Goal: Task Accomplishment & Management: Manage account settings

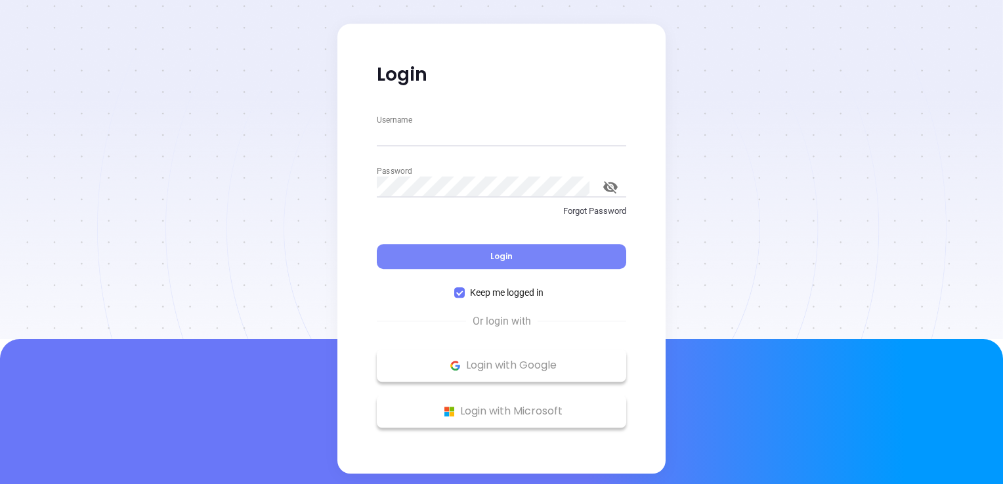
type input "[EMAIL_ADDRESS][DOMAIN_NAME]"
click at [510, 258] on span "Login" at bounding box center [501, 256] width 22 height 11
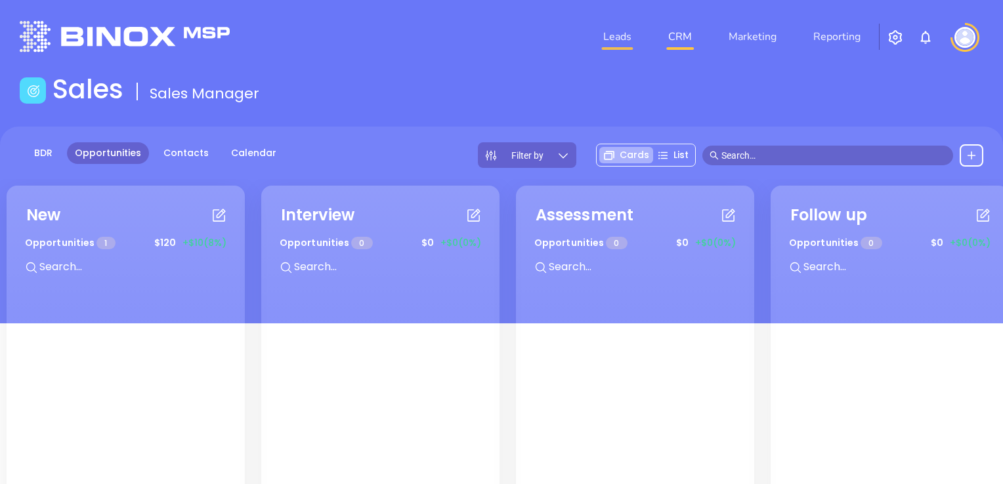
click at [609, 35] on link "Leads" at bounding box center [617, 37] width 39 height 26
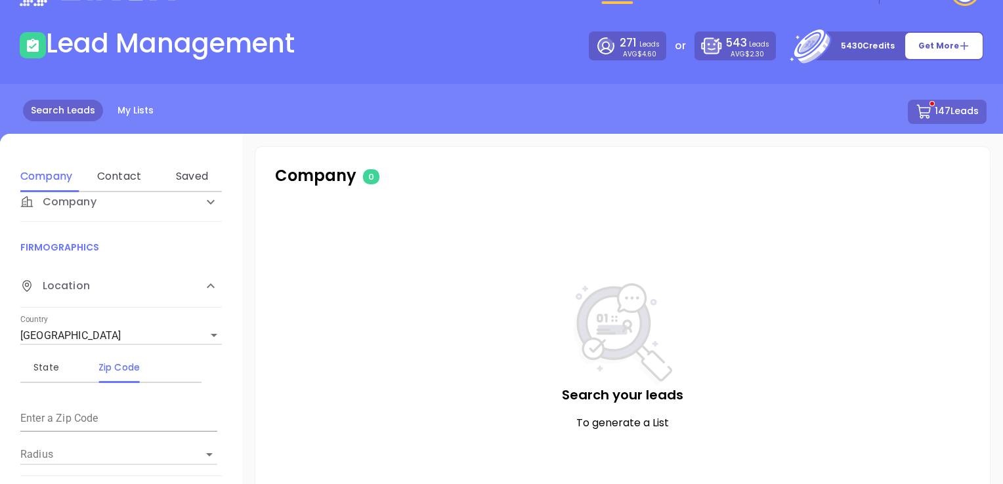
scroll to position [66, 0]
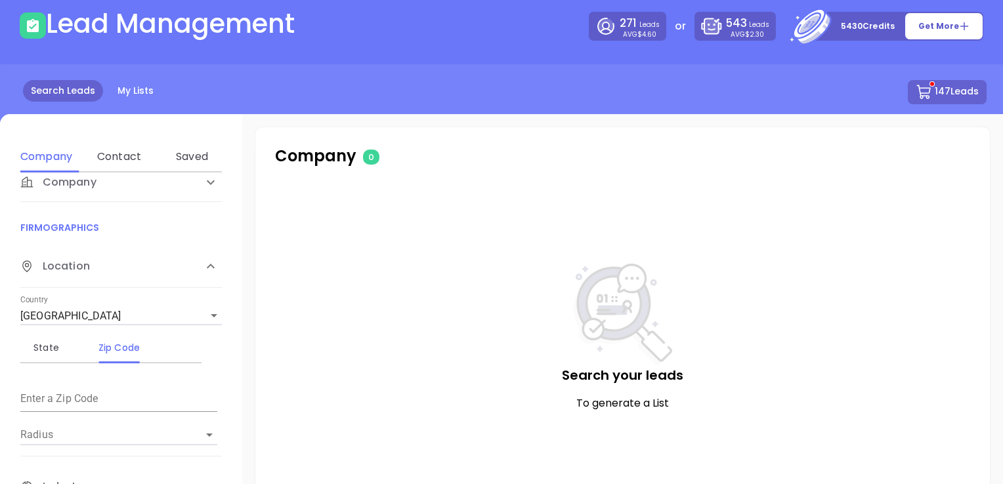
click at [113, 345] on div "Zip Code" at bounding box center [119, 348] width 52 height 16
click at [135, 356] on div "Zip Code" at bounding box center [119, 347] width 52 height 31
click at [58, 407] on input "text" at bounding box center [118, 400] width 197 height 21
click at [194, 436] on icon "Clear" at bounding box center [192, 435] width 13 height 13
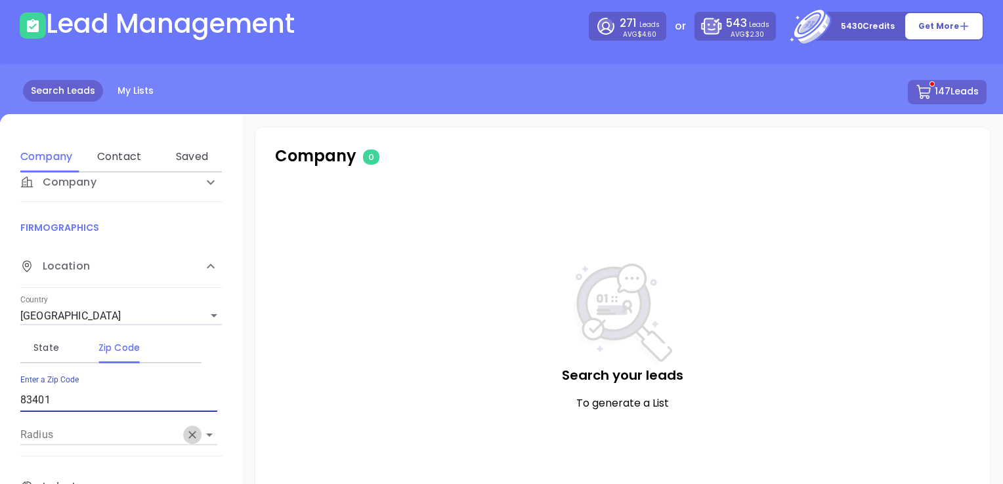
type input "83401"
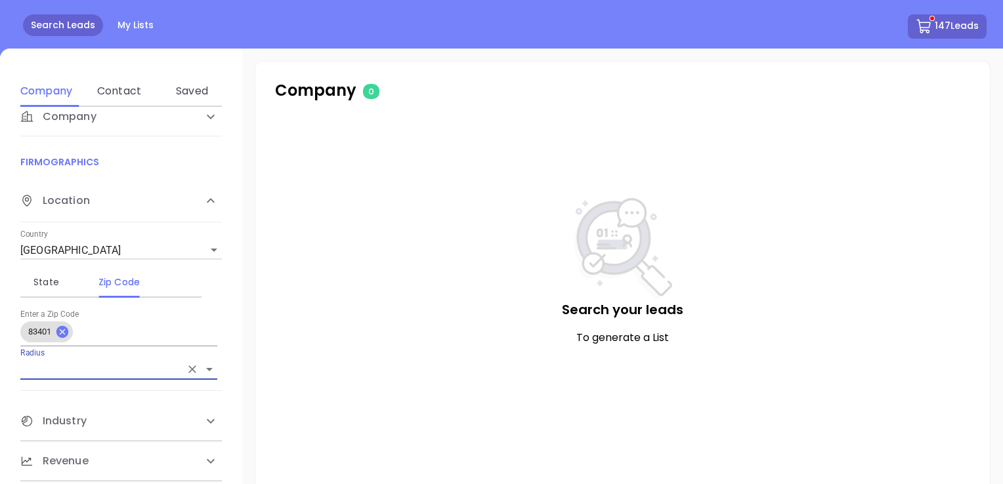
scroll to position [197, 0]
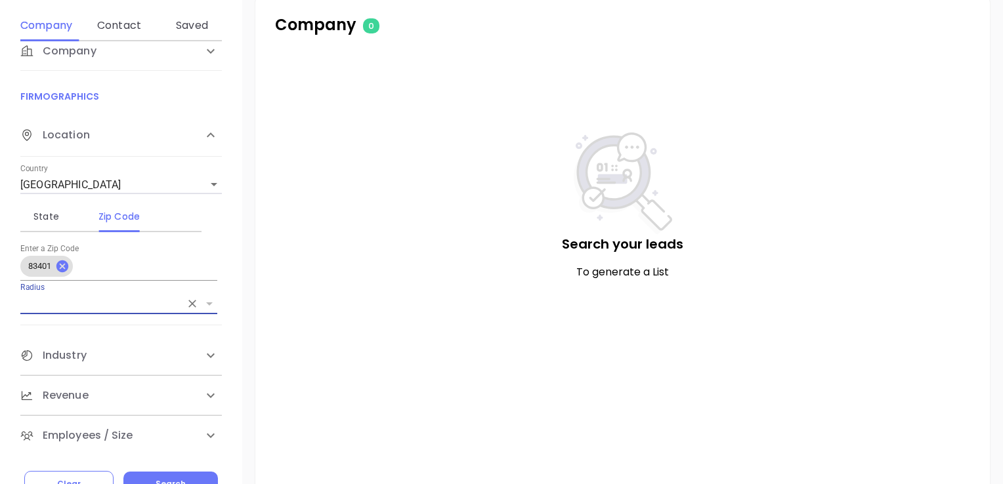
click at [211, 303] on icon "Open" at bounding box center [209, 304] width 7 height 3
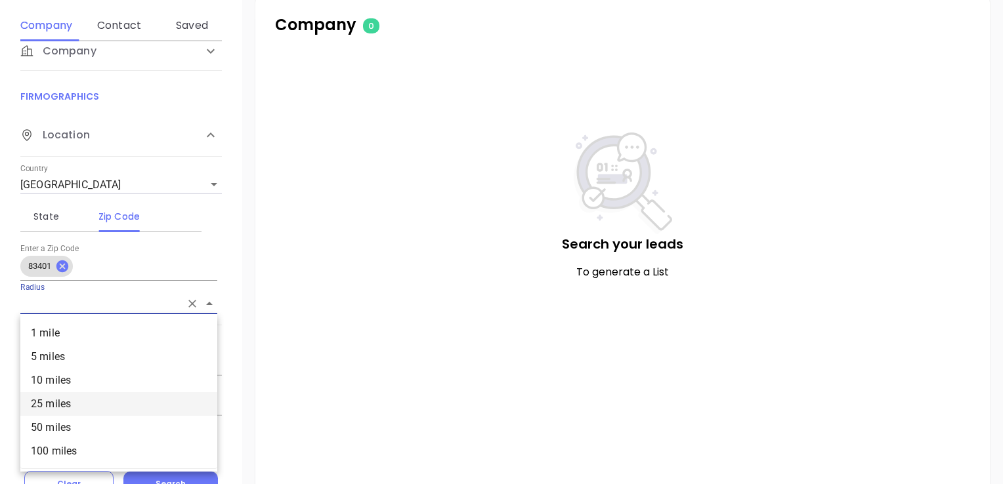
click at [126, 403] on li "25 miles" at bounding box center [118, 404] width 197 height 24
type input "25 miles"
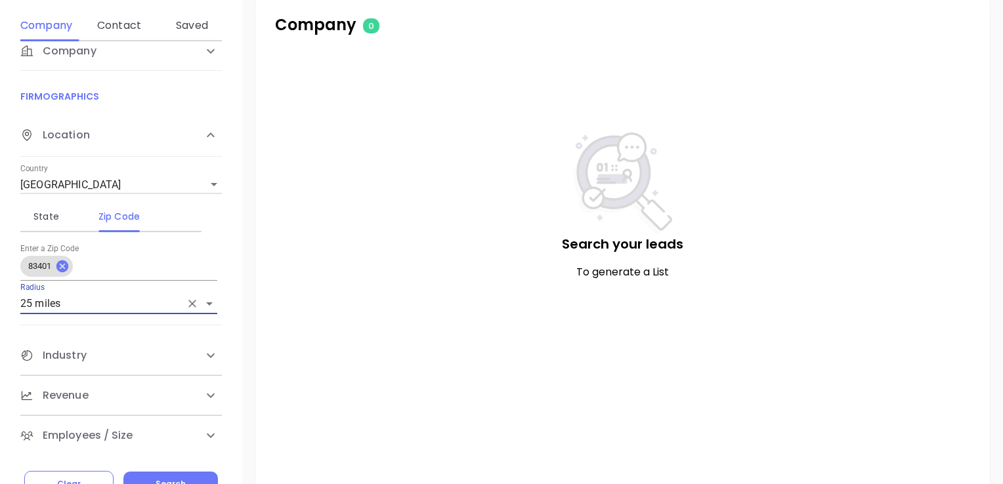
click at [204, 349] on icon at bounding box center [211, 356] width 16 height 16
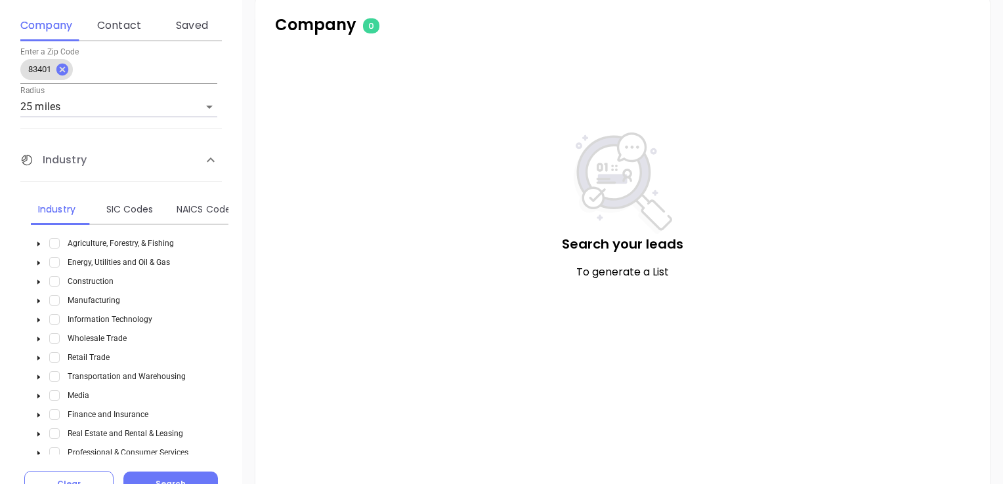
scroll to position [282, 0]
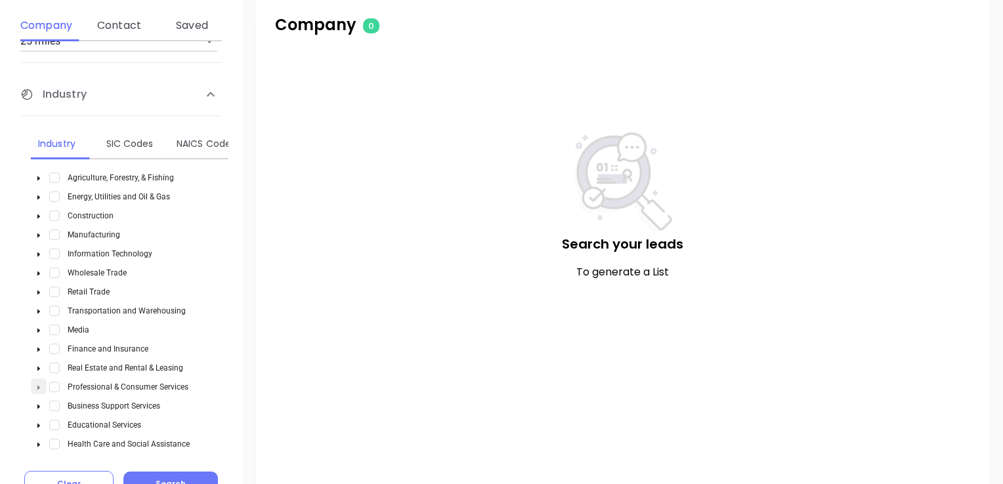
click at [39, 386] on icon "caret-down" at bounding box center [38, 388] width 3 height 5
click at [72, 403] on span "Select Law Firms & Legal Services" at bounding box center [70, 406] width 10 height 10
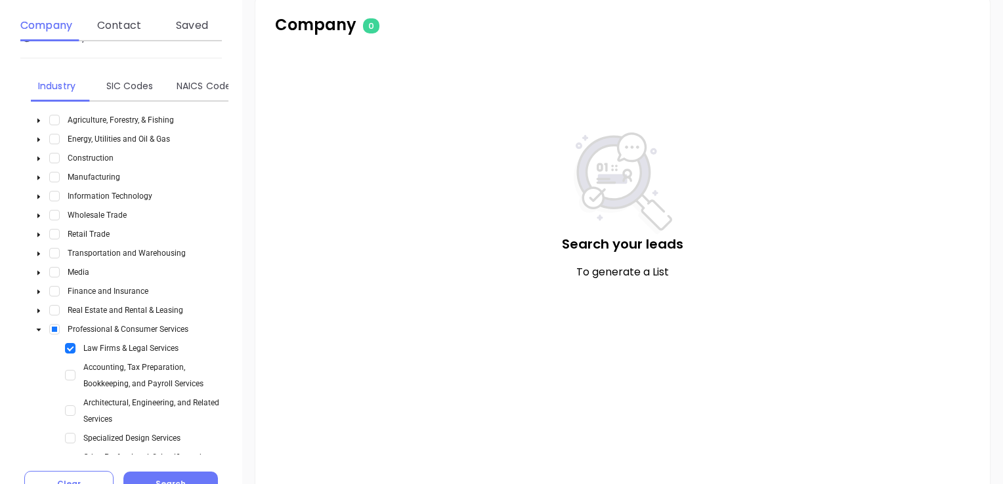
scroll to position [413, 0]
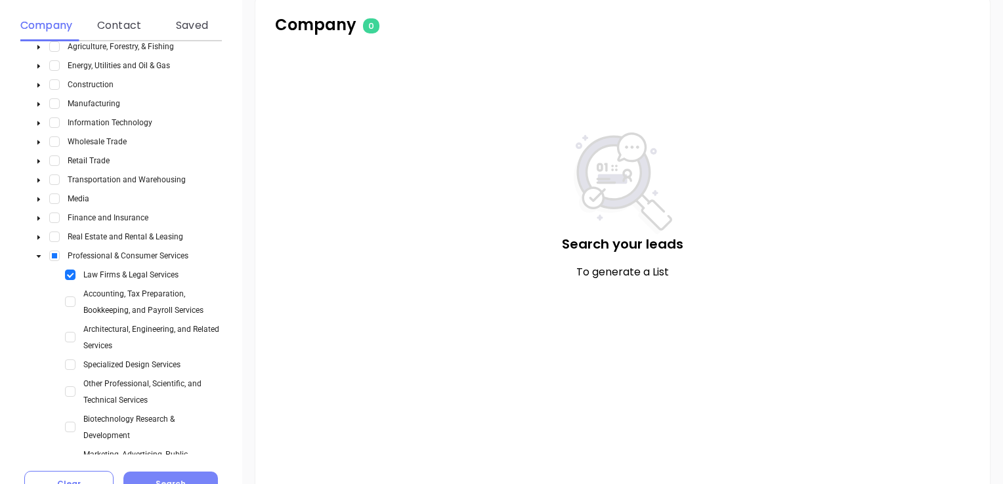
click at [190, 476] on button "Search" at bounding box center [170, 484] width 94 height 25
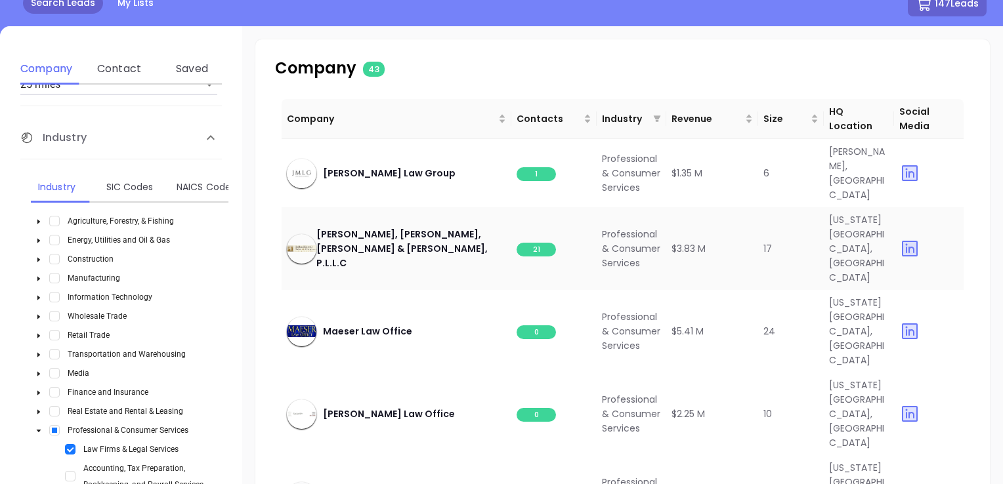
scroll to position [66, 0]
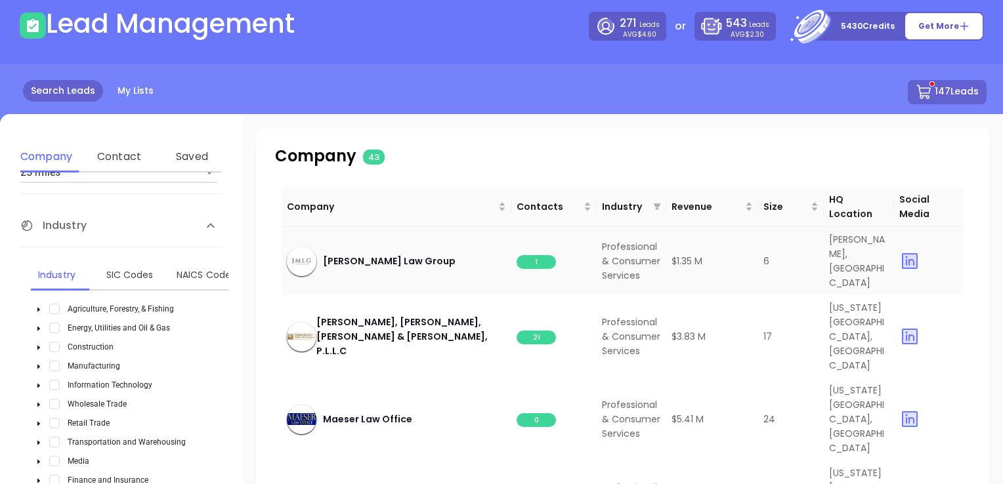
click at [541, 259] on span "1" at bounding box center [535, 262] width 39 height 14
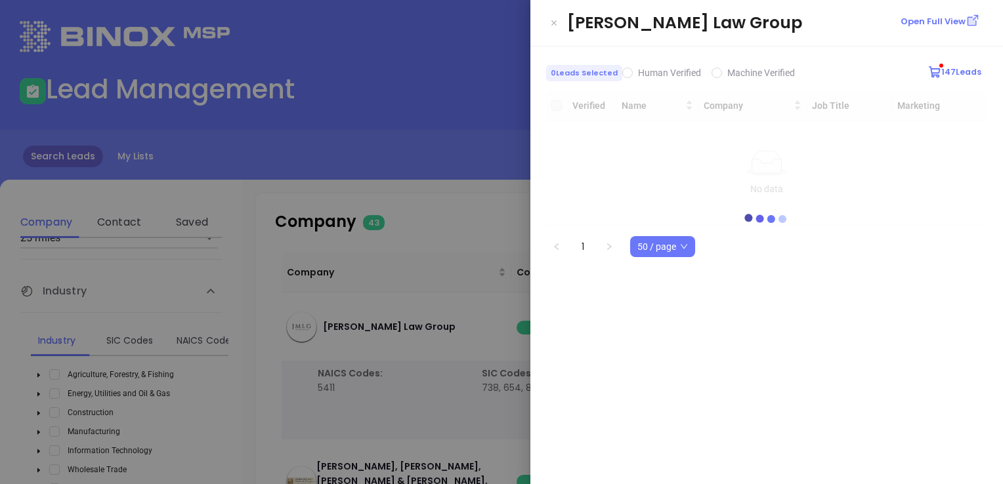
scroll to position [0, 0]
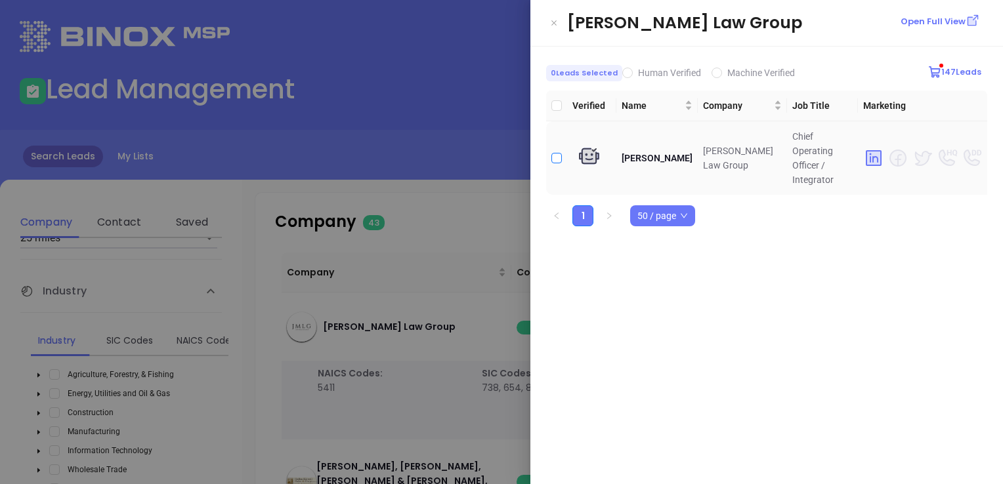
click at [556, 153] on input "checkbox" at bounding box center [556, 158] width 10 height 10
checkbox input "true"
click at [557, 22] on icon "Close" at bounding box center [554, 22] width 8 height 13
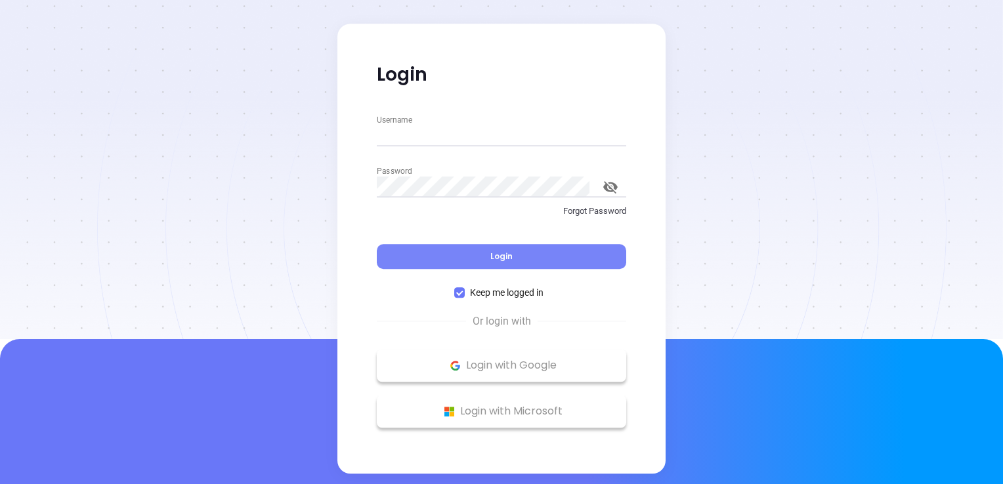
type input "[EMAIL_ADDRESS][DOMAIN_NAME]"
click at [503, 266] on button "Login" at bounding box center [501, 256] width 249 height 25
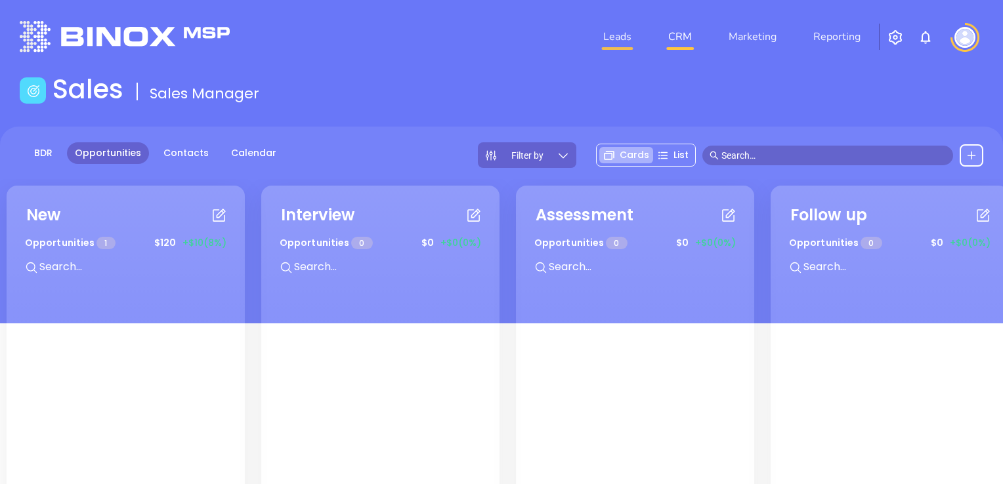
click at [616, 38] on link "Leads" at bounding box center [617, 37] width 39 height 26
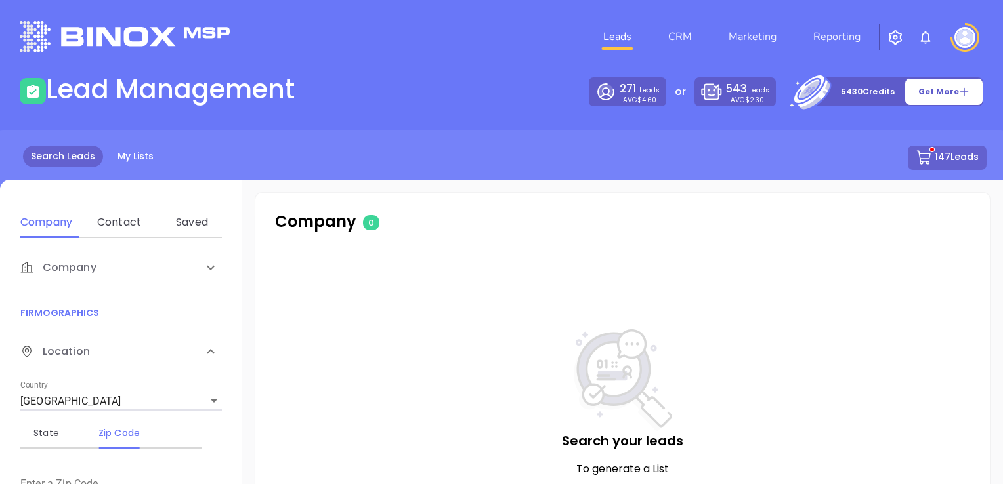
click at [955, 159] on button "147 Leads" at bounding box center [947, 158] width 79 height 24
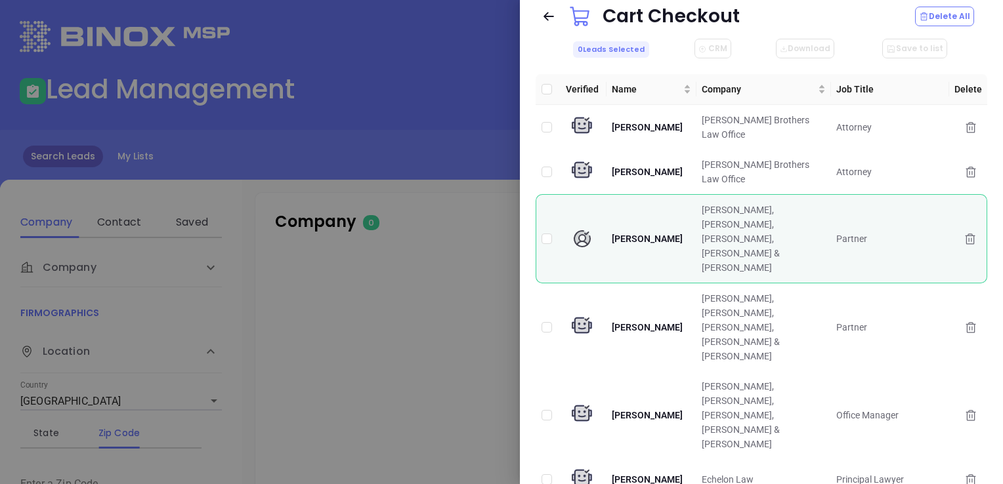
click at [419, 79] on div at bounding box center [501, 242] width 1003 height 484
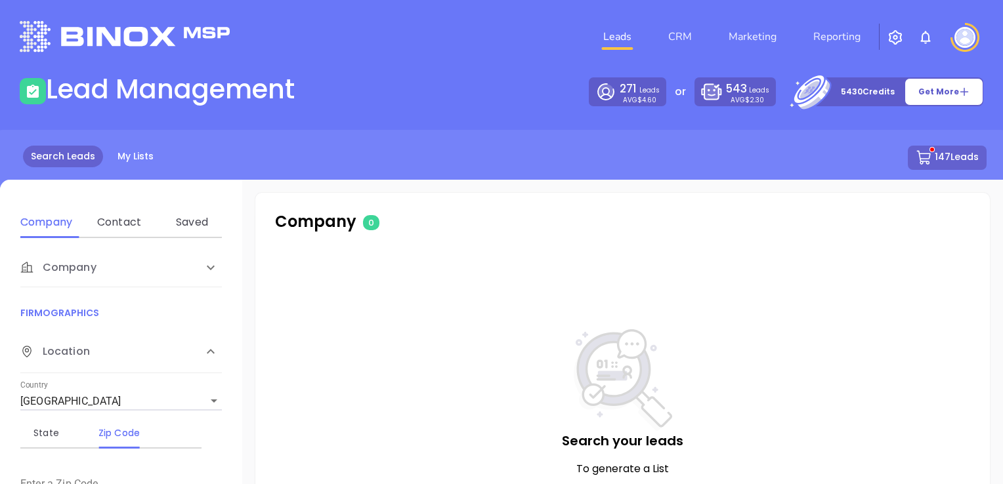
click at [945, 162] on button "147 Leads" at bounding box center [947, 158] width 79 height 24
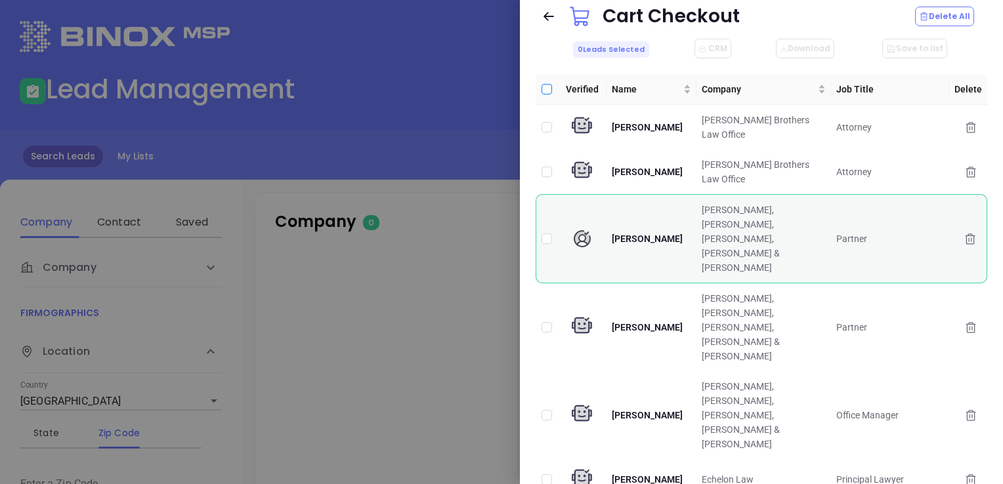
click at [549, 92] on input "Select all" at bounding box center [546, 89] width 10 height 10
checkbox input "true"
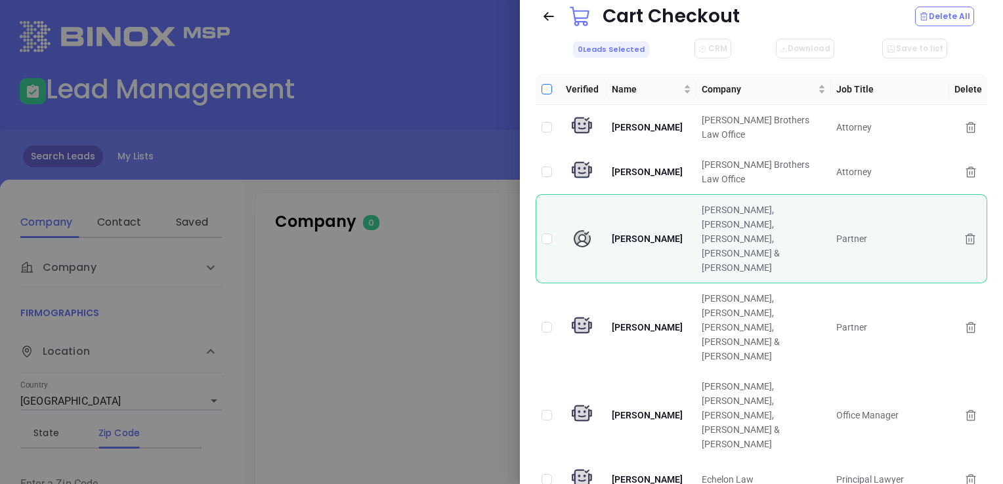
checkbox input "true"
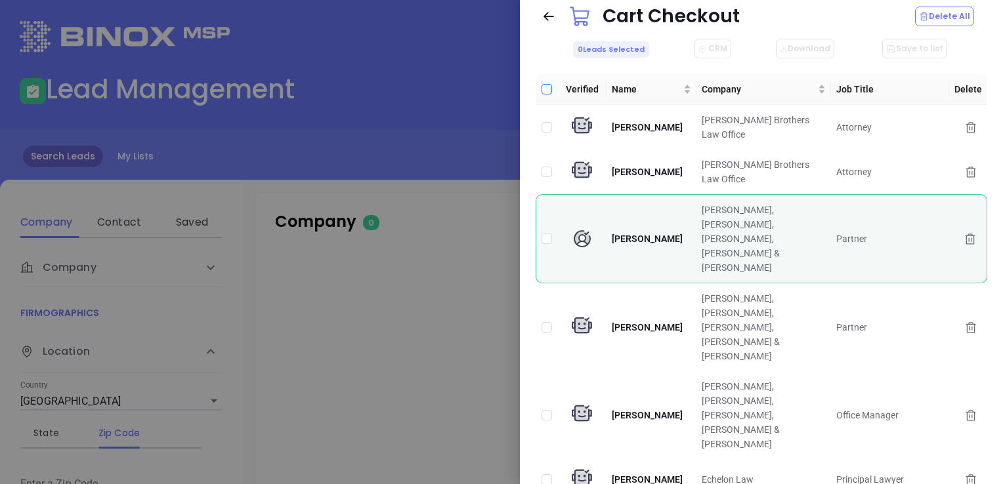
checkbox input "true"
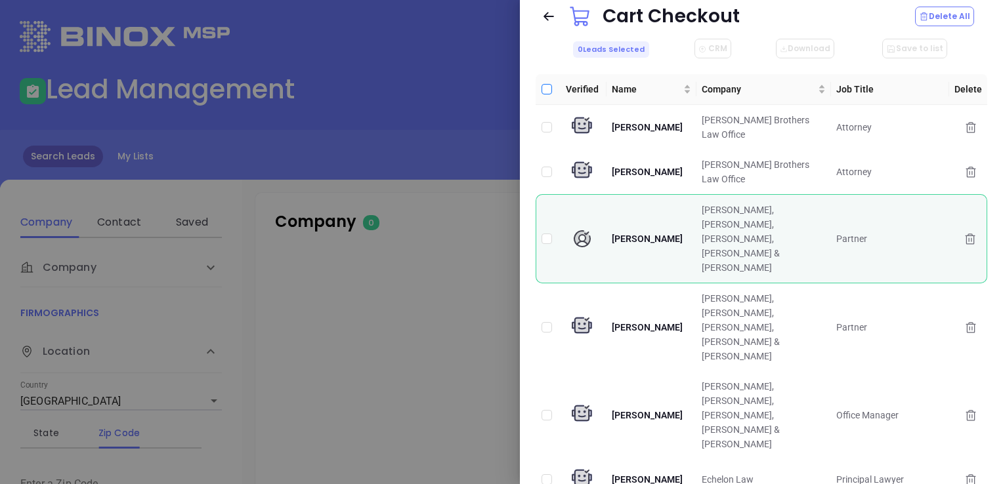
checkbox input "true"
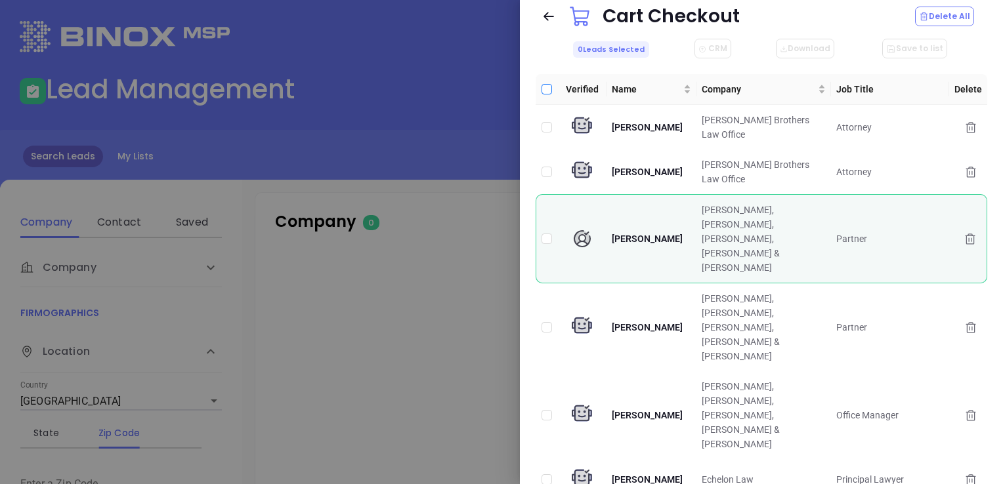
checkbox input "true"
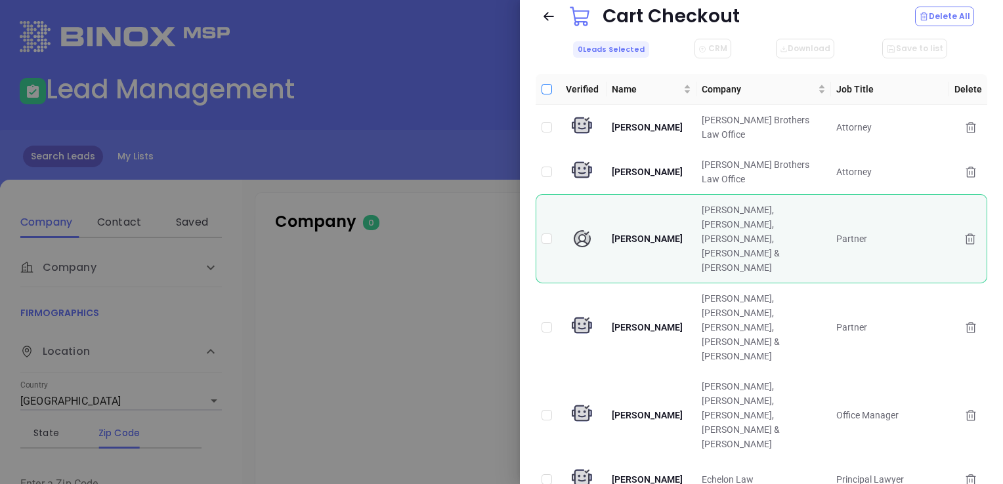
checkbox input "true"
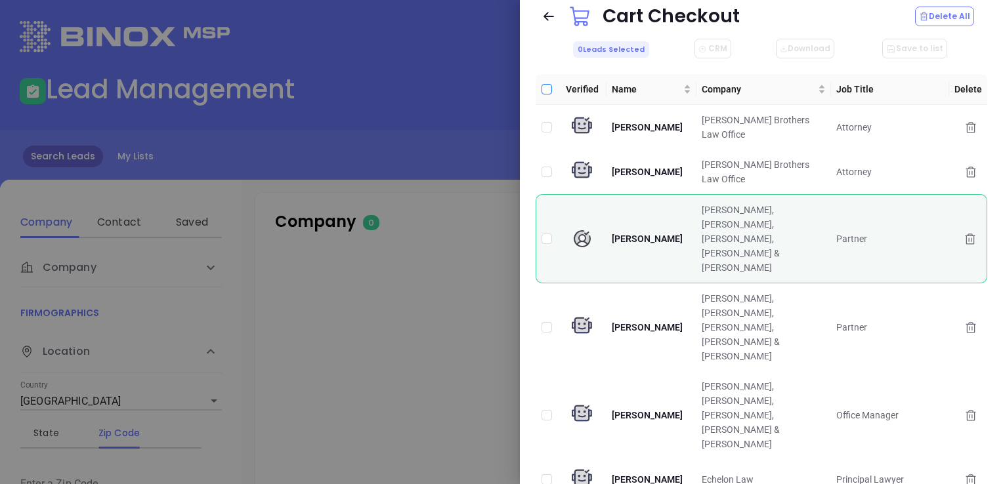
checkbox input "true"
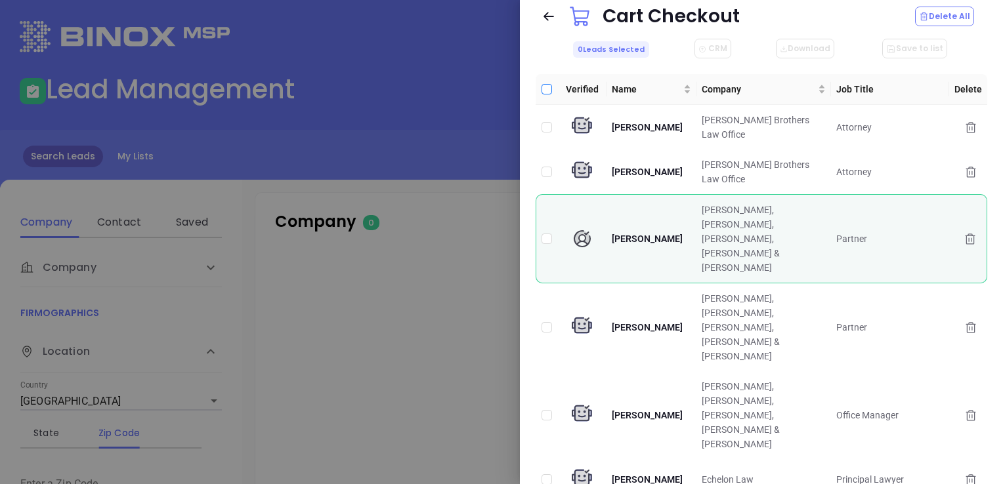
checkbox input "true"
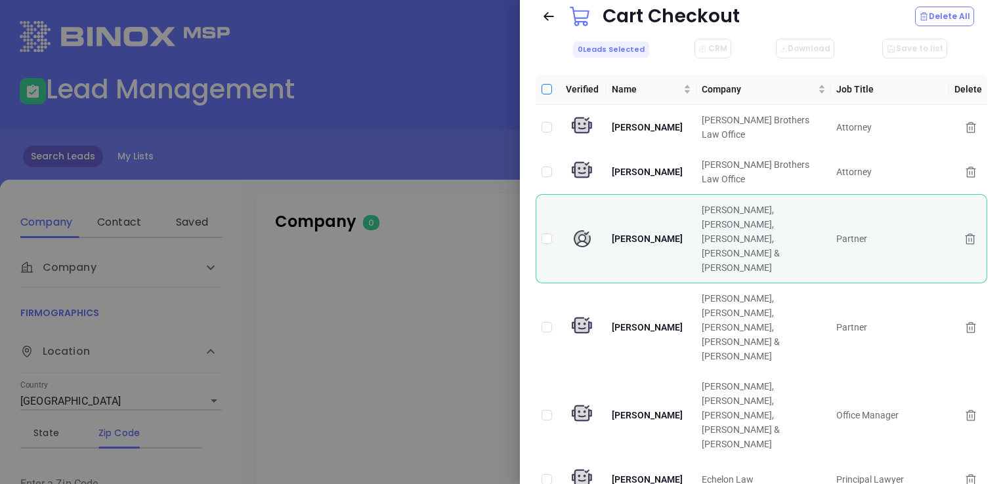
checkbox input "true"
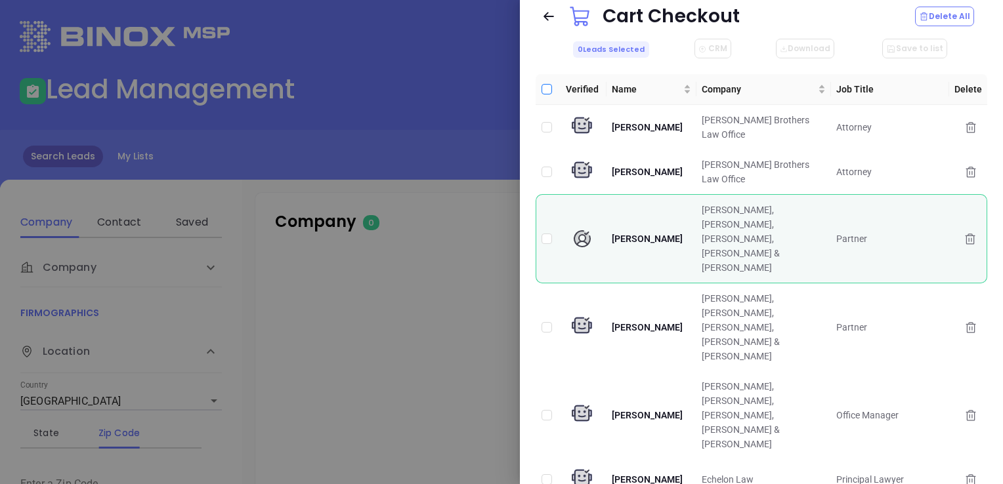
checkbox input "true"
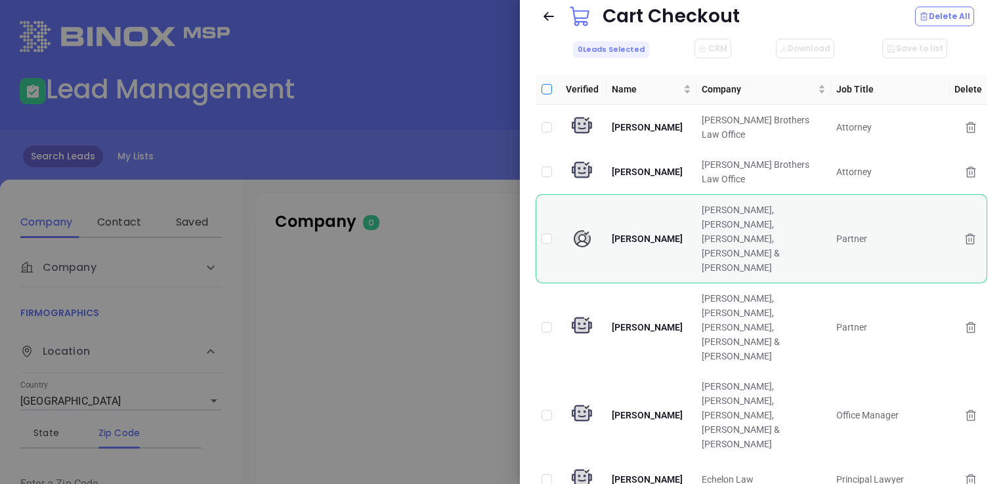
checkbox input "true"
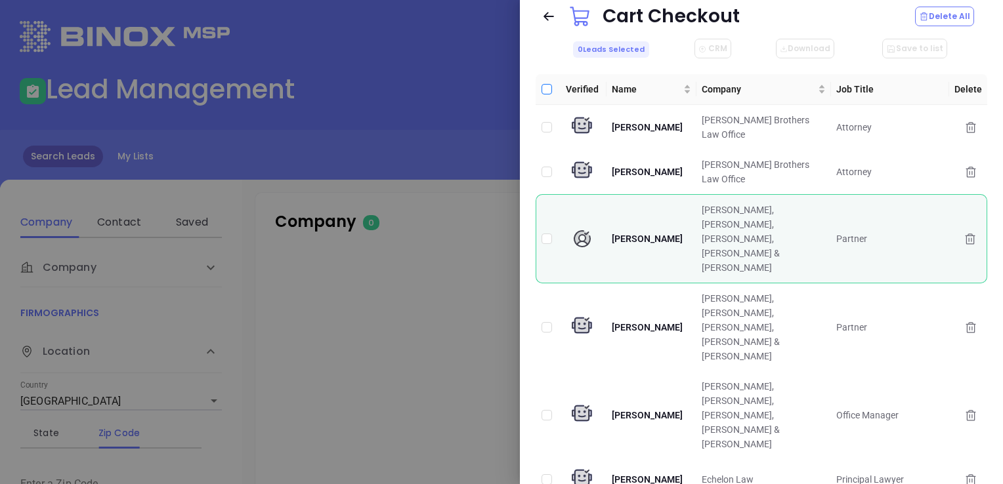
checkbox input "true"
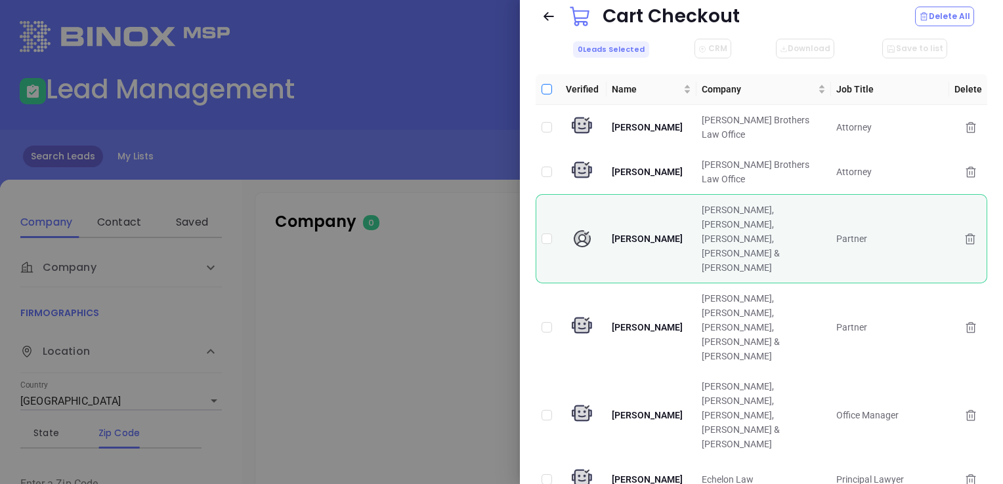
checkbox input "true"
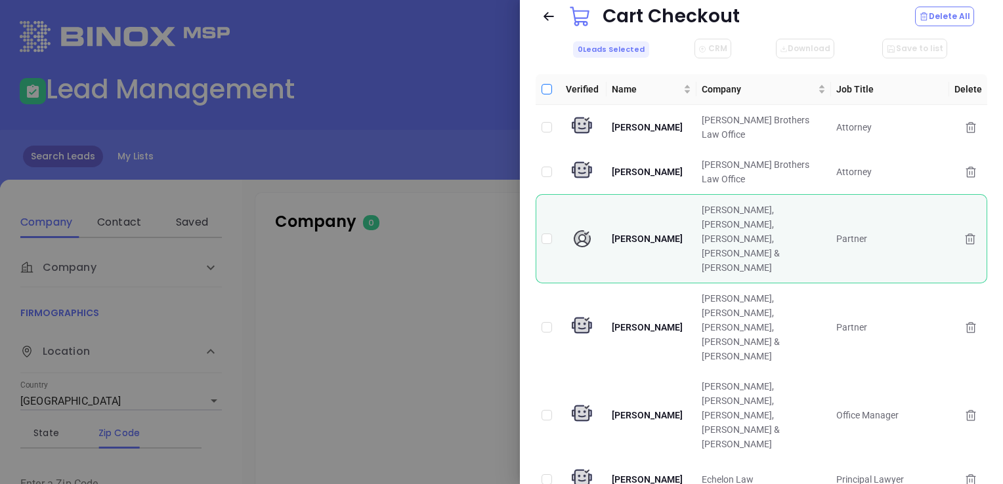
checkbox input "true"
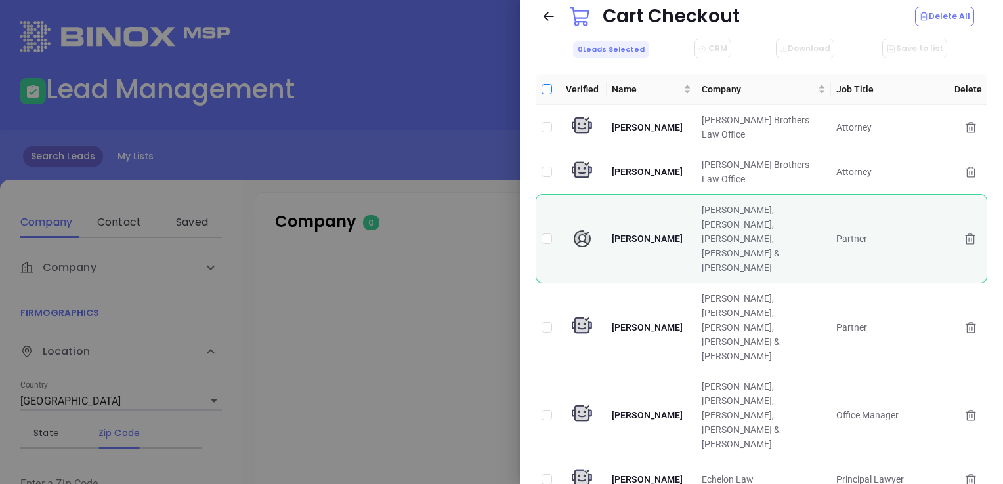
checkbox input "true"
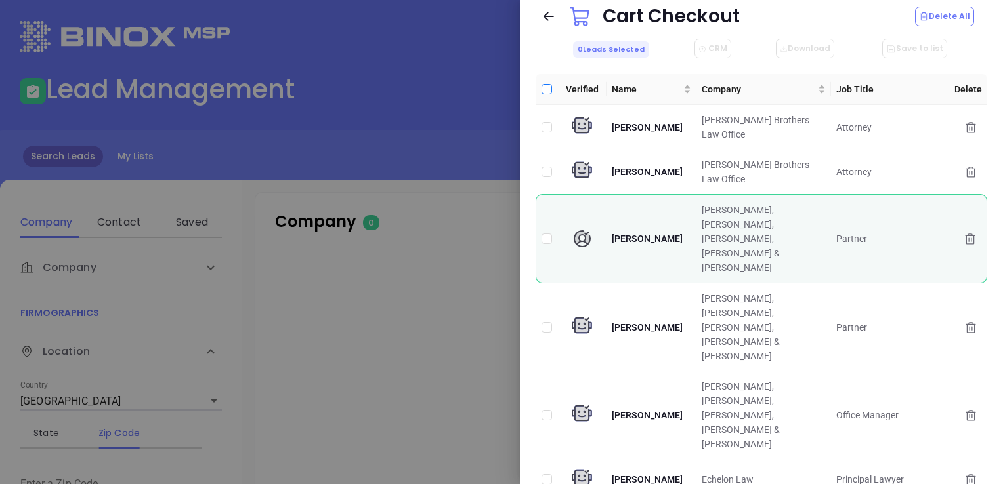
checkbox input "true"
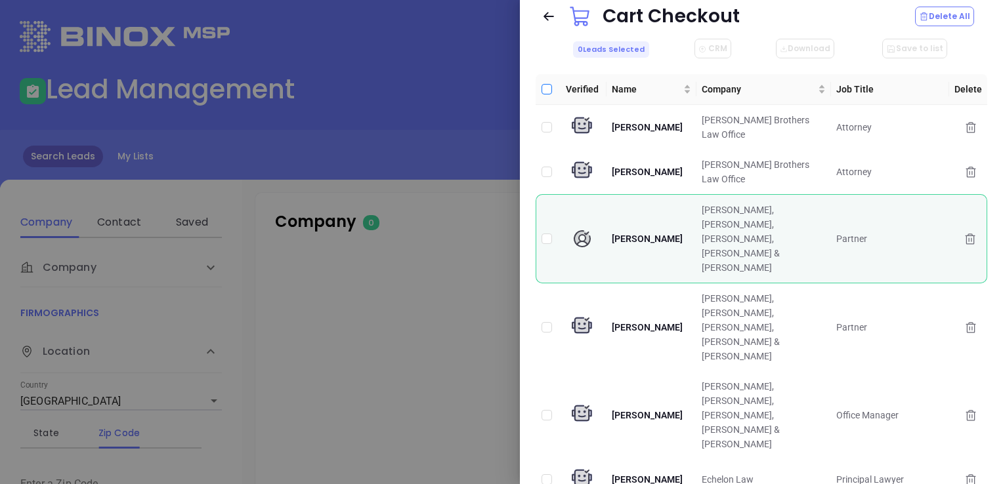
checkbox input "true"
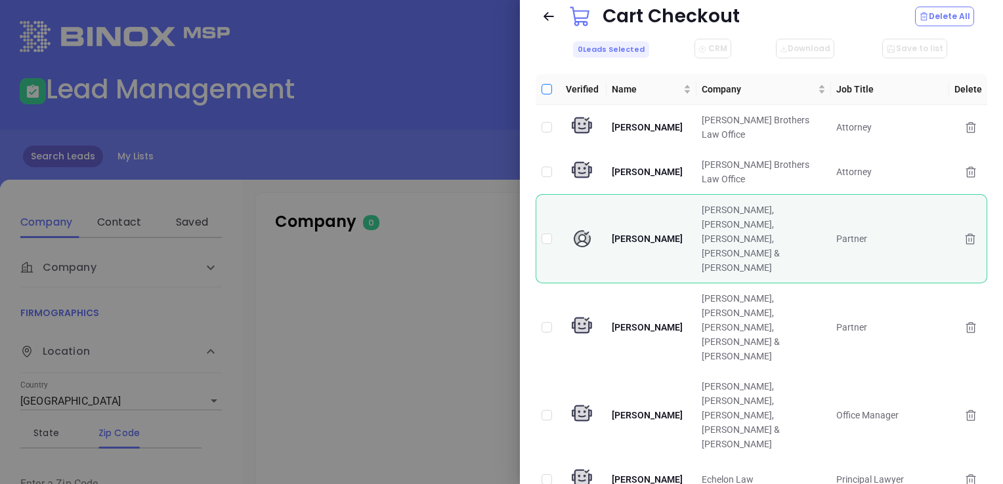
checkbox input "true"
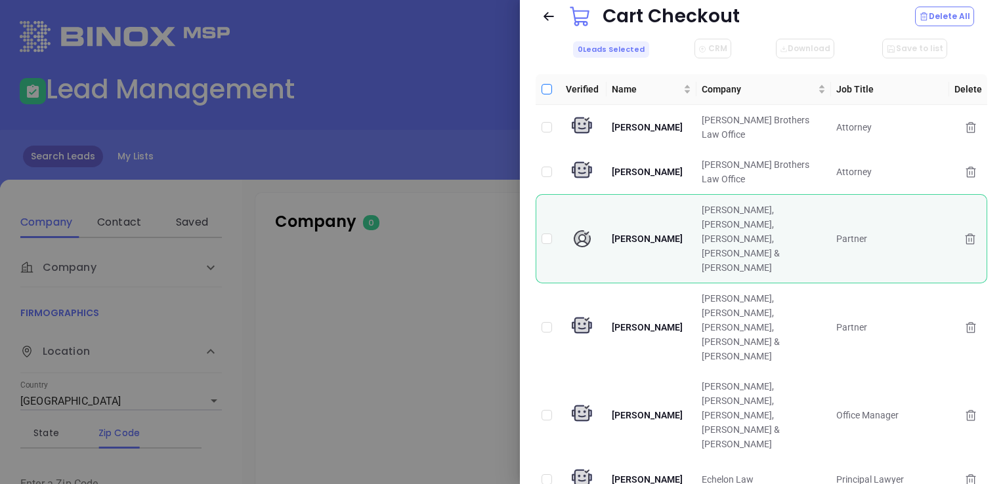
checkbox input "true"
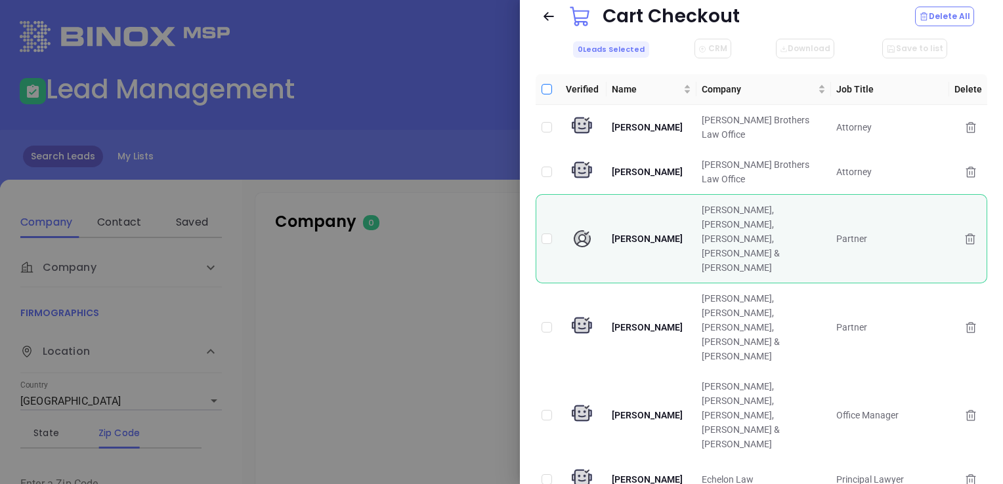
checkbox input "true"
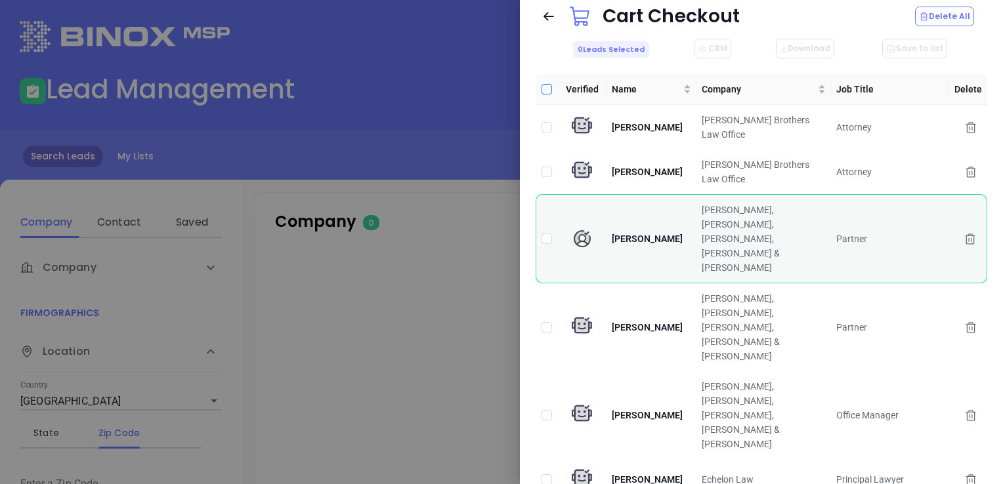
checkbox input "true"
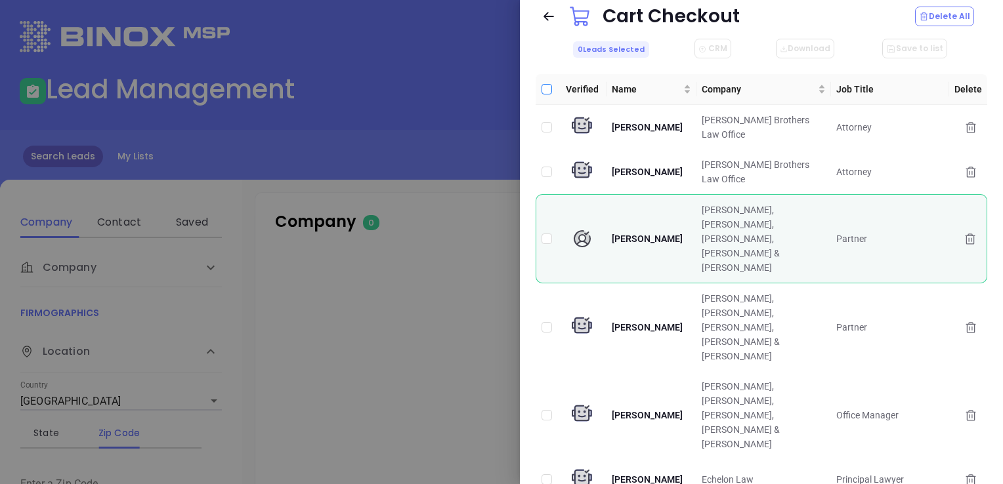
checkbox input "true"
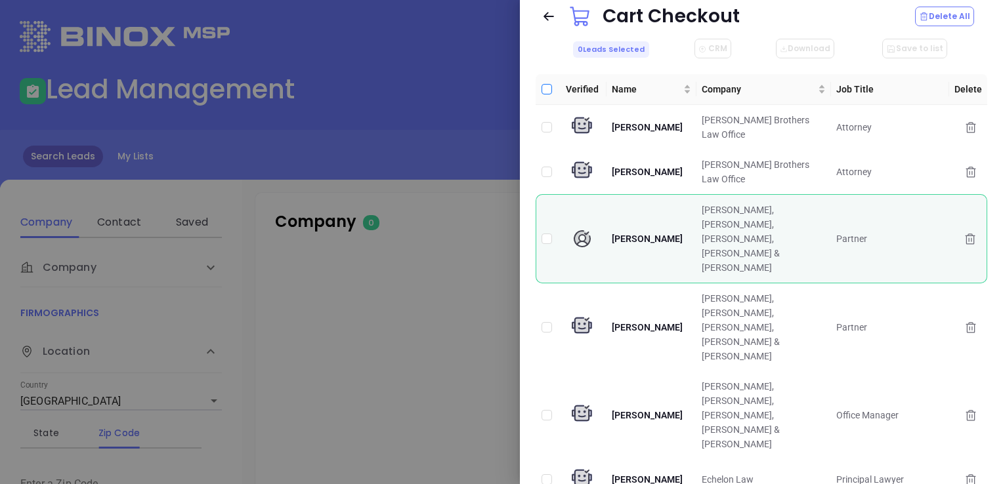
checkbox input "true"
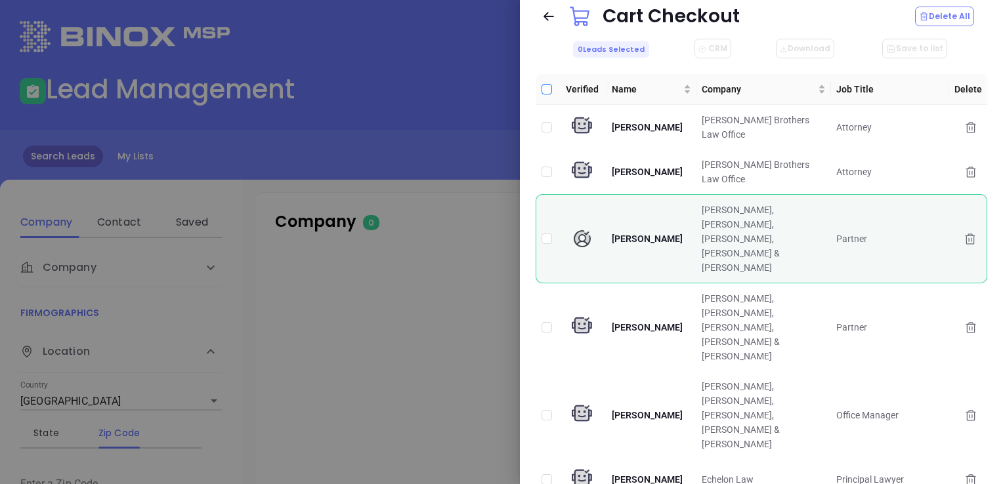
checkbox input "true"
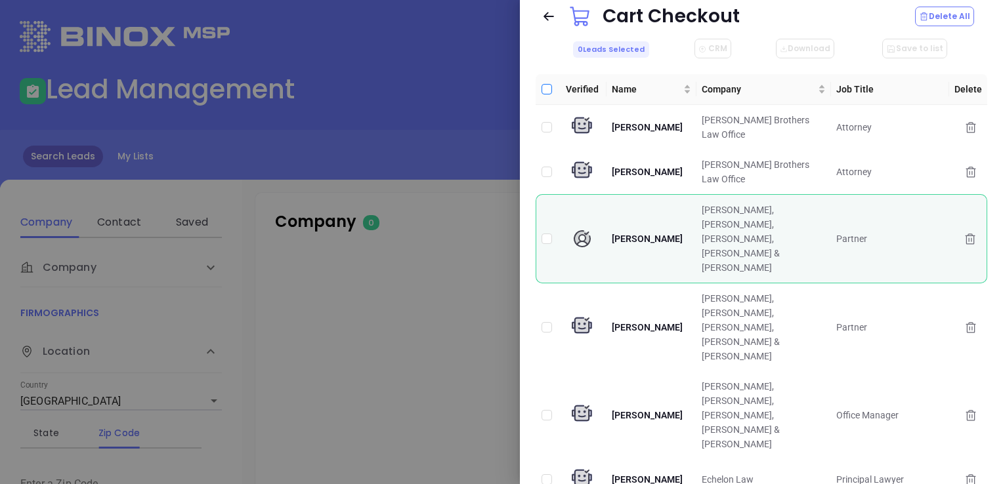
checkbox input "true"
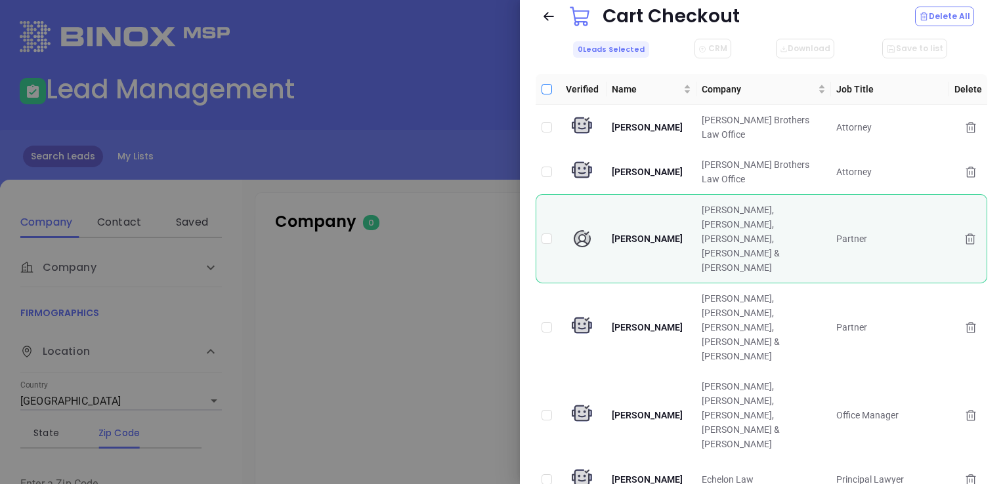
checkbox input "true"
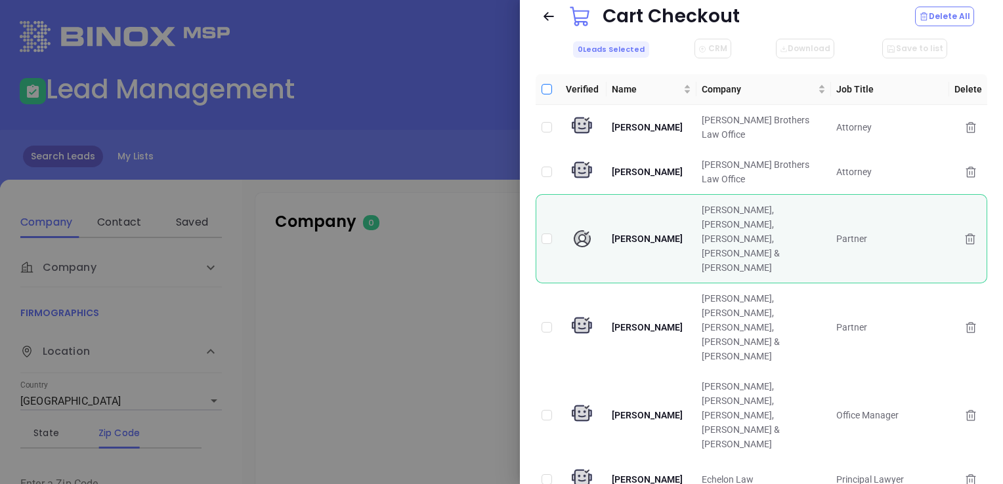
checkbox input "true"
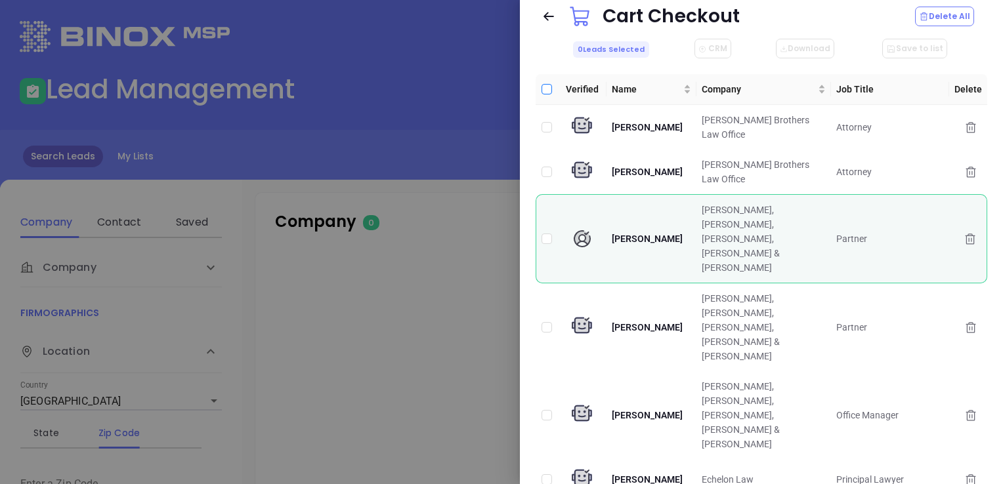
checkbox input "true"
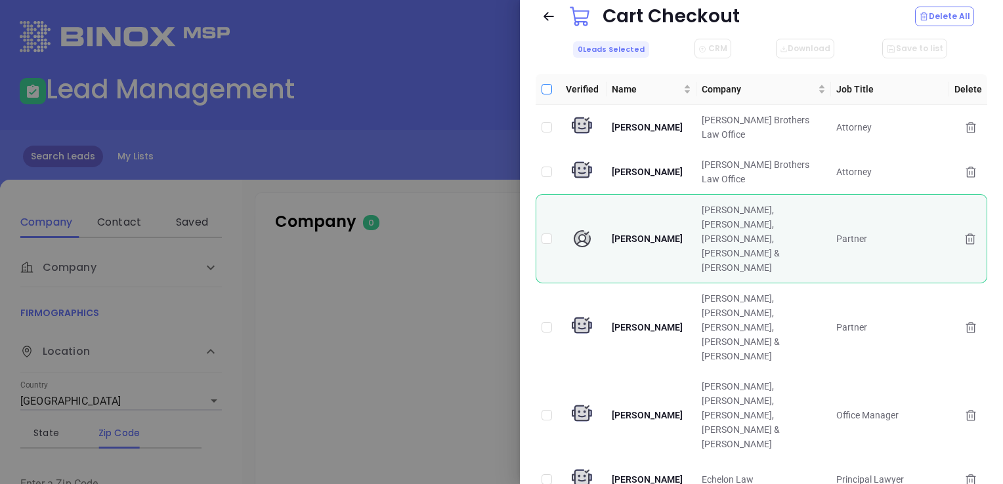
checkbox input "true"
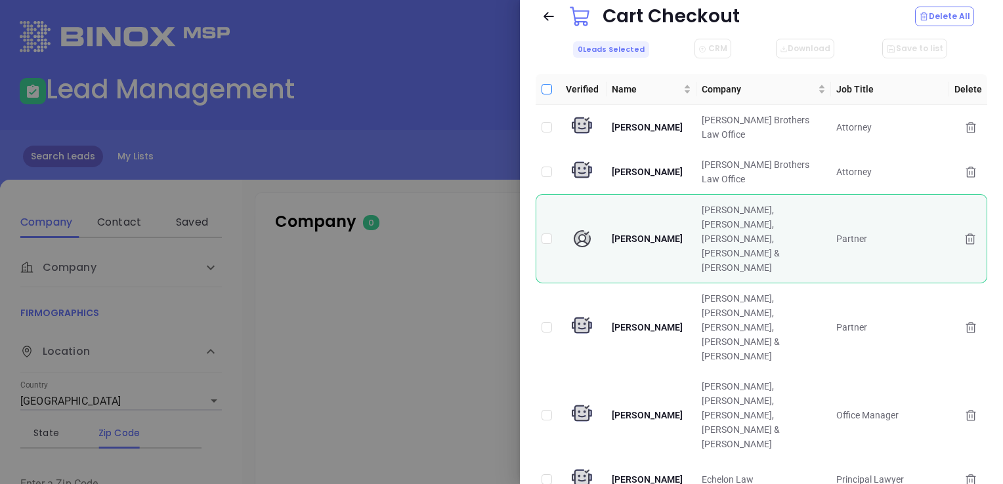
checkbox input "true"
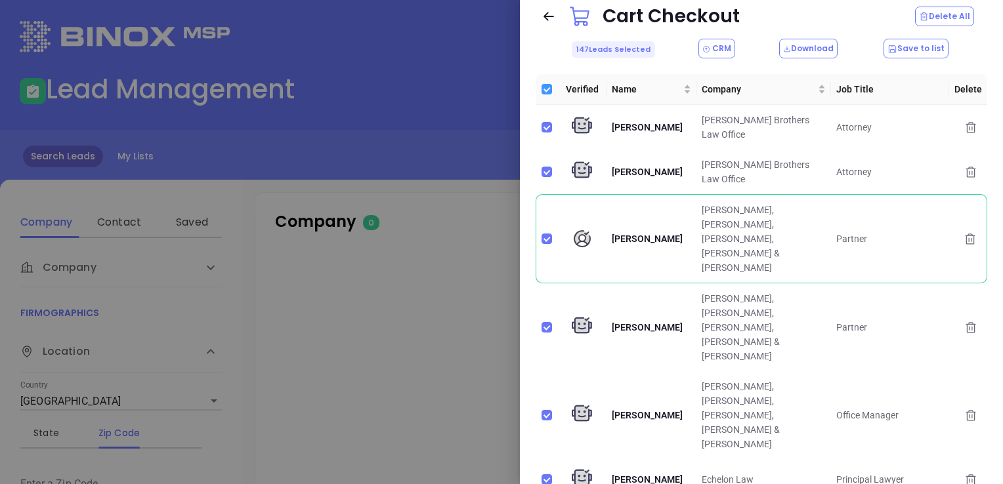
click at [541, 92] on input "Select all" at bounding box center [546, 89] width 10 height 10
checkbox input "false"
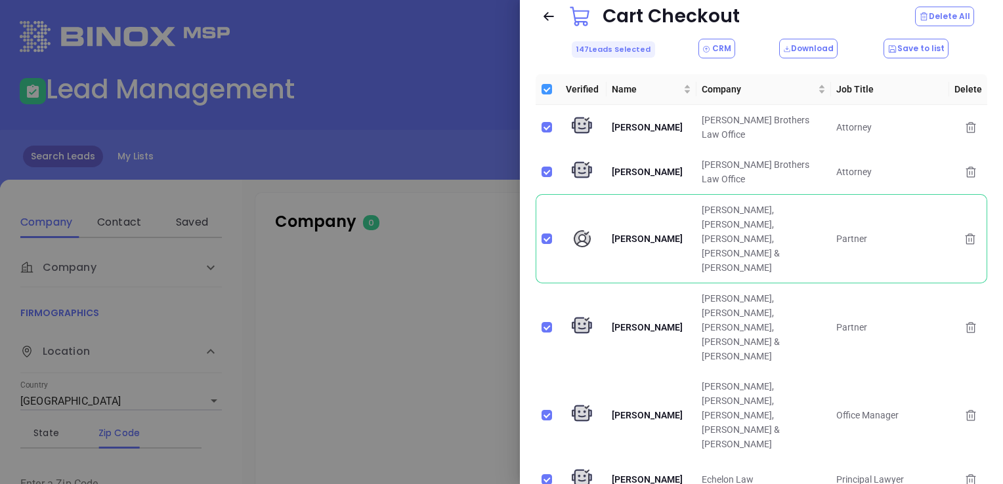
checkbox input "false"
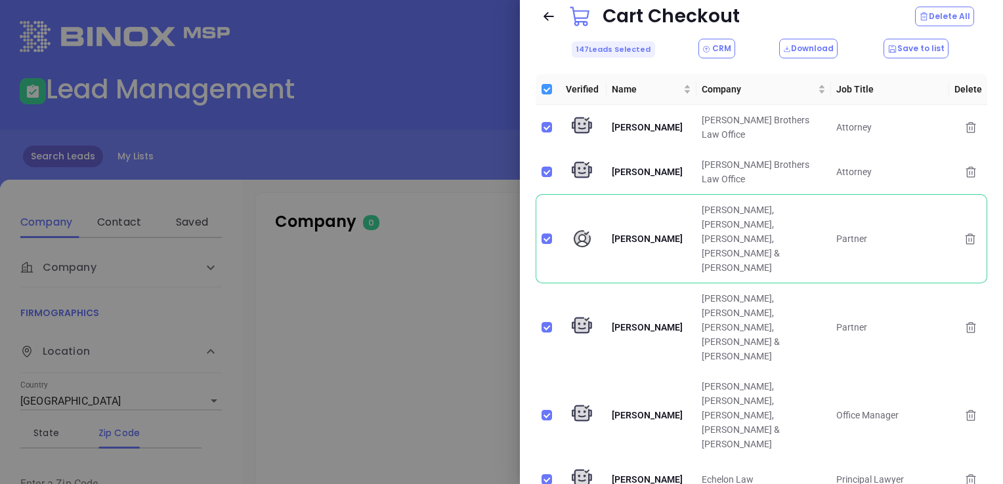
checkbox input "false"
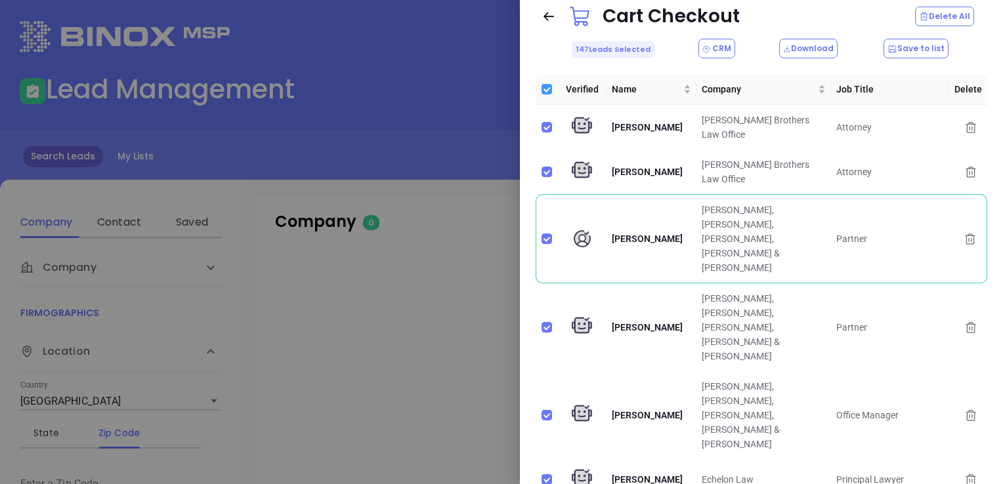
checkbox input "false"
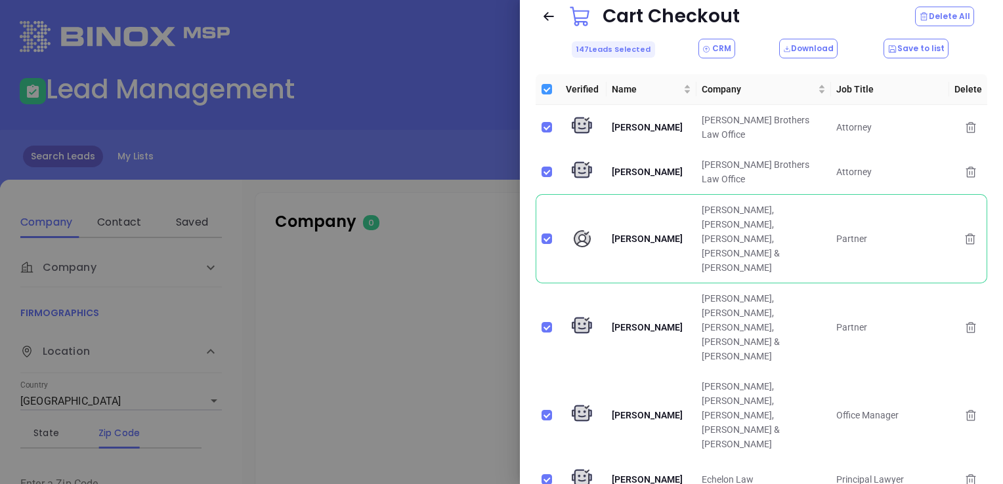
checkbox input "false"
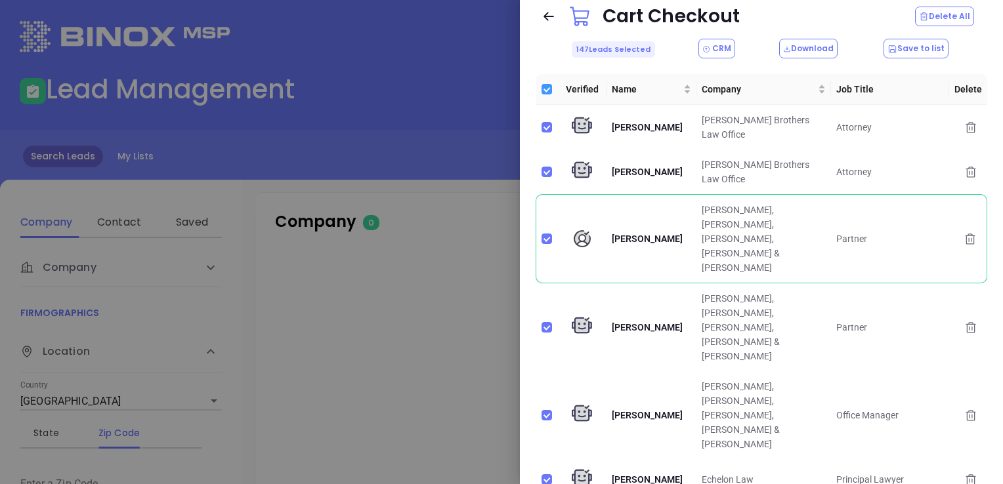
checkbox input "false"
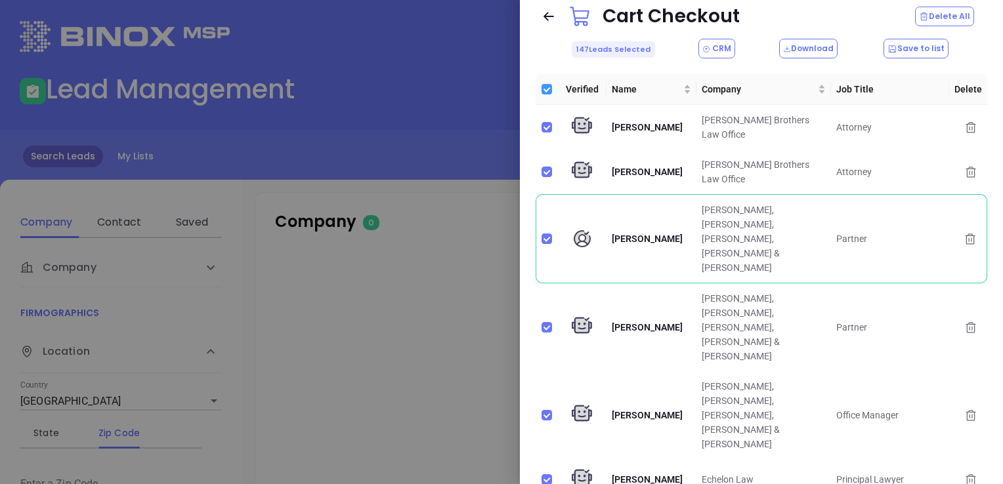
checkbox input "false"
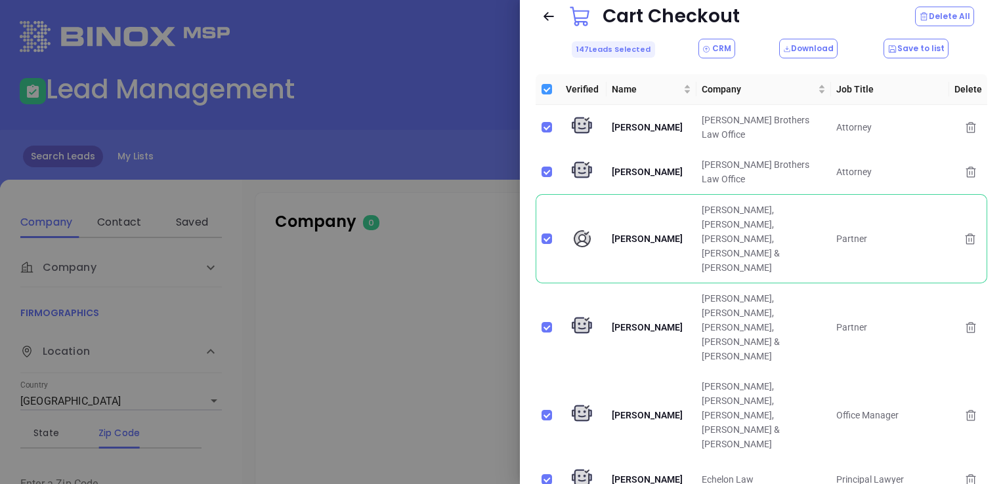
checkbox input "false"
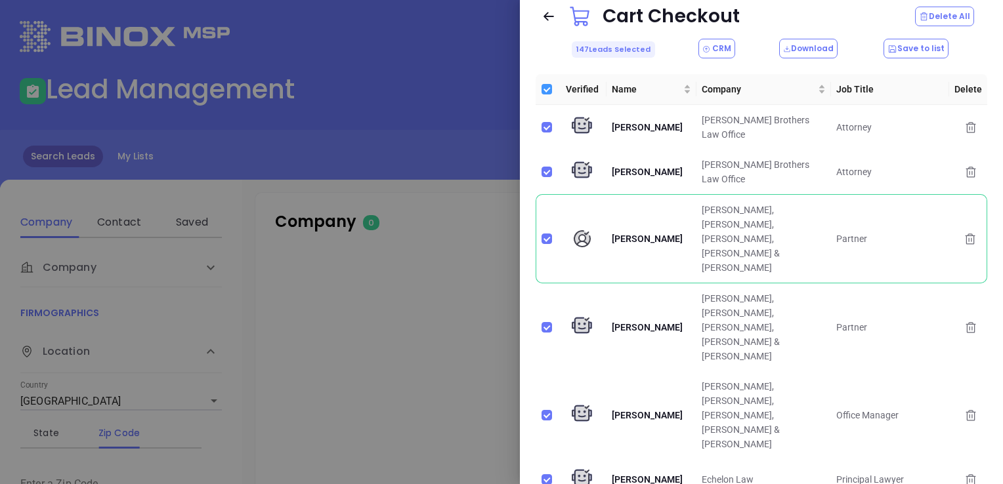
checkbox input "false"
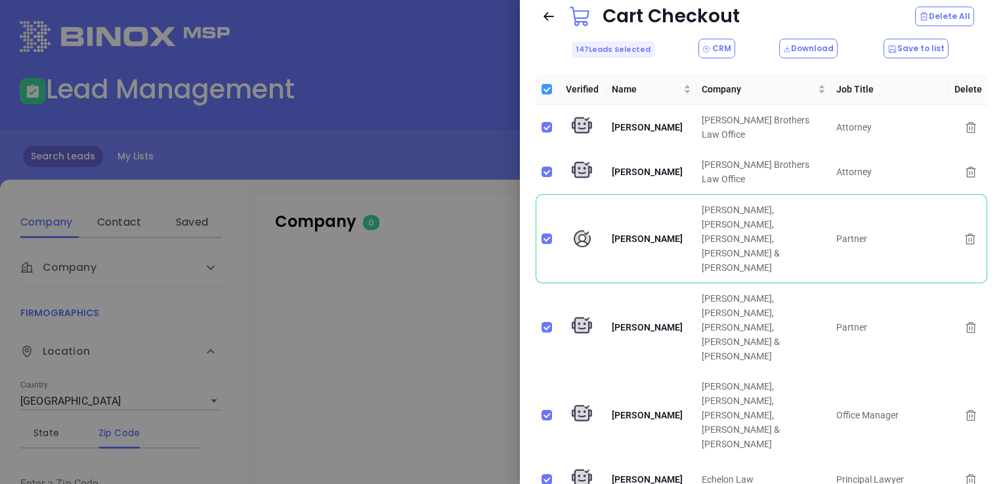
checkbox input "false"
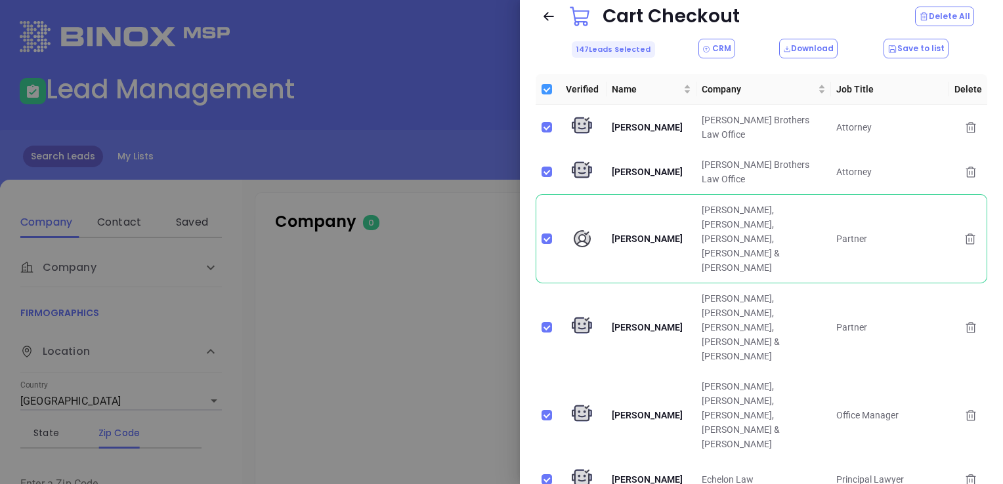
checkbox input "false"
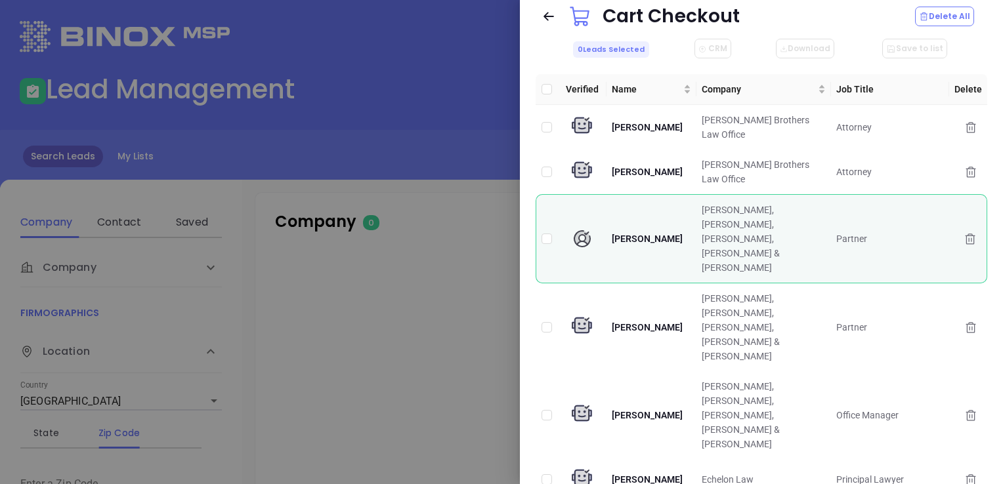
click at [549, 18] on icon at bounding box center [548, 16] width 13 height 13
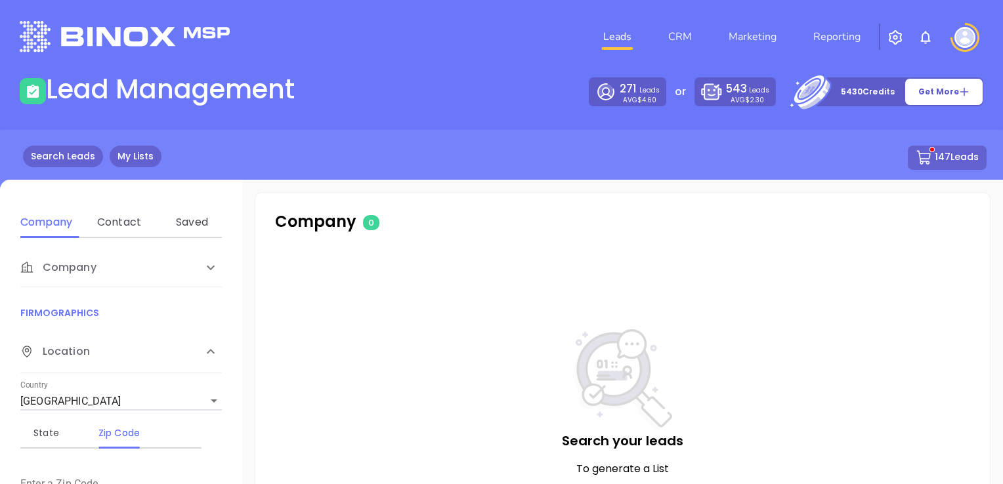
click at [142, 152] on link "My Lists" at bounding box center [136, 157] width 52 height 22
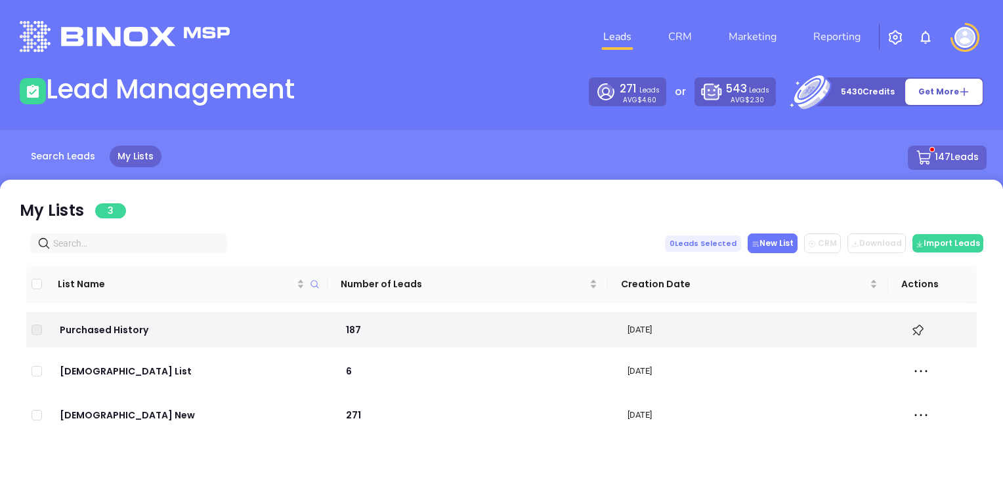
click at [773, 249] on button "New List" at bounding box center [772, 244] width 50 height 20
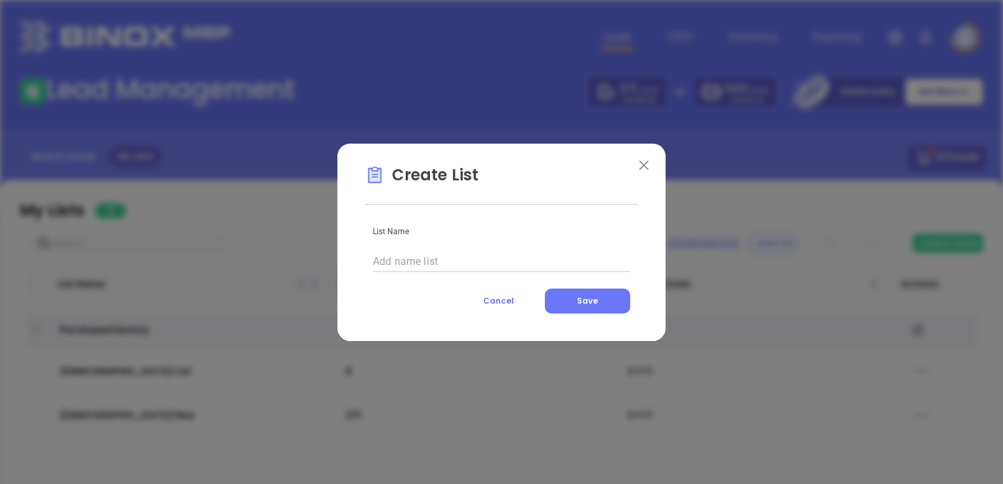
click at [404, 264] on input "text" at bounding box center [501, 261] width 257 height 21
click at [570, 301] on button "Save" at bounding box center [587, 301] width 85 height 25
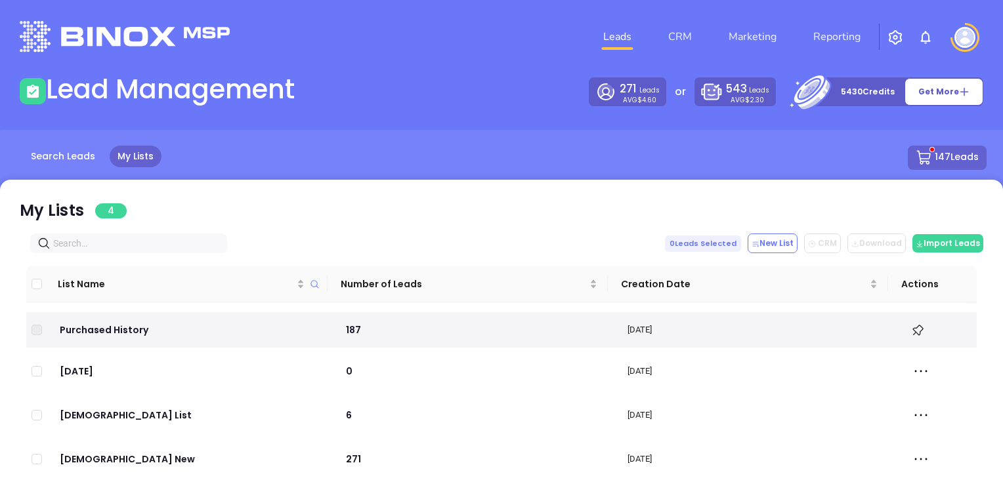
scroll to position [14, 0]
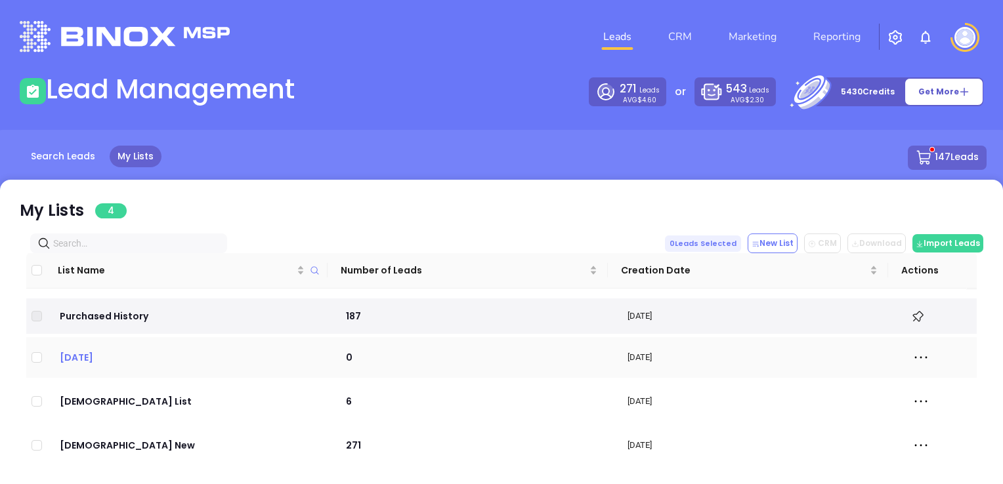
click at [73, 362] on p "[DATE]" at bounding box center [189, 357] width 262 height 14
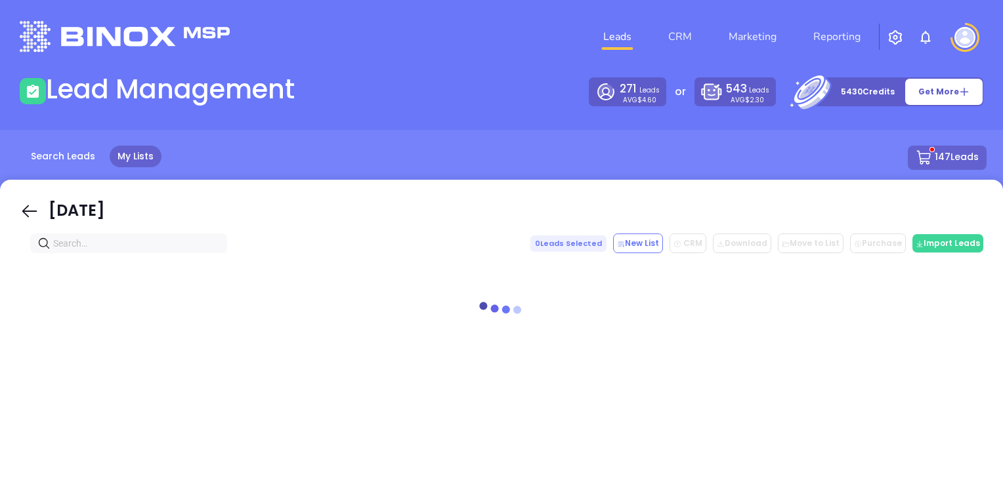
scroll to position [0, 0]
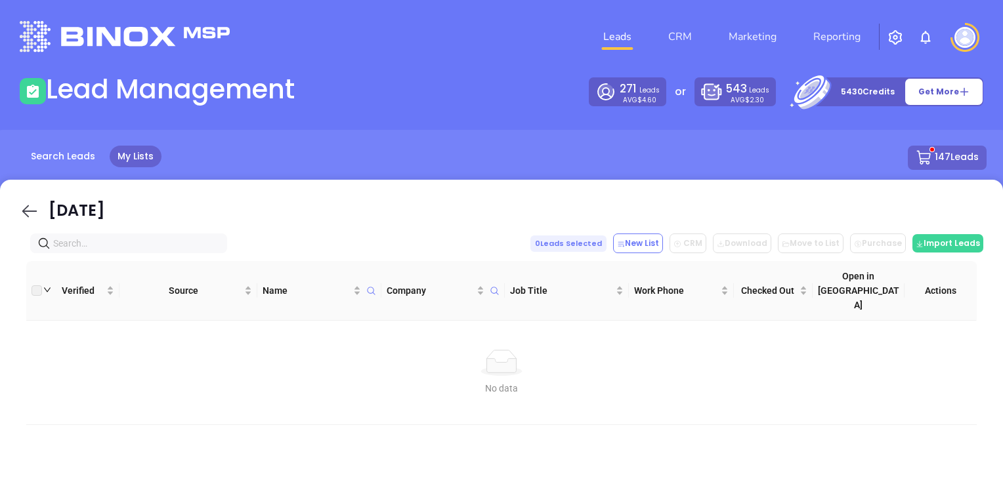
click at [24, 207] on icon at bounding box center [30, 211] width 20 height 20
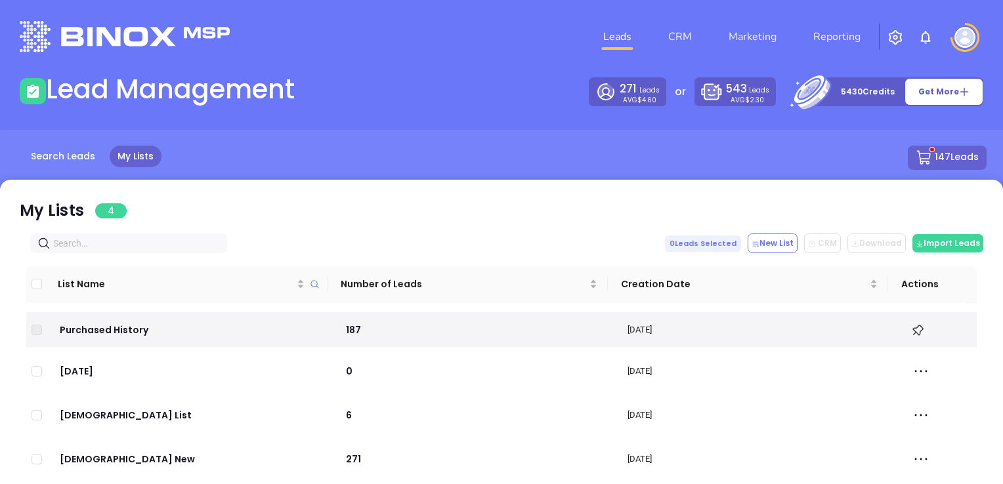
click at [617, 33] on link "Leads" at bounding box center [617, 37] width 39 height 26
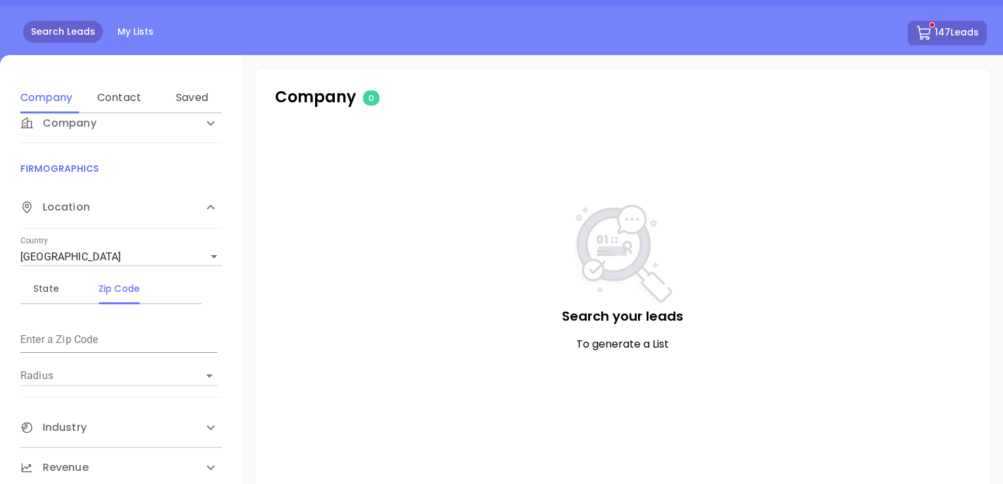
scroll to position [131, 0]
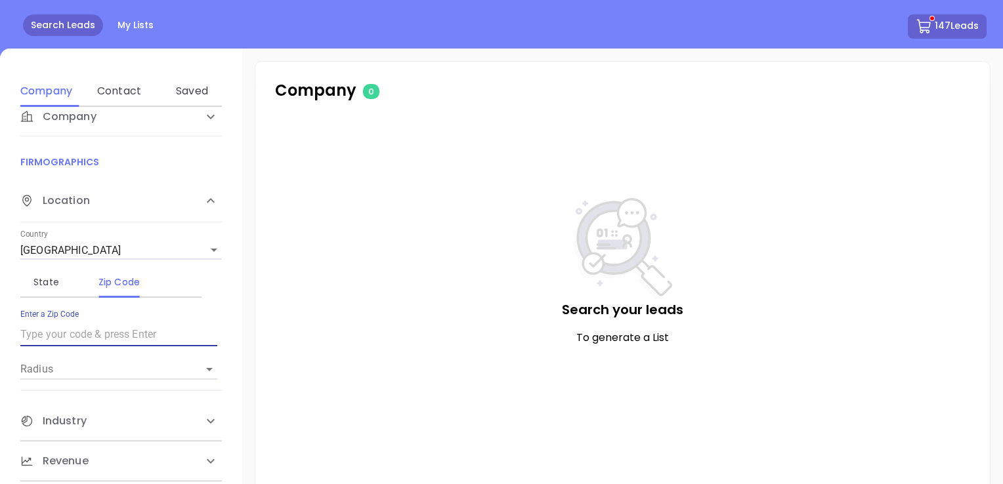
click at [63, 327] on input "text" at bounding box center [118, 334] width 197 height 21
click at [208, 366] on icon "Open" at bounding box center [209, 370] width 16 height 16
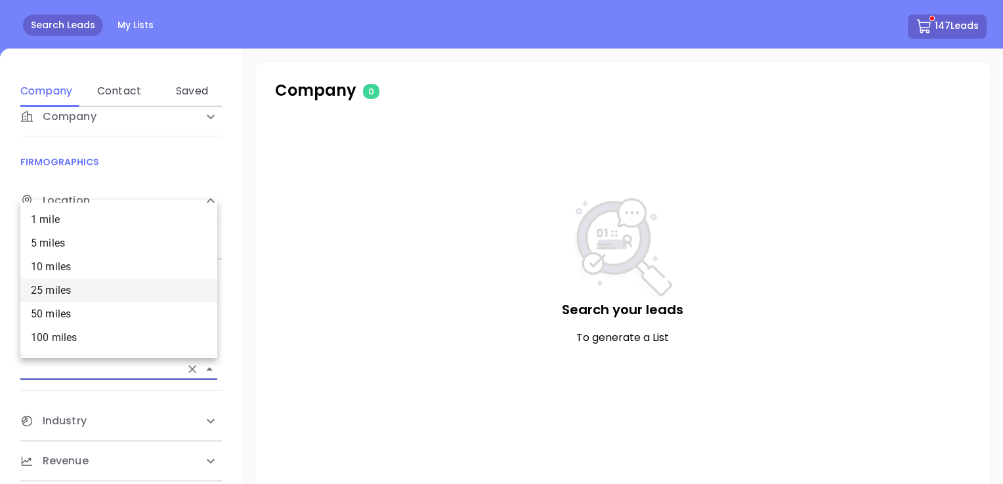
click at [115, 289] on li "25 miles" at bounding box center [118, 291] width 197 height 24
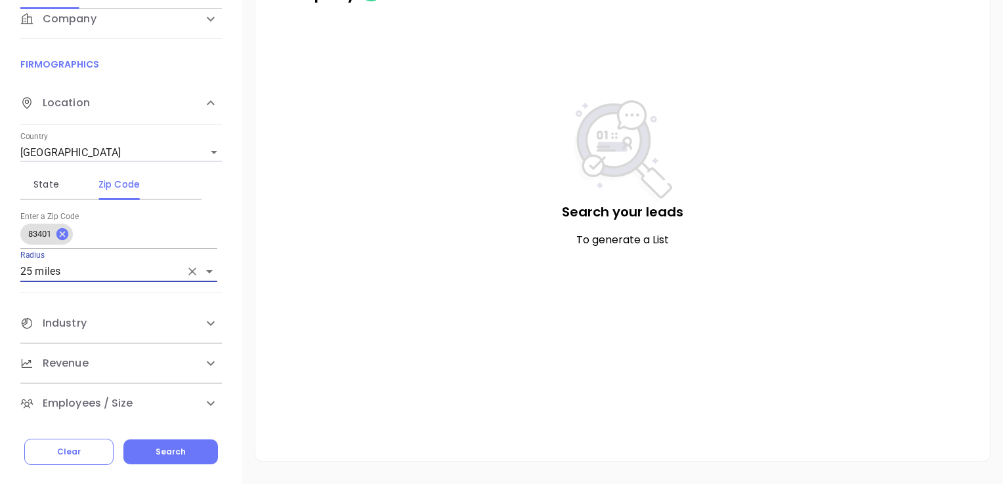
scroll to position [247, 0]
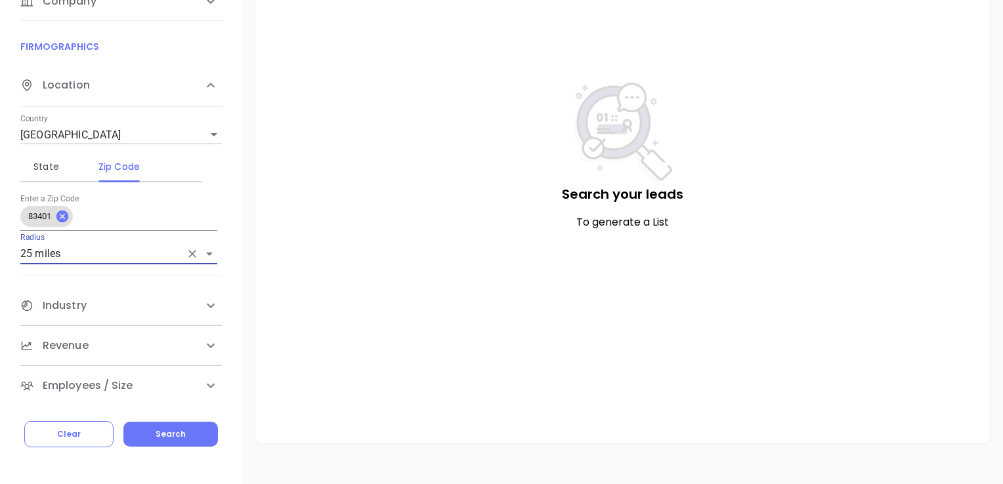
click at [211, 299] on icon at bounding box center [211, 306] width 16 height 16
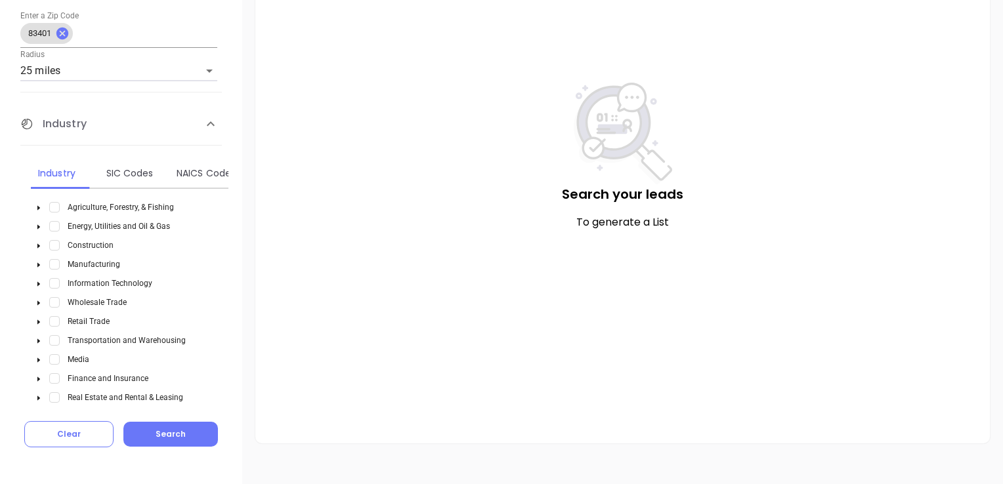
scroll to position [217, 0]
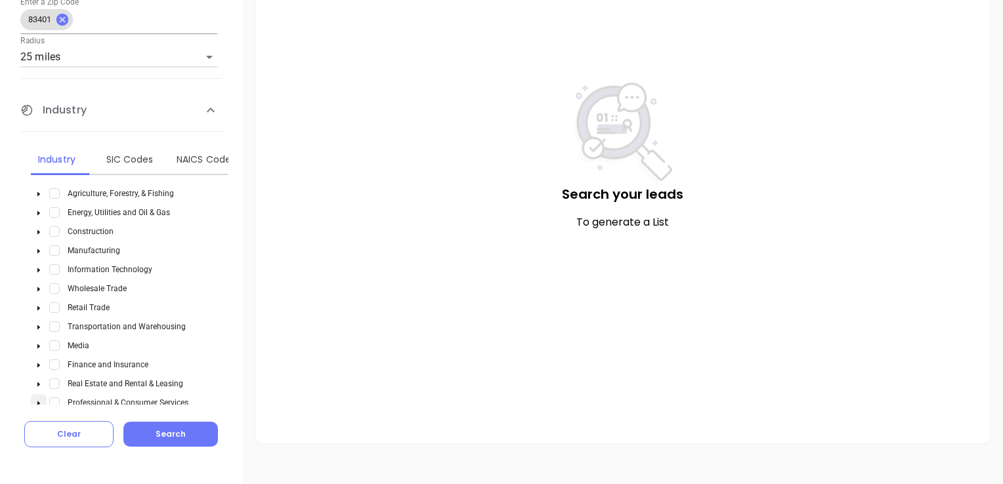
click at [39, 400] on icon "caret-down" at bounding box center [38, 403] width 7 height 7
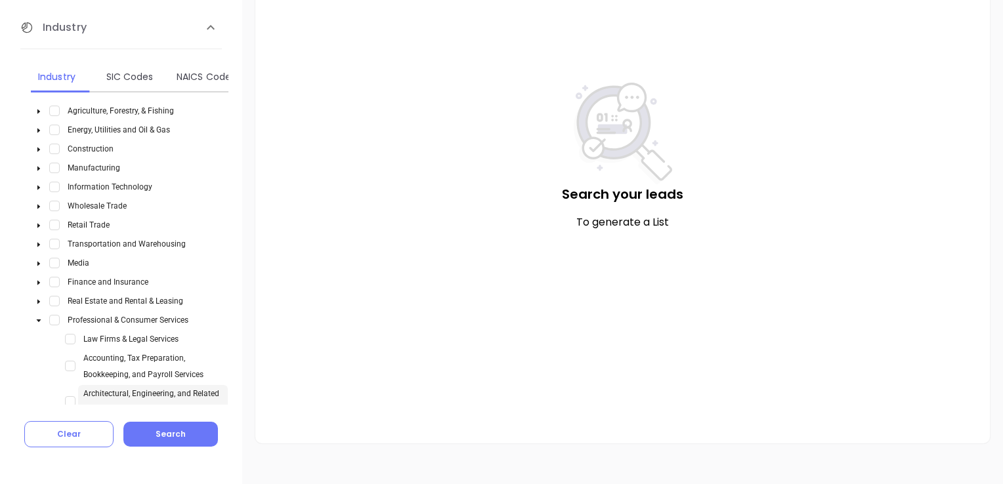
scroll to position [348, 0]
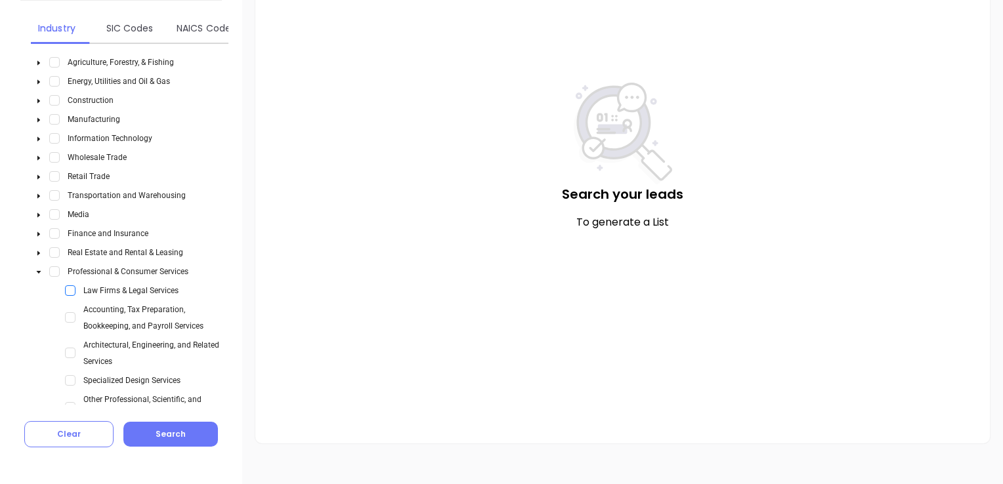
click at [72, 287] on span "Select Law Firms & Legal Services" at bounding box center [70, 290] width 10 height 10
click at [189, 429] on button "Search" at bounding box center [170, 434] width 94 height 25
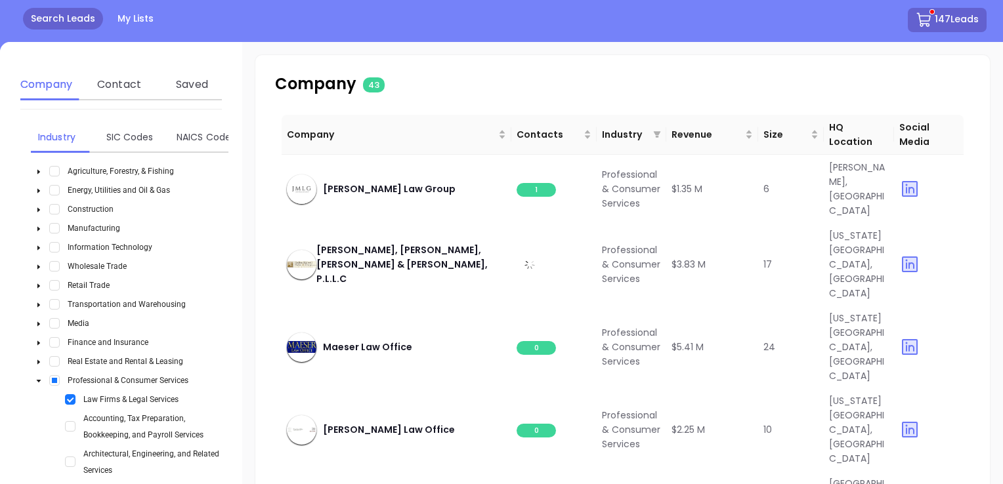
scroll to position [115, 0]
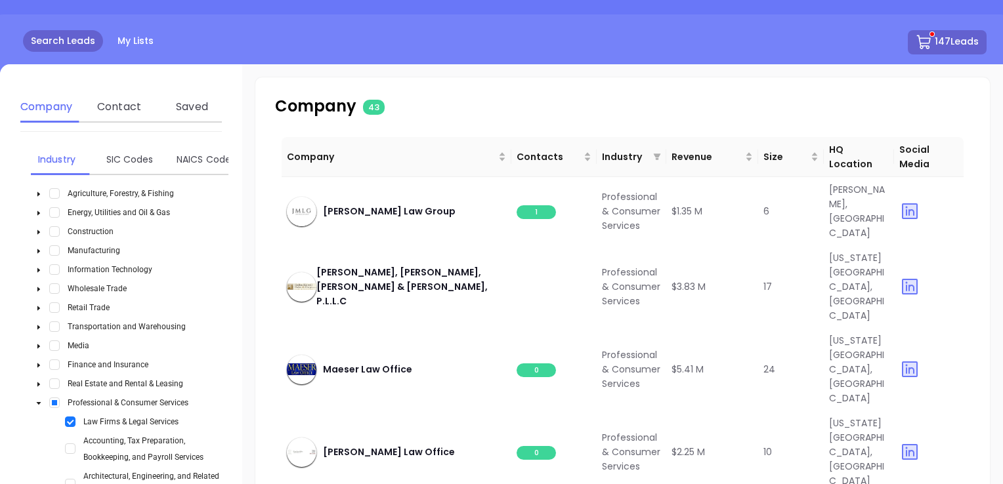
click at [248, 122] on div "Company 43 Company Contacts Industry Revenue Size HQ Location Social Media John…" at bounding box center [622, 339] width 761 height 551
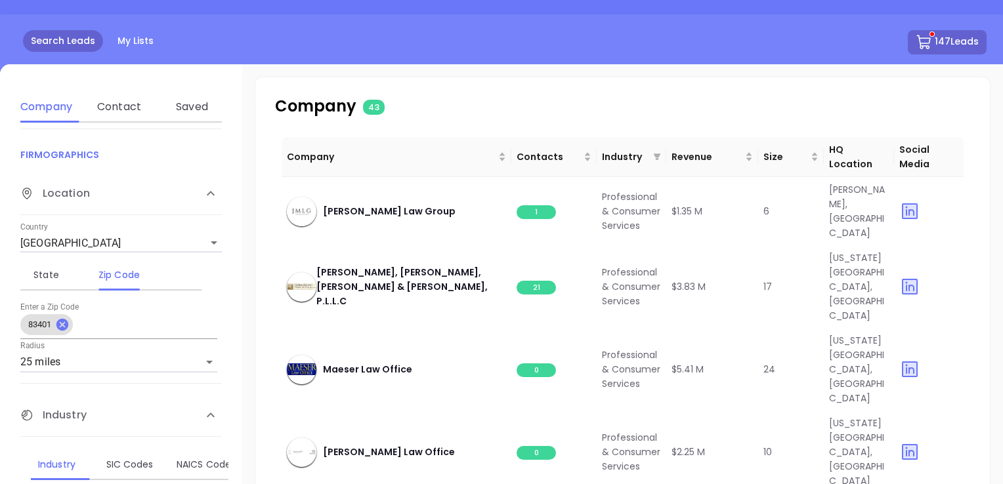
scroll to position [25, 0]
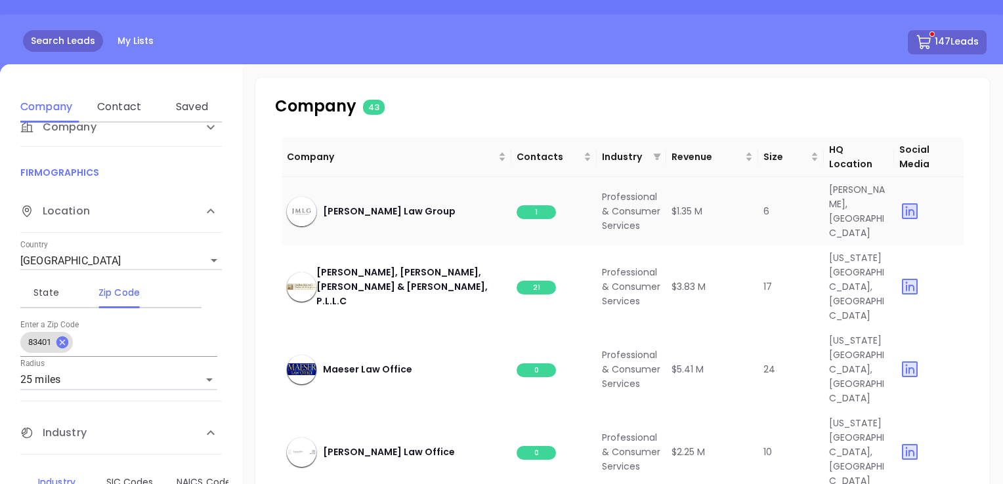
click at [536, 211] on span "1" at bounding box center [535, 212] width 39 height 14
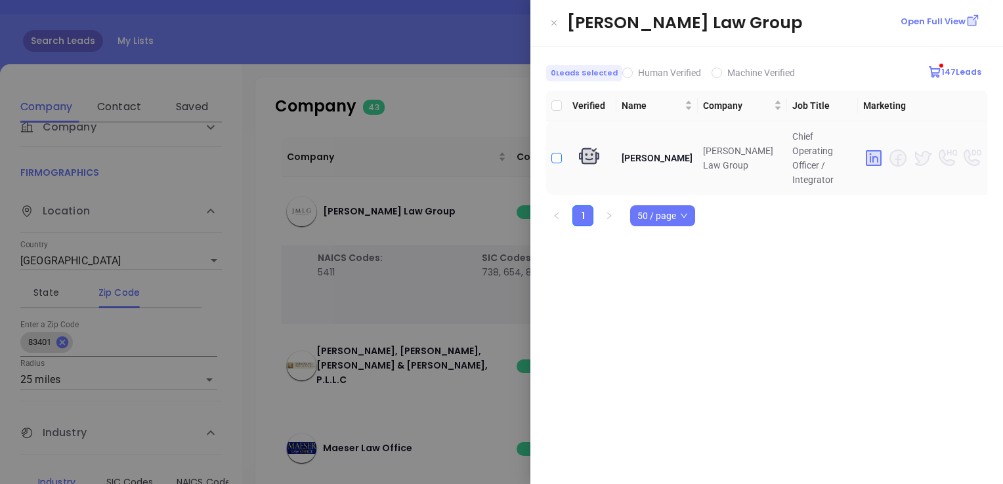
click at [554, 153] on input "checkbox" at bounding box center [556, 158] width 10 height 10
click at [552, 22] on icon "Close" at bounding box center [554, 22] width 8 height 13
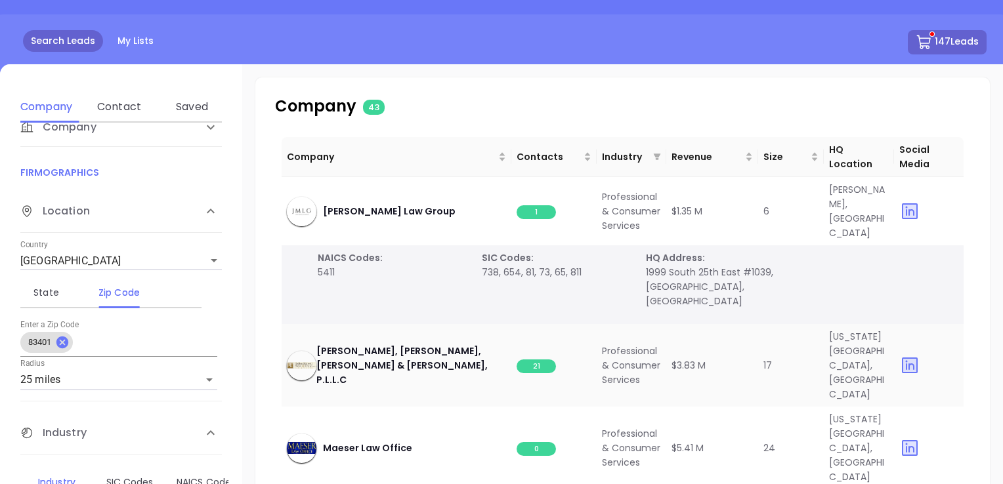
click at [540, 360] on span "21" at bounding box center [535, 367] width 39 height 14
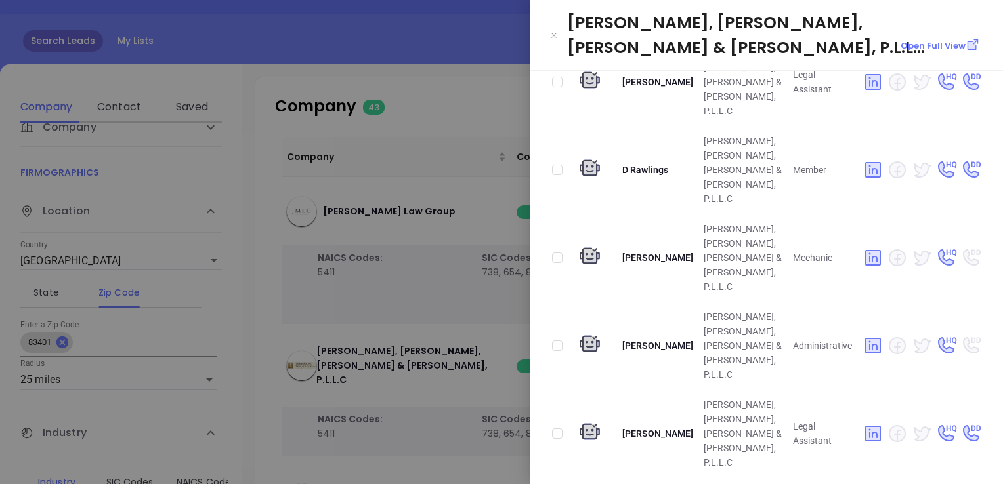
scroll to position [656, 0]
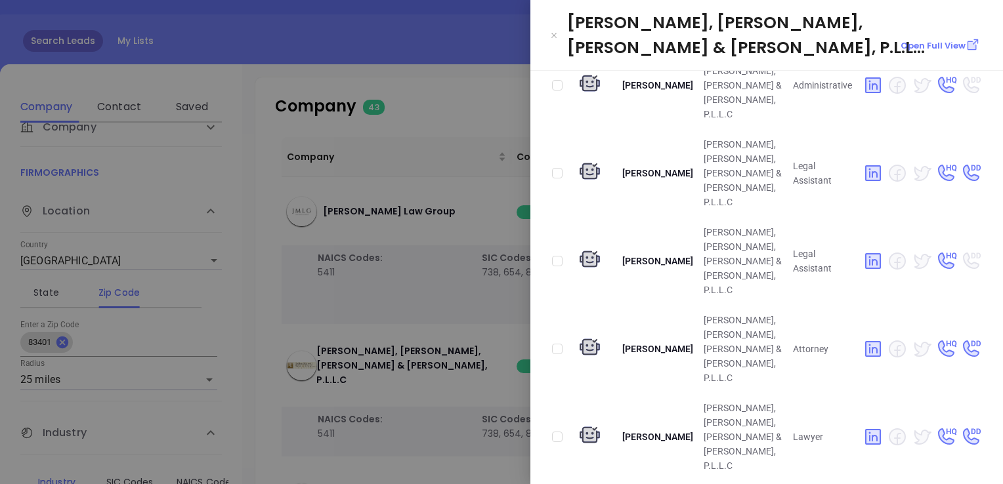
scroll to position [924, 0]
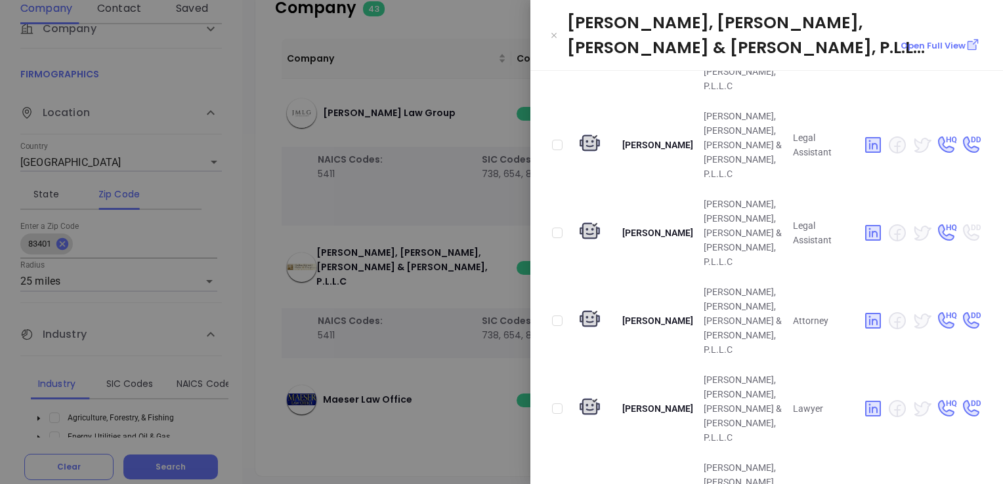
scroll to position [247, 0]
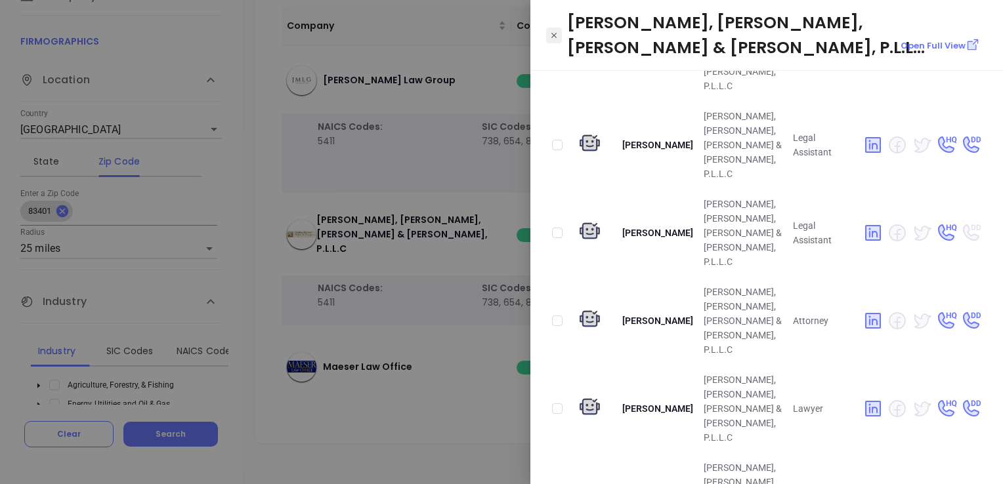
click at [556, 29] on icon "Close" at bounding box center [554, 35] width 8 height 13
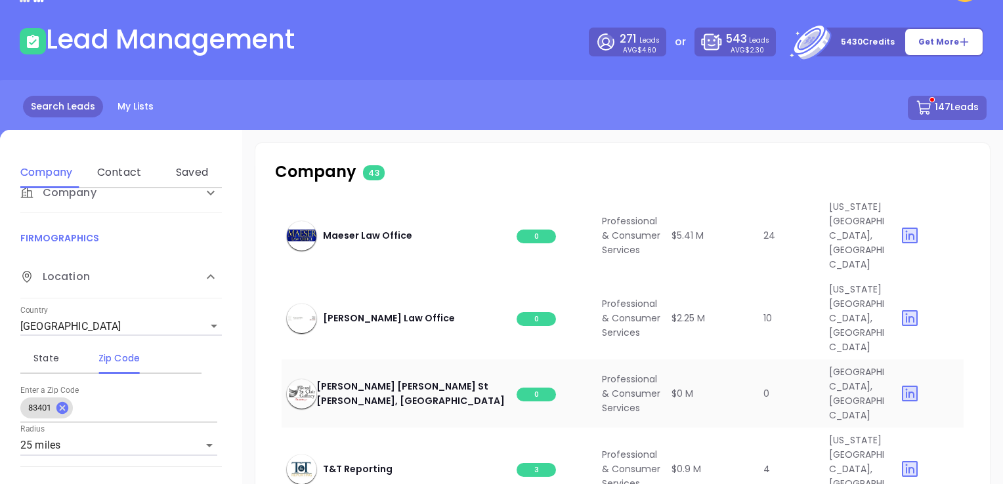
scroll to position [394, 0]
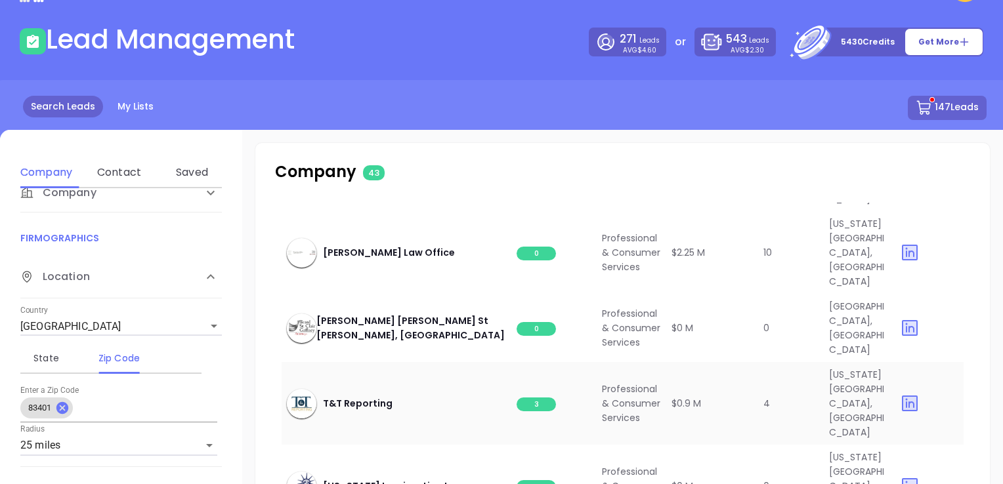
click at [537, 398] on span "3" at bounding box center [535, 405] width 39 height 14
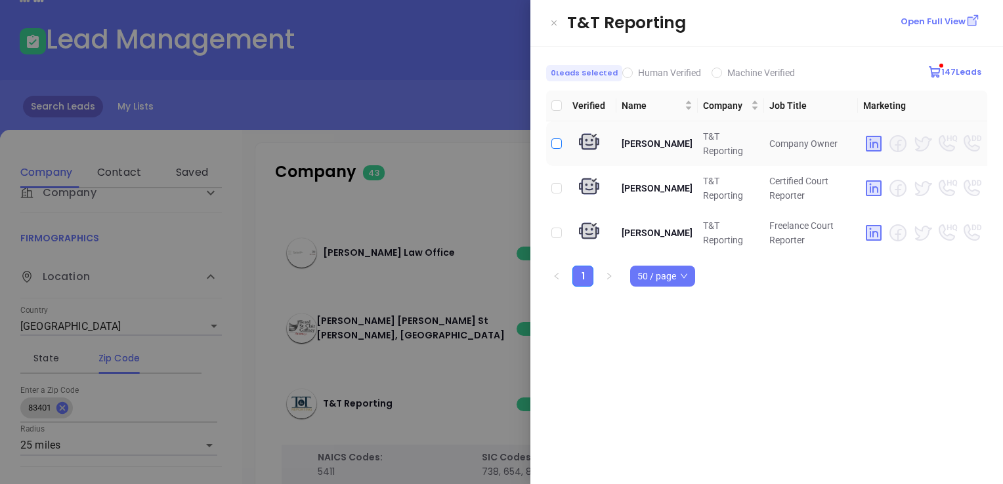
click at [559, 142] on input "checkbox" at bounding box center [556, 143] width 10 height 10
click at [556, 22] on icon "Close" at bounding box center [554, 22] width 8 height 13
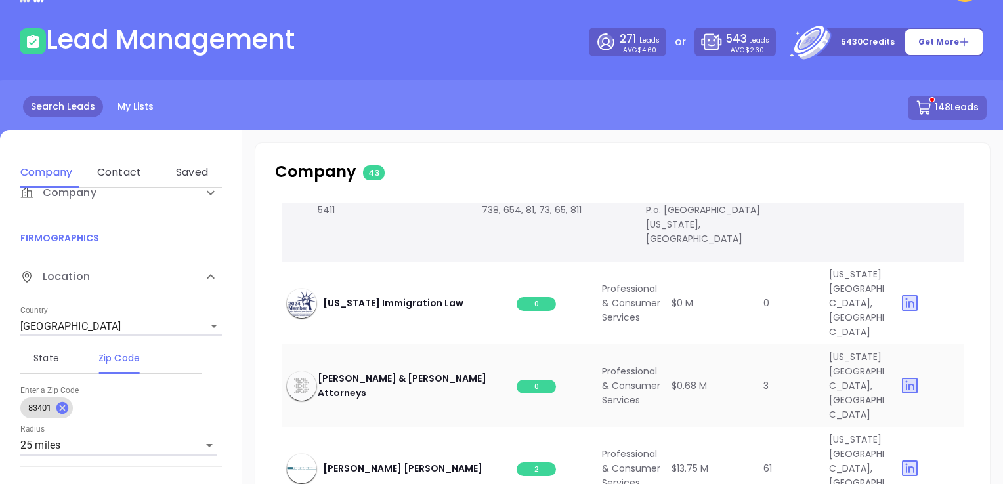
scroll to position [656, 0]
click at [534, 462] on span "2" at bounding box center [535, 469] width 39 height 14
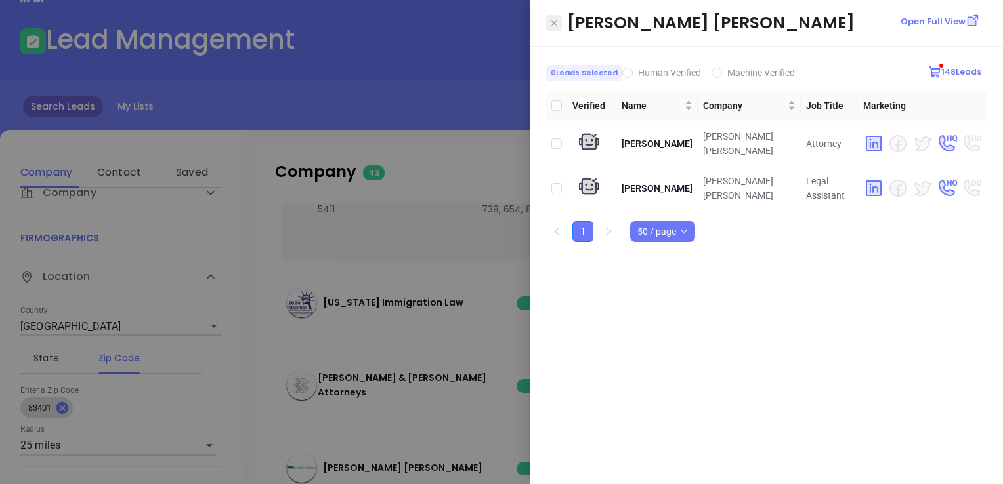
click at [555, 22] on icon "Close" at bounding box center [553, 22] width 5 height 5
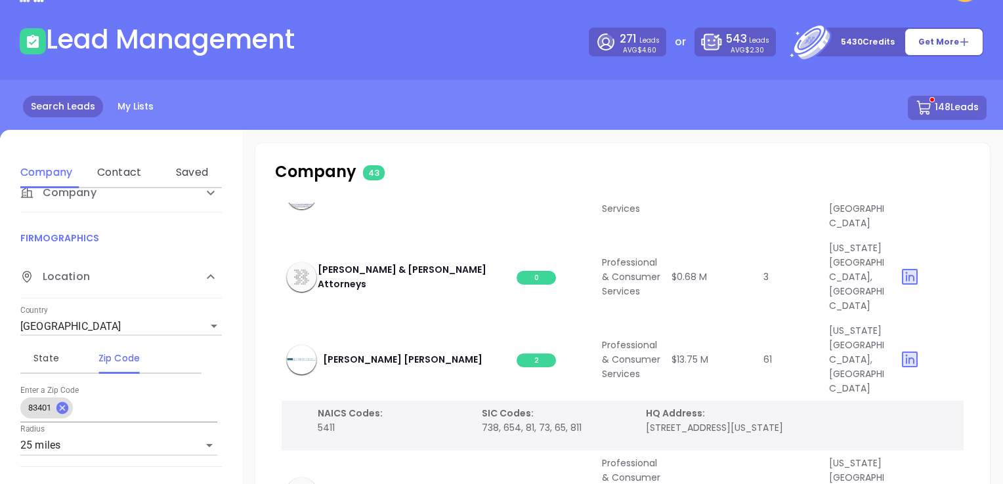
scroll to position [787, 0]
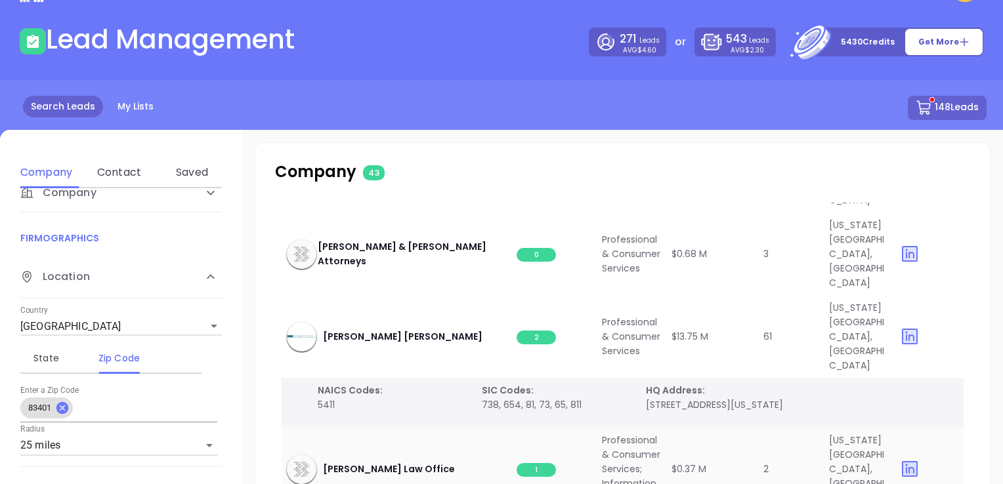
click at [539, 463] on span "1" at bounding box center [535, 470] width 39 height 14
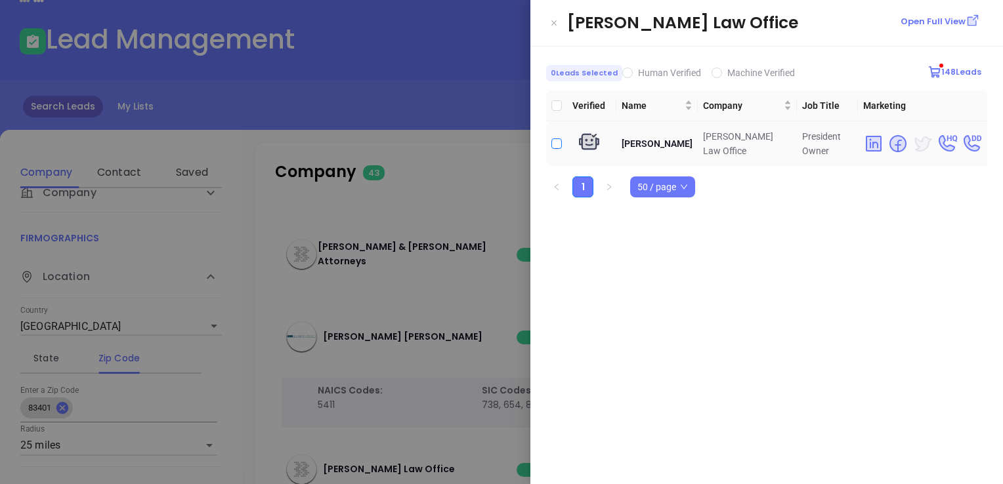
click at [554, 138] on input "checkbox" at bounding box center [556, 143] width 10 height 10
click at [553, 16] on icon "Close" at bounding box center [554, 22] width 8 height 13
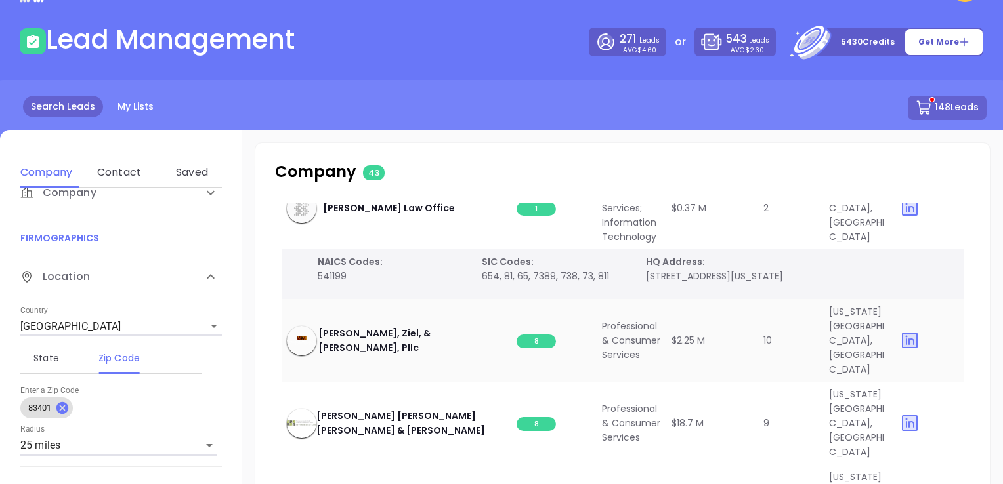
scroll to position [1050, 0]
click at [538, 333] on span "8" at bounding box center [535, 340] width 39 height 14
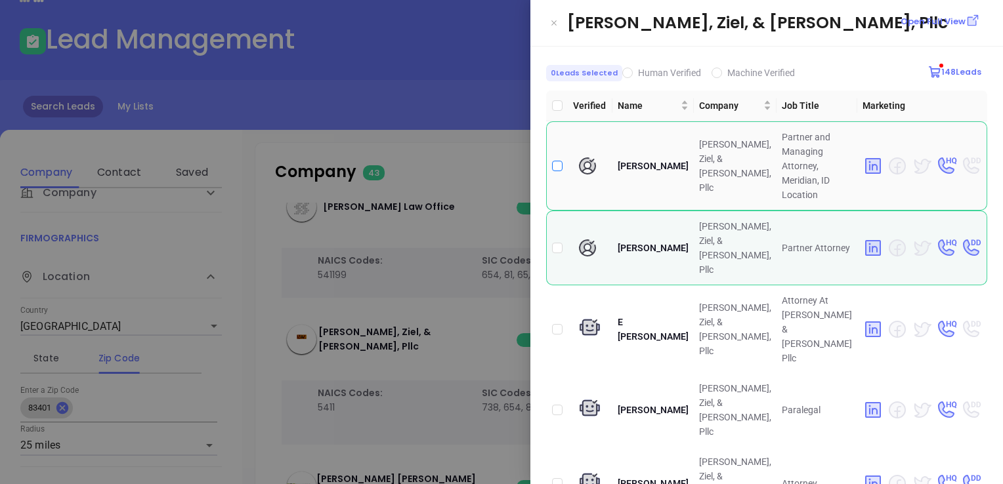
click at [556, 161] on input "checkbox" at bounding box center [557, 166] width 10 height 10
click at [558, 243] on input "checkbox" at bounding box center [557, 248] width 10 height 10
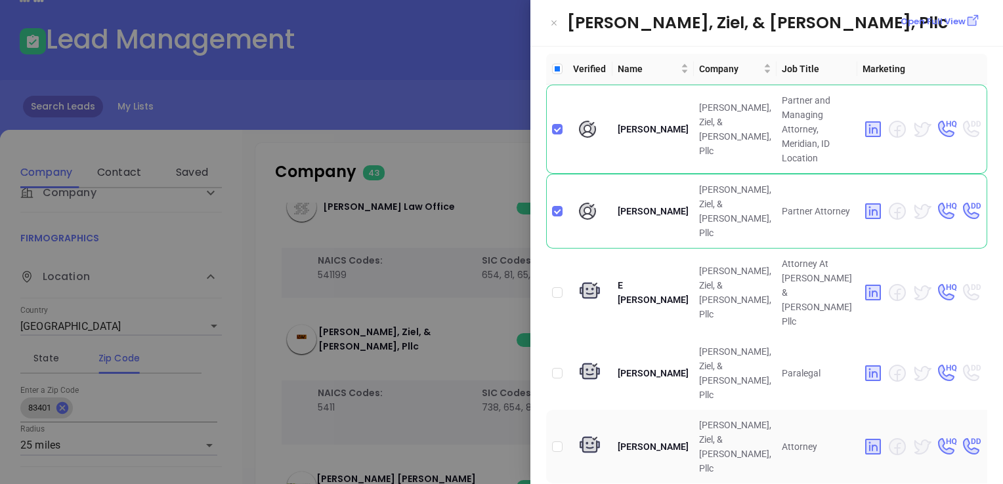
scroll to position [57, 0]
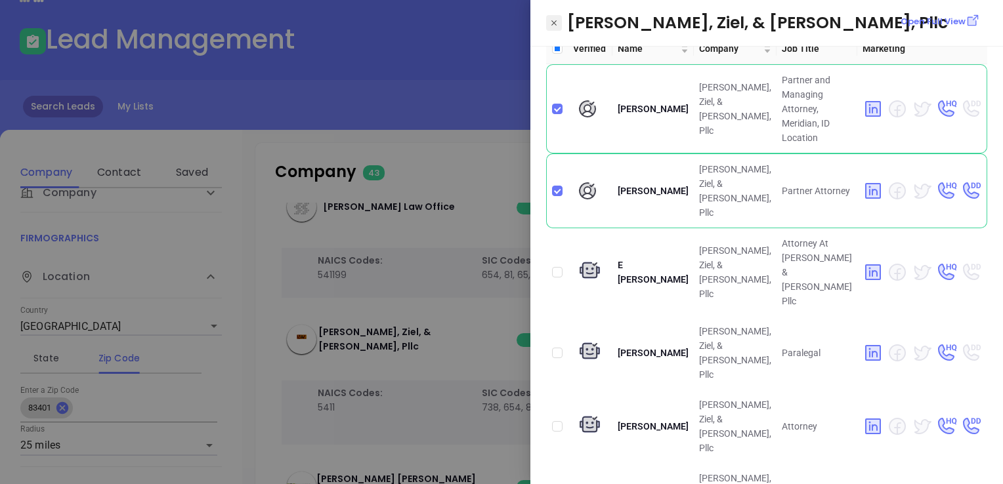
click at [556, 20] on icon "Close" at bounding box center [554, 22] width 8 height 13
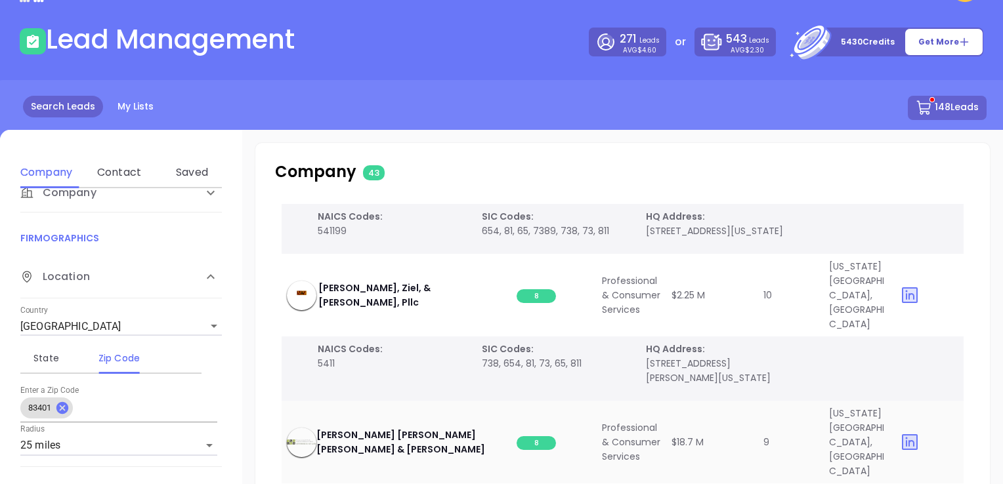
scroll to position [1116, 0]
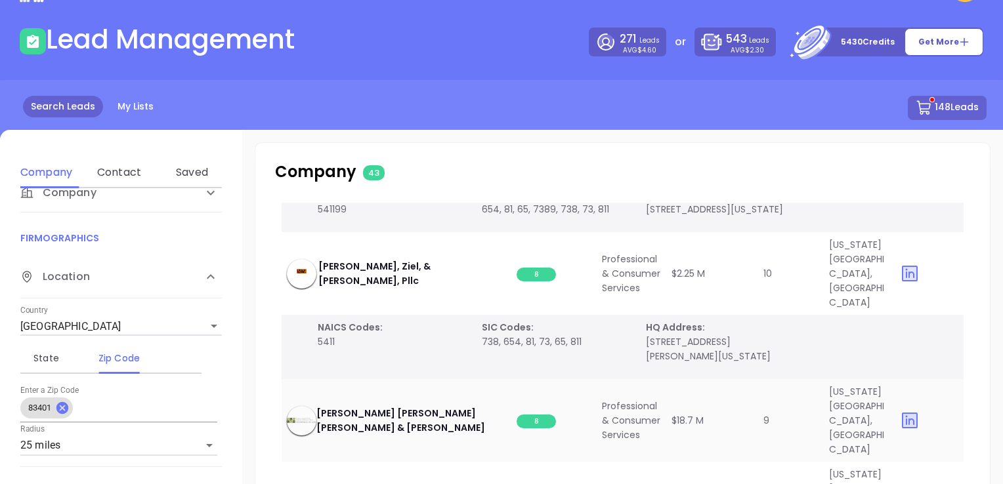
click at [539, 415] on span "8" at bounding box center [535, 422] width 39 height 14
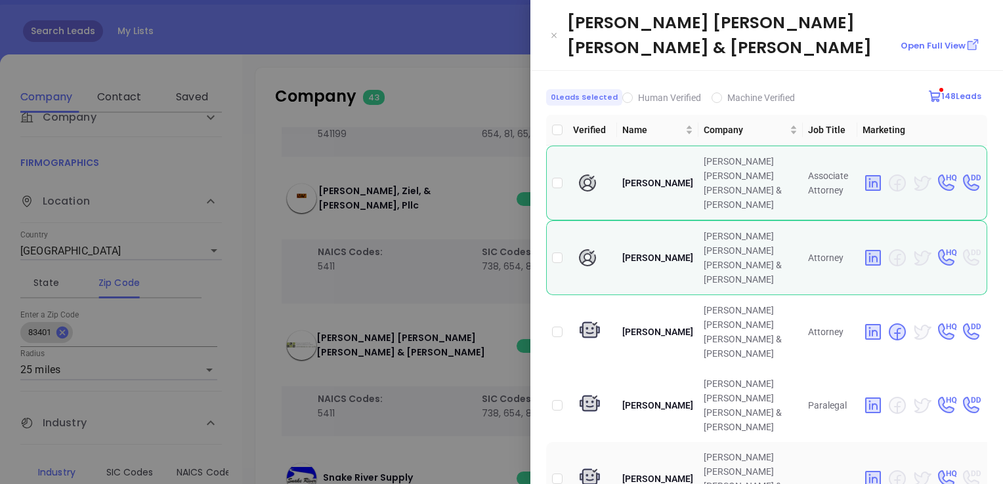
scroll to position [50, 0]
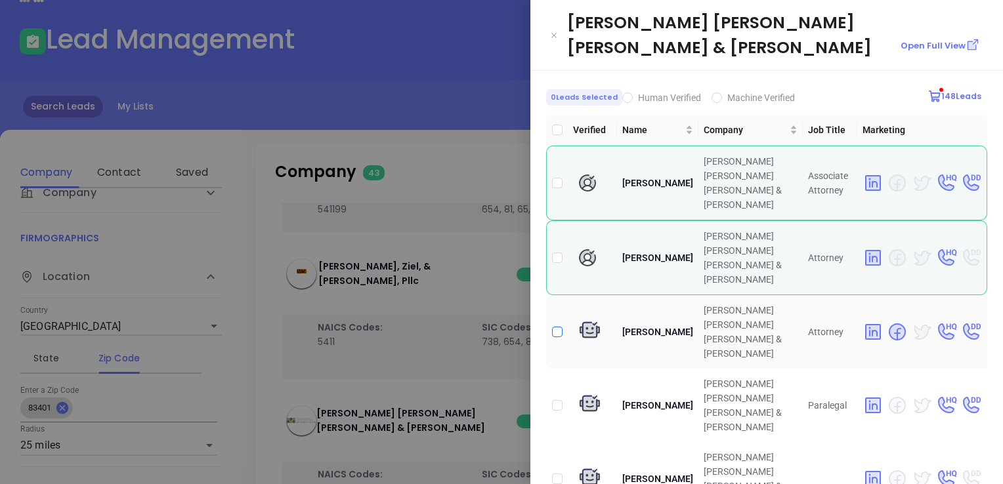
click at [556, 327] on input "checkbox" at bounding box center [557, 332] width 10 height 10
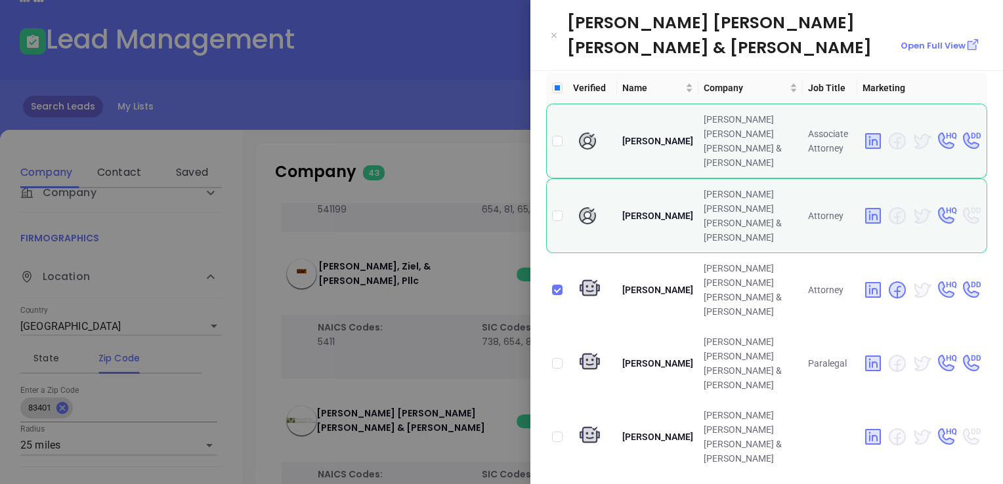
scroll to position [0, 0]
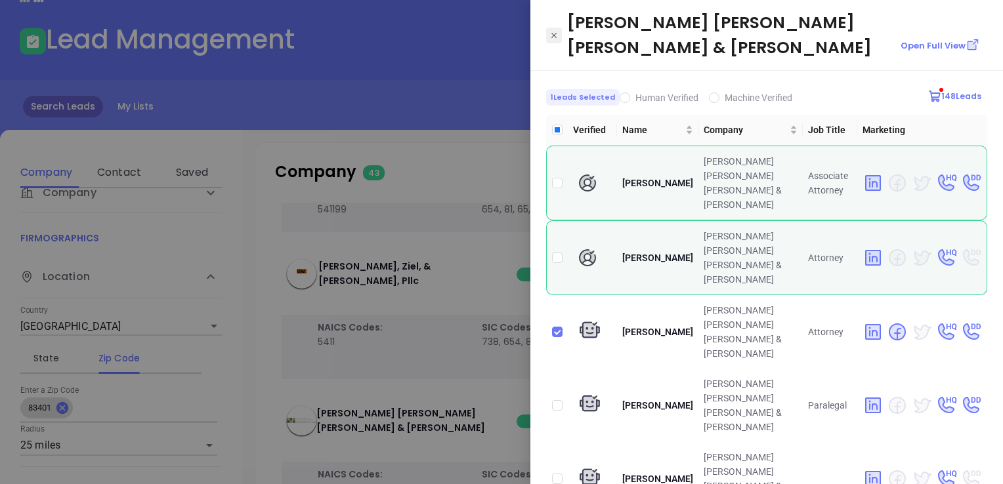
click at [556, 29] on icon "Close" at bounding box center [554, 35] width 8 height 13
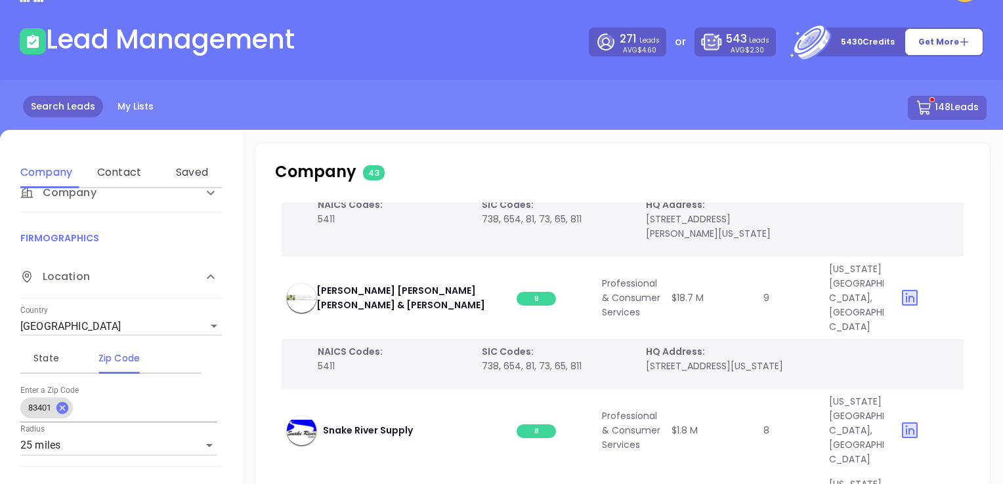
scroll to position [1247, 0]
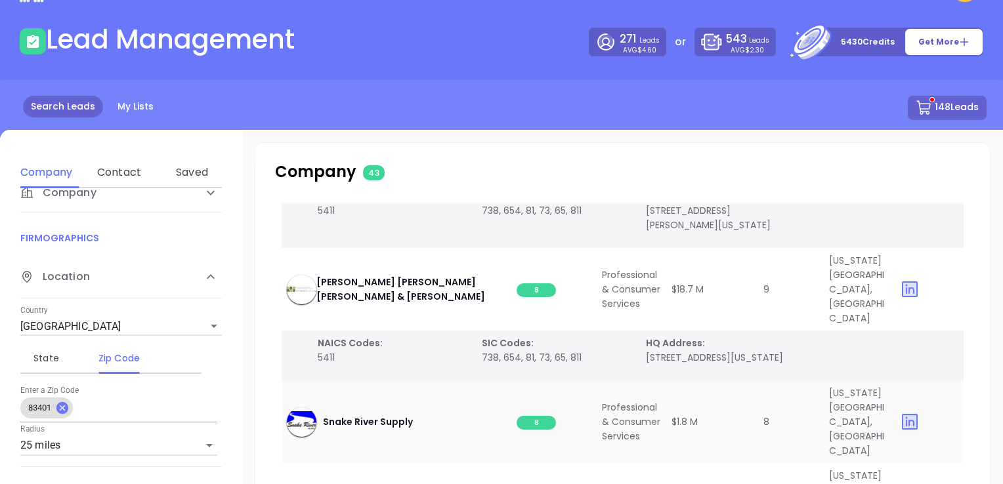
click at [538, 416] on span "8" at bounding box center [535, 423] width 39 height 14
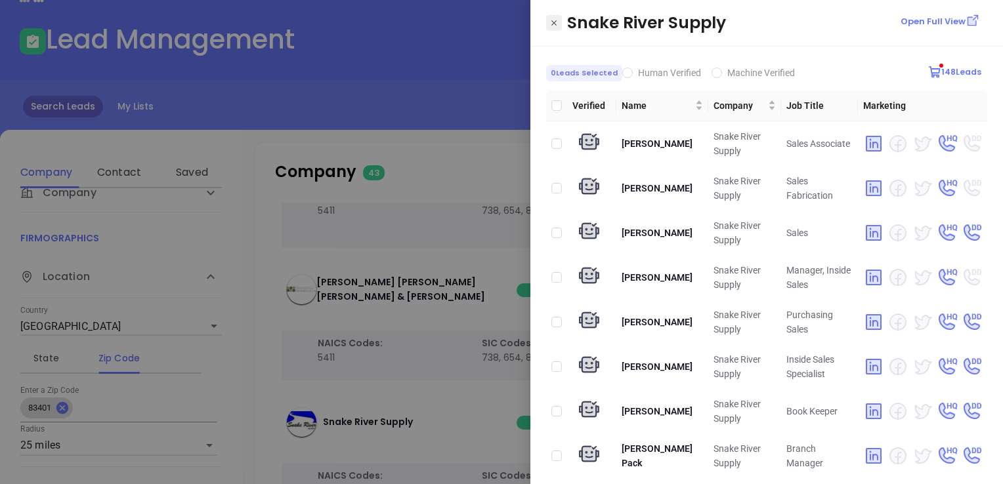
click at [554, 24] on icon "Close" at bounding box center [554, 22] width 8 height 13
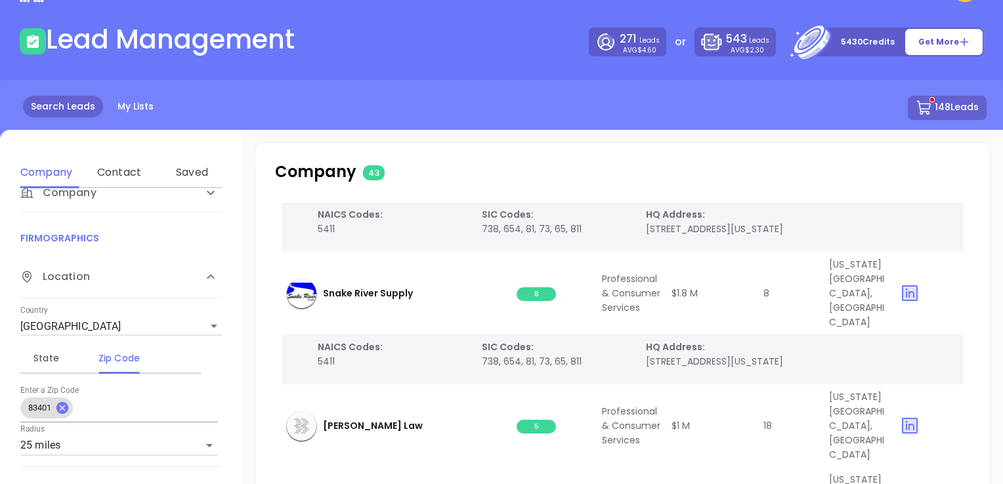
scroll to position [1378, 0]
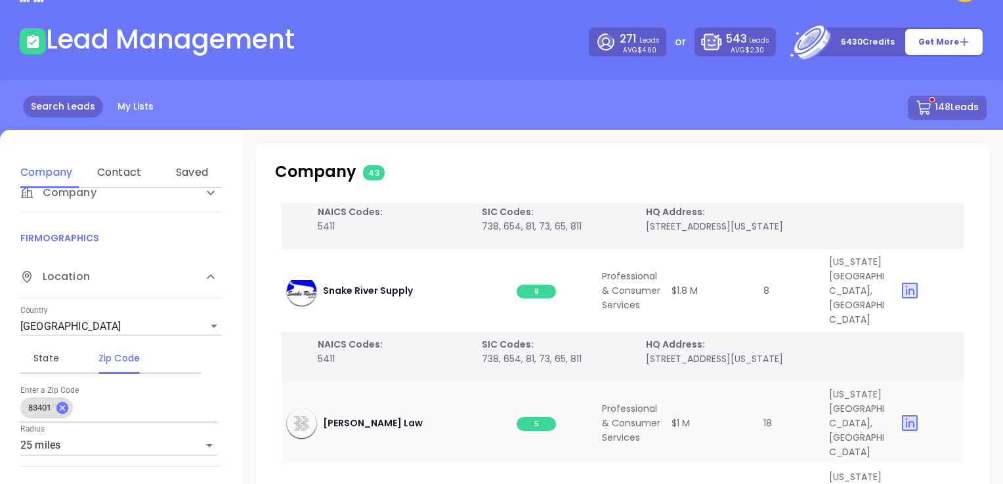
click at [537, 417] on span "5" at bounding box center [535, 424] width 39 height 14
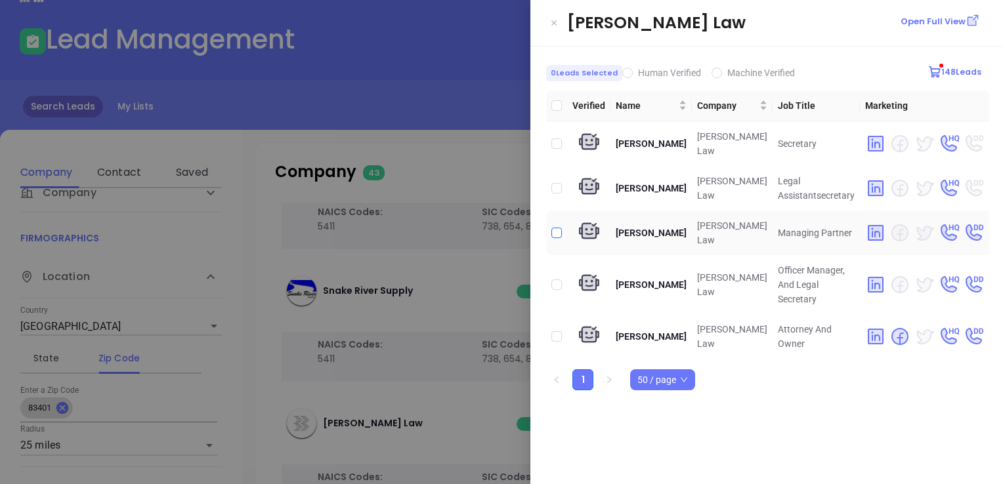
click at [554, 229] on input "checkbox" at bounding box center [556, 233] width 10 height 10
click at [555, 331] on input "checkbox" at bounding box center [556, 336] width 10 height 10
click at [553, 19] on icon "Close" at bounding box center [554, 22] width 8 height 13
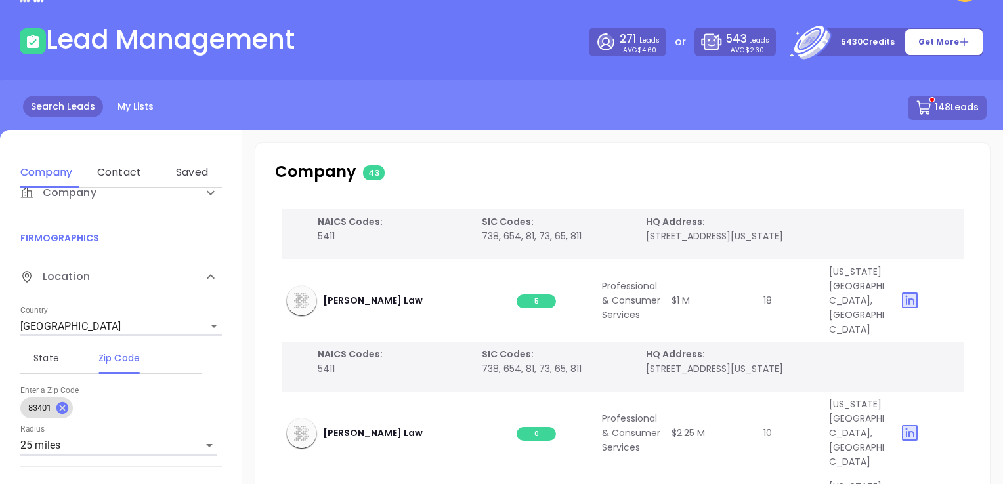
scroll to position [1509, 0]
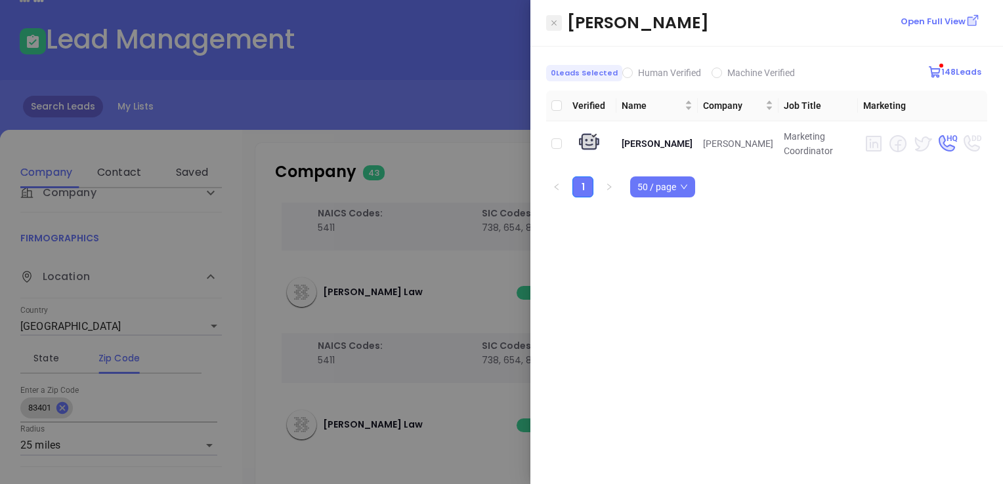
click at [551, 20] on icon "Close" at bounding box center [553, 22] width 5 height 5
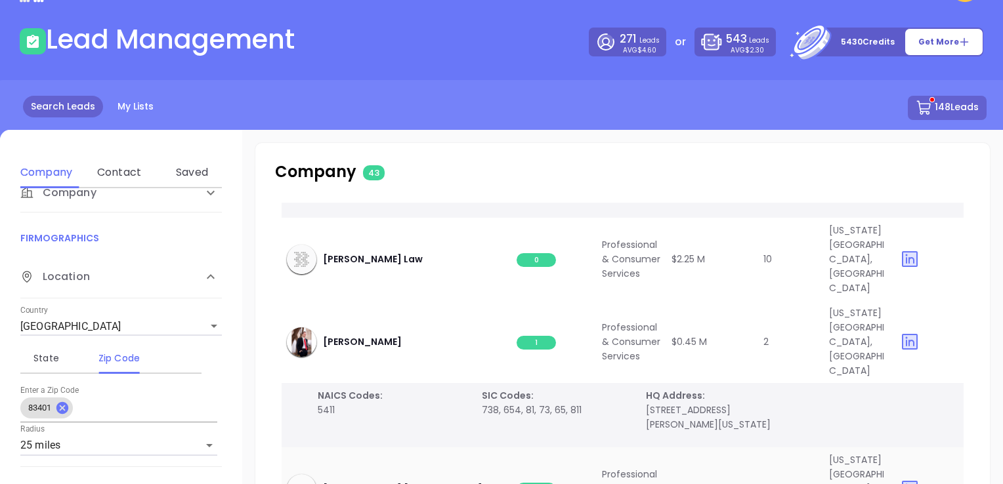
scroll to position [1706, 0]
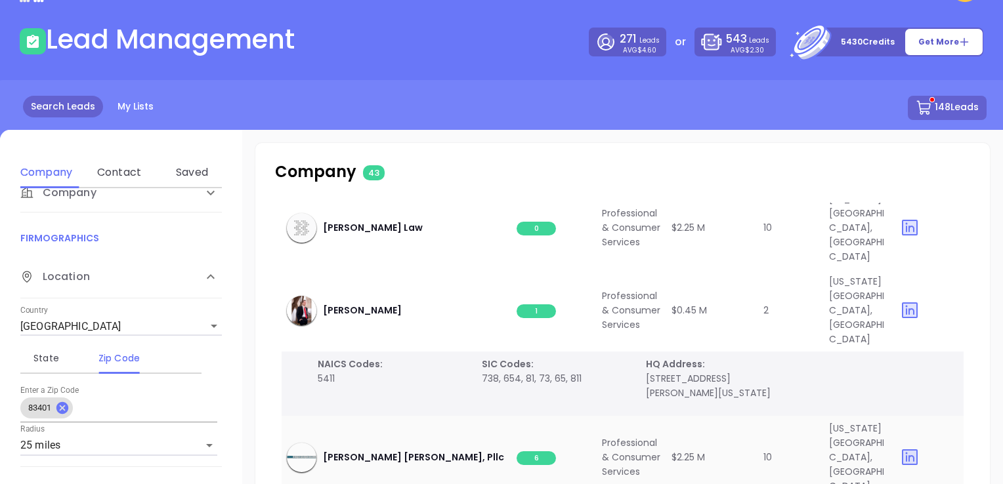
click at [540, 451] on span "6" at bounding box center [535, 458] width 39 height 14
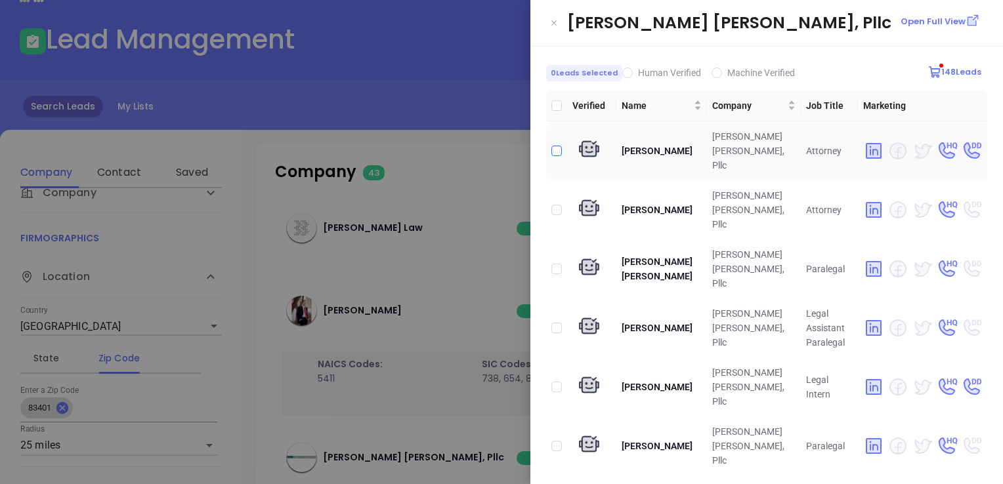
click at [555, 146] on input "checkbox" at bounding box center [556, 151] width 10 height 10
click at [550, 187] on td at bounding box center [556, 209] width 21 height 59
click at [557, 205] on input "checkbox" at bounding box center [556, 210] width 10 height 10
click at [558, 22] on button "Close" at bounding box center [554, 23] width 16 height 16
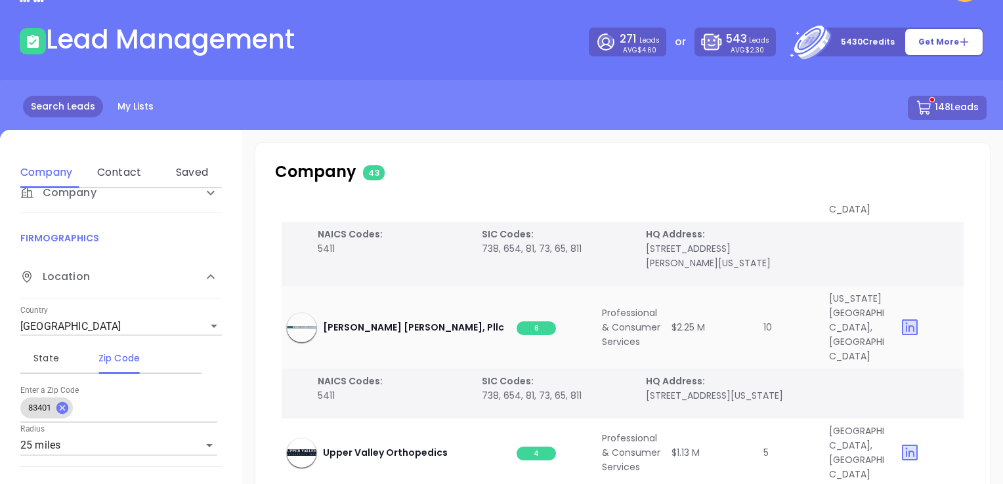
scroll to position [1837, 0]
click at [530, 446] on span "4" at bounding box center [535, 453] width 39 height 14
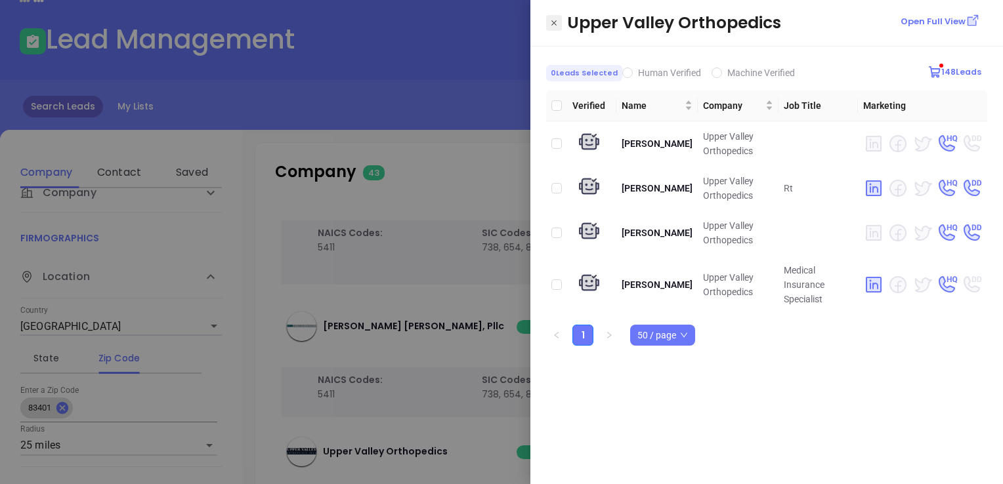
click at [556, 17] on icon "Close" at bounding box center [554, 22] width 8 height 13
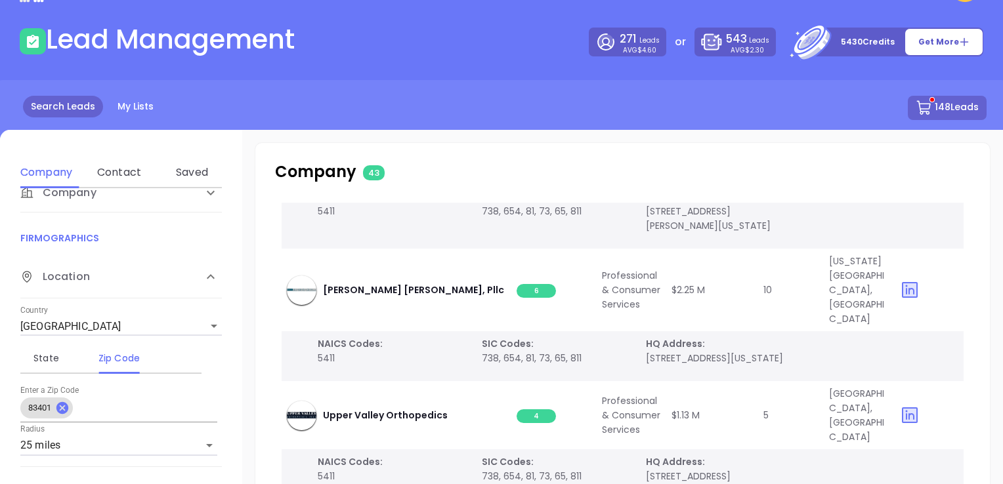
scroll to position [1969, 0]
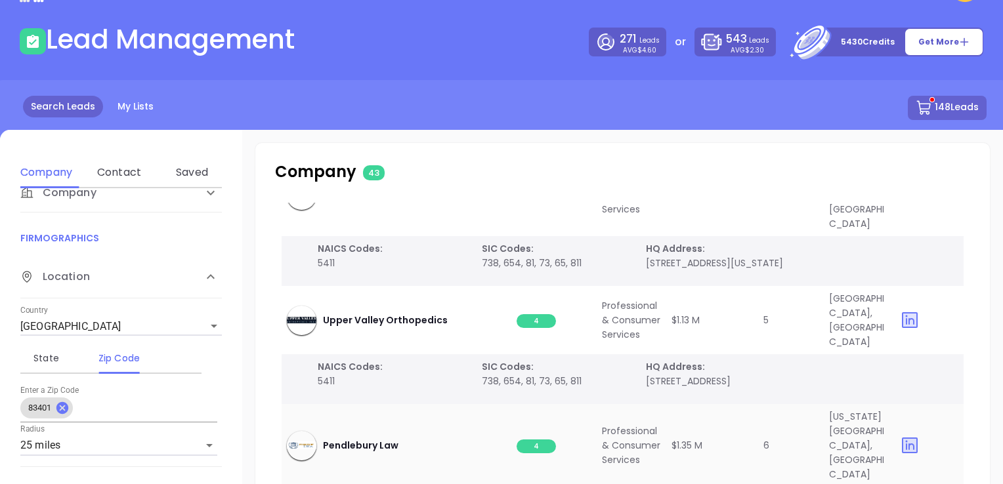
click at [535, 440] on span "4" at bounding box center [535, 447] width 39 height 14
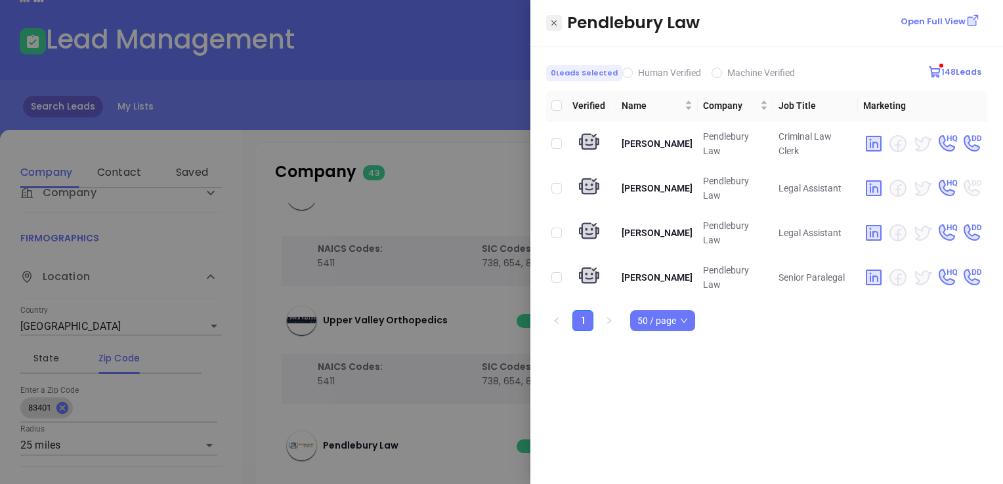
click at [553, 15] on button "Close" at bounding box center [554, 23] width 16 height 16
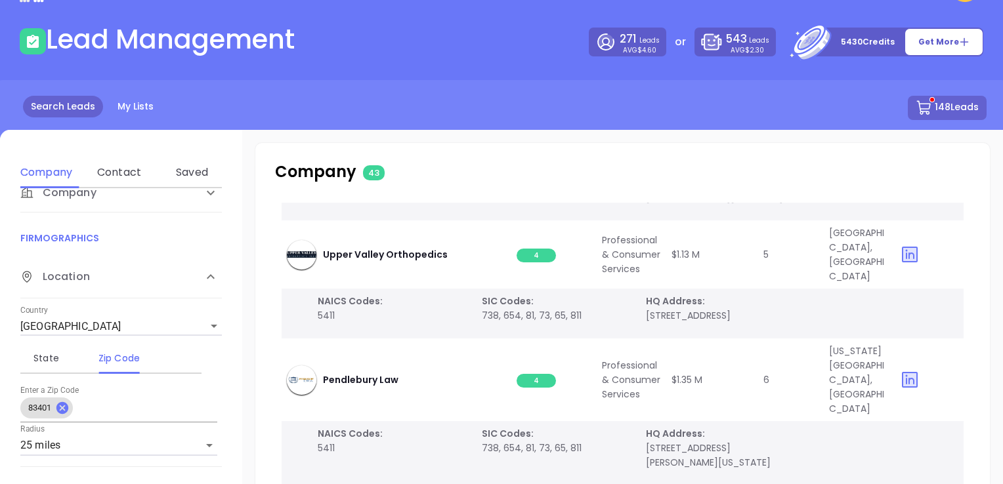
scroll to position [2100, 0]
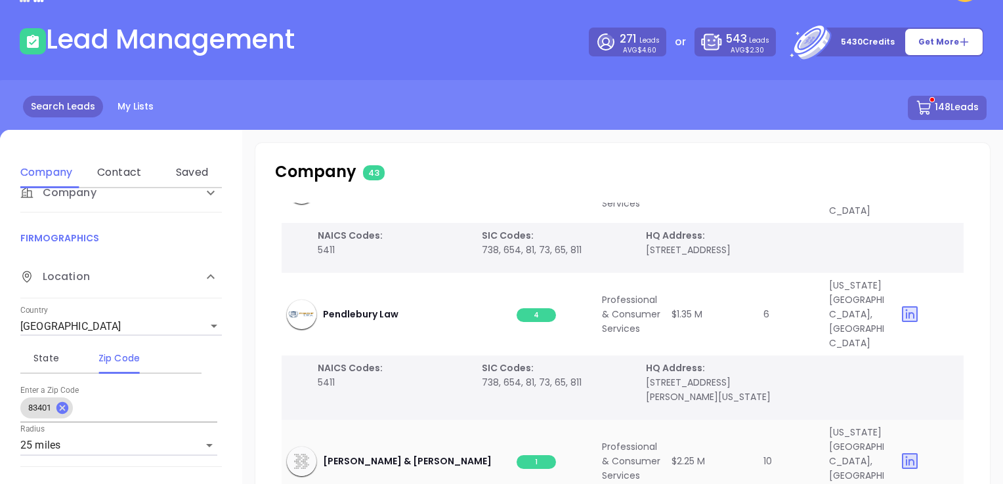
click at [532, 455] on span "1" at bounding box center [535, 462] width 39 height 14
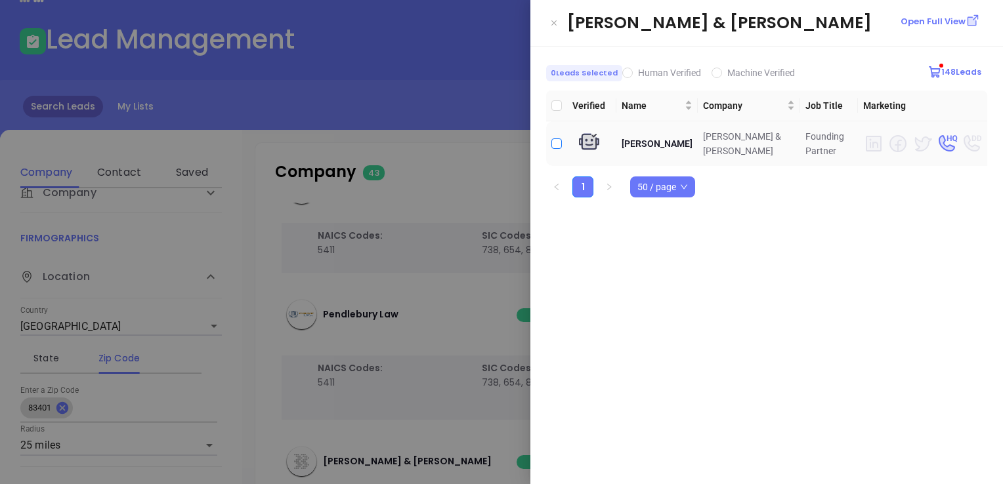
click at [557, 142] on input "checkbox" at bounding box center [556, 143] width 10 height 10
click at [554, 17] on icon "Close" at bounding box center [554, 22] width 8 height 13
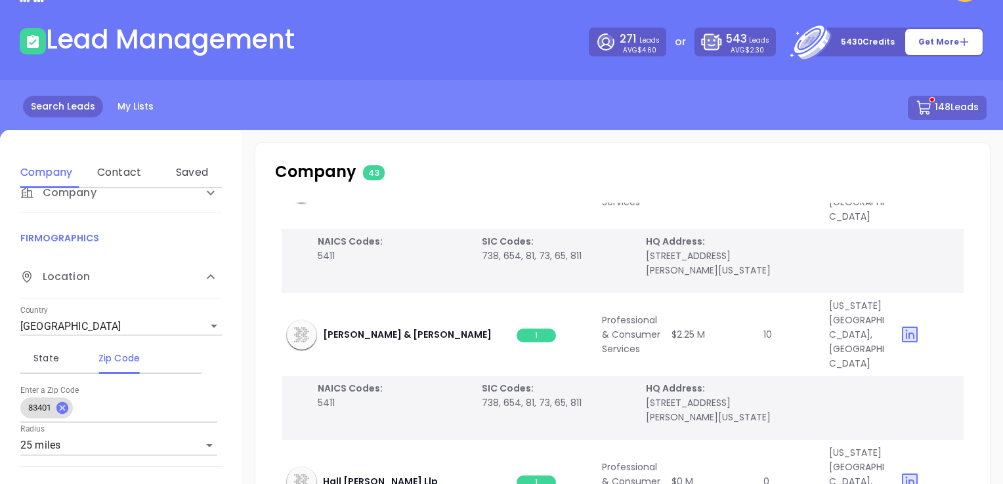
scroll to position [2231, 0]
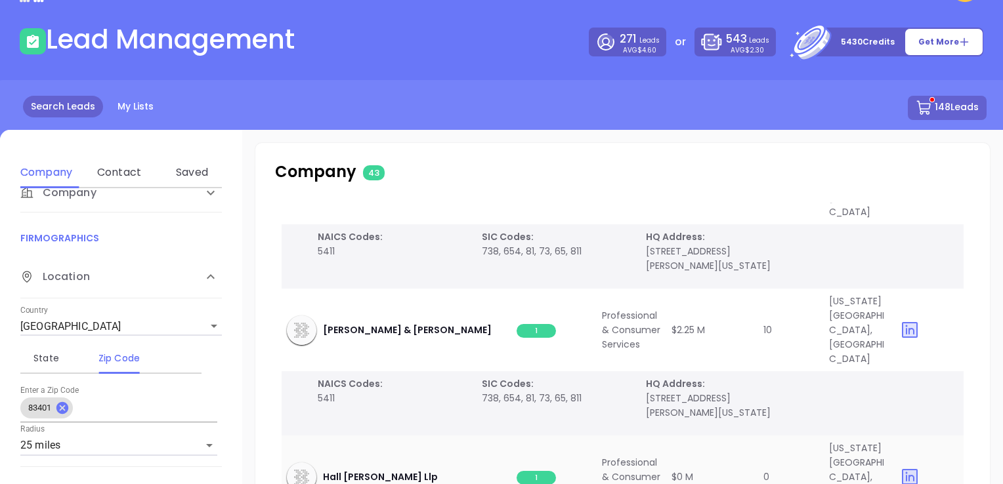
click at [541, 471] on span "1" at bounding box center [535, 478] width 39 height 14
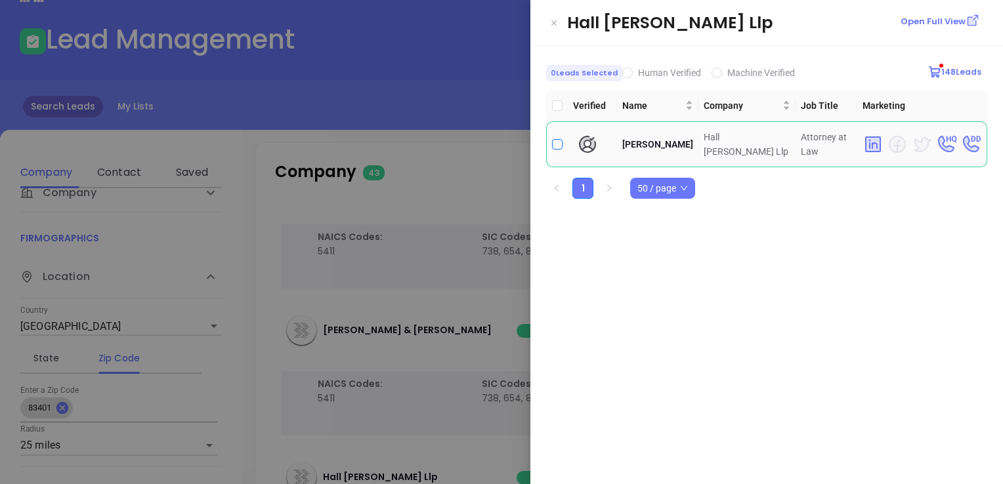
click at [558, 139] on input "checkbox" at bounding box center [557, 144] width 10 height 10
click at [555, 20] on icon "Close" at bounding box center [554, 22] width 8 height 13
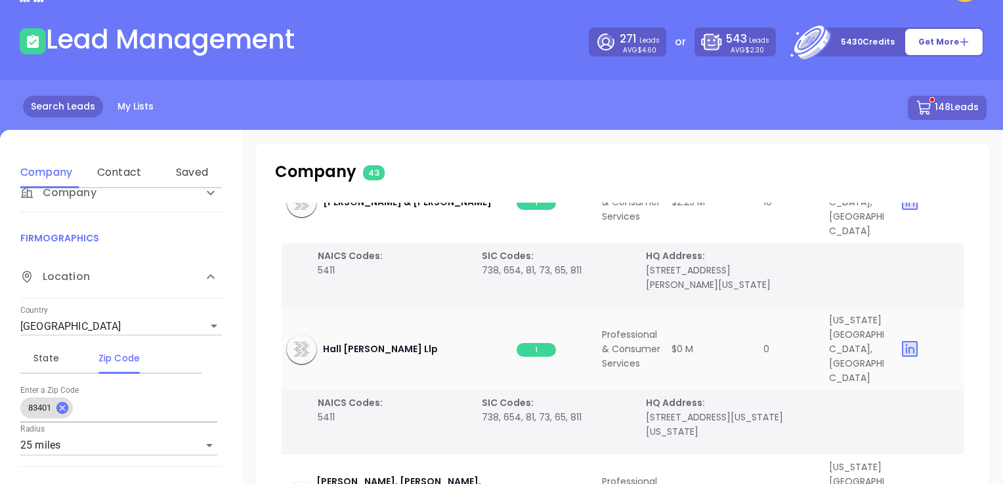
scroll to position [2362, 0]
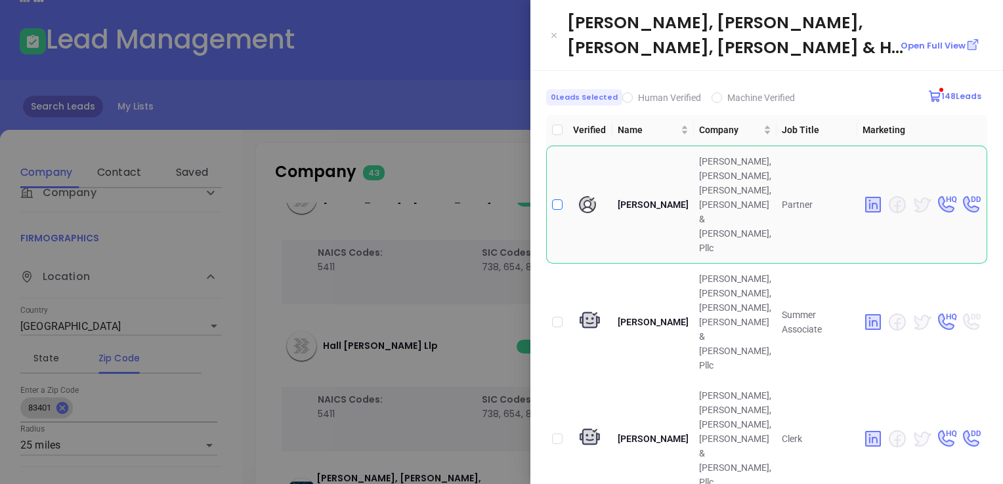
click at [555, 199] on input "checkbox" at bounding box center [557, 204] width 10 height 10
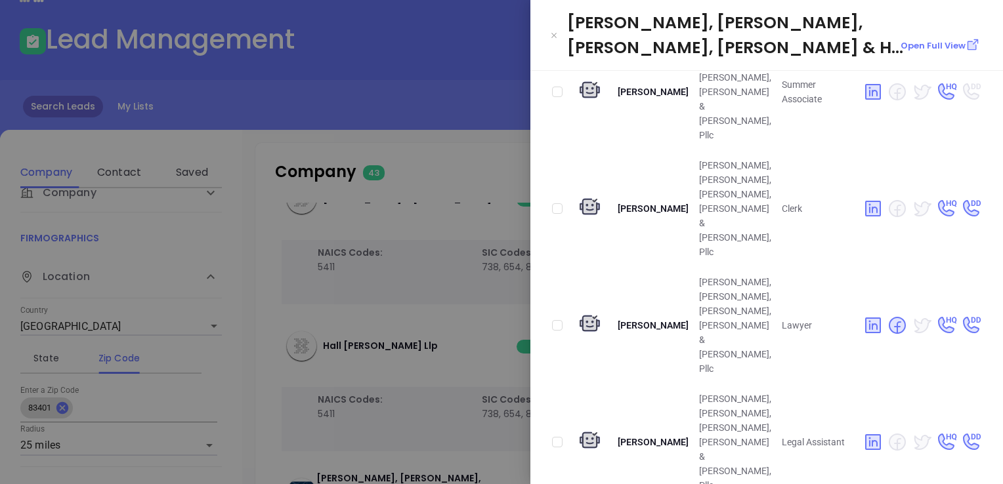
scroll to position [262, 0]
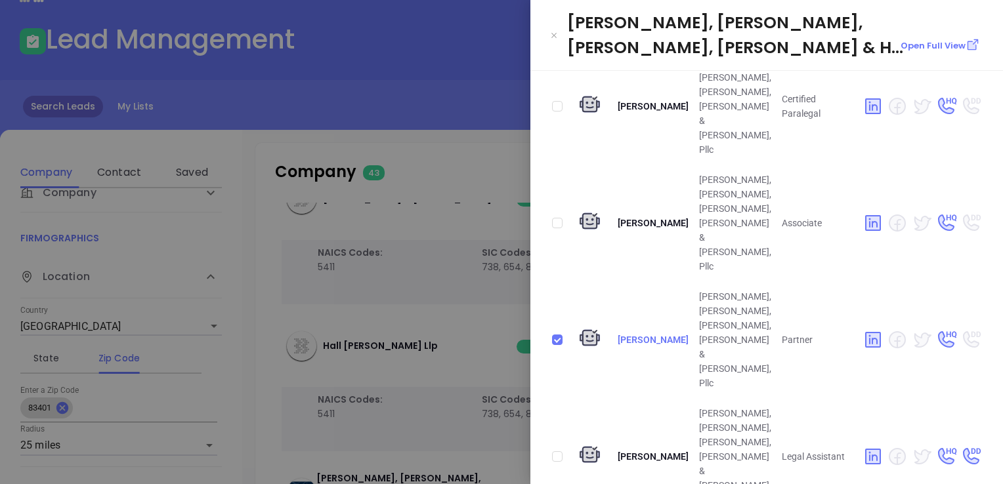
scroll to position [688, 0]
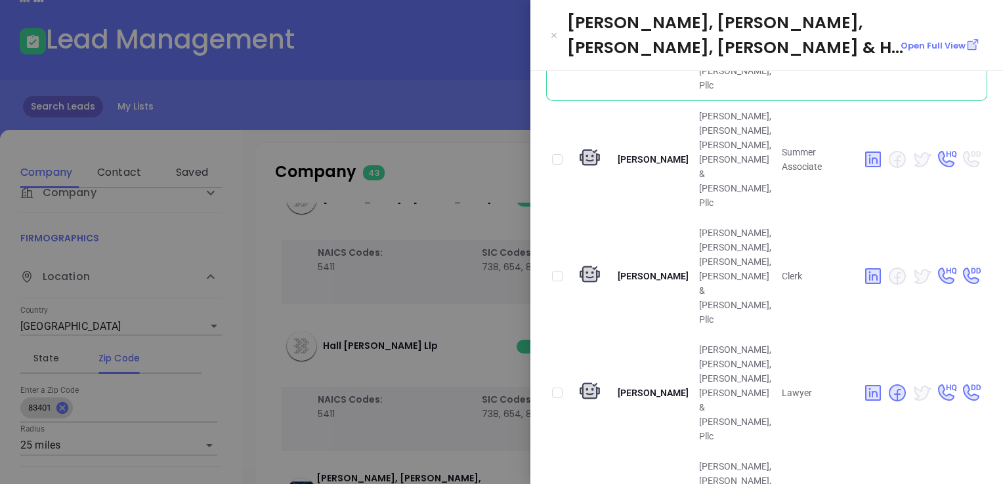
scroll to position [97, 0]
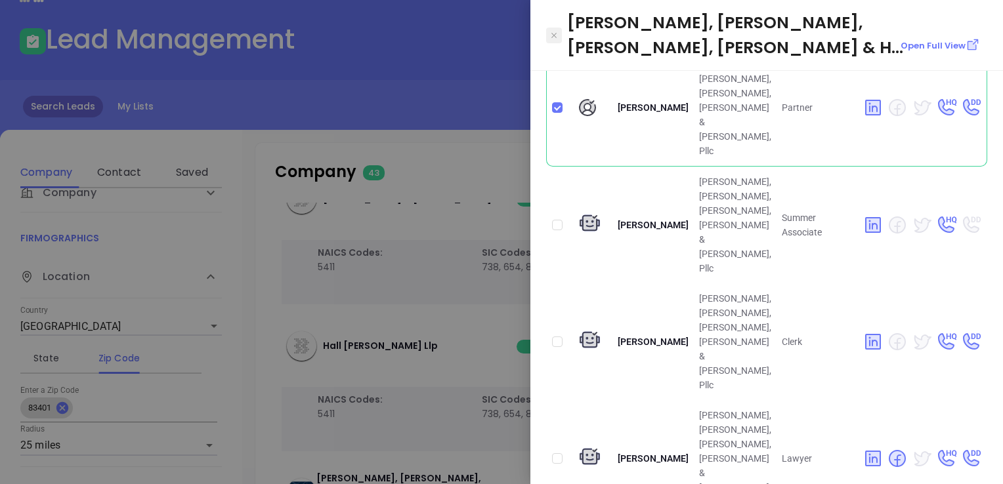
click at [555, 33] on icon "Close" at bounding box center [553, 35] width 5 height 5
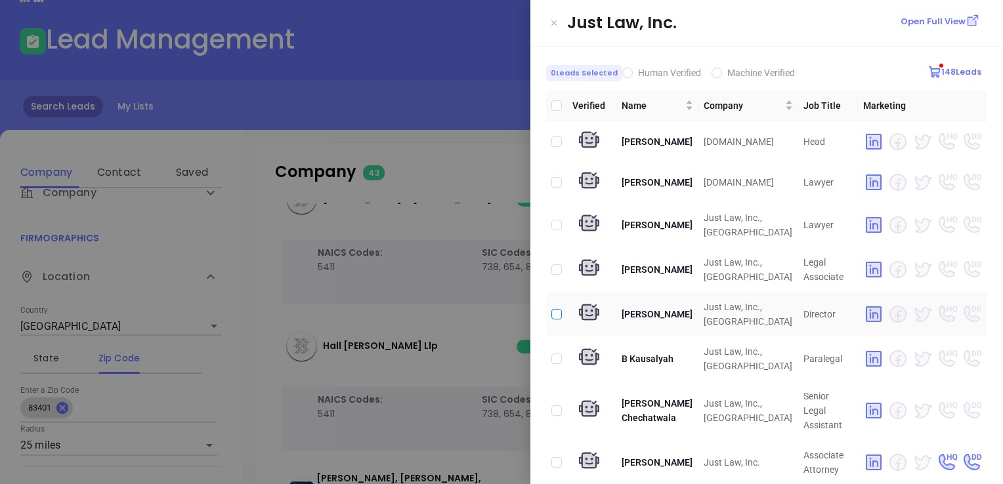
click at [556, 314] on input "checkbox" at bounding box center [556, 314] width 10 height 10
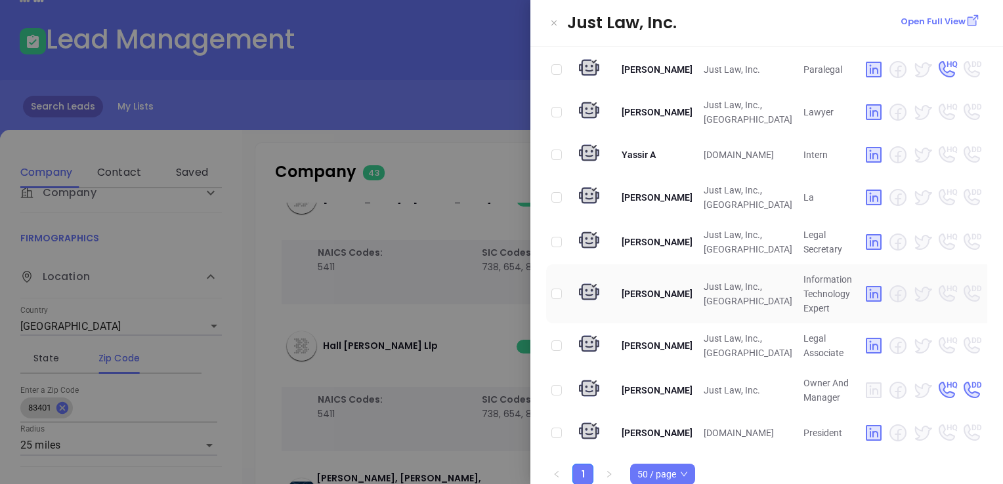
scroll to position [440, 0]
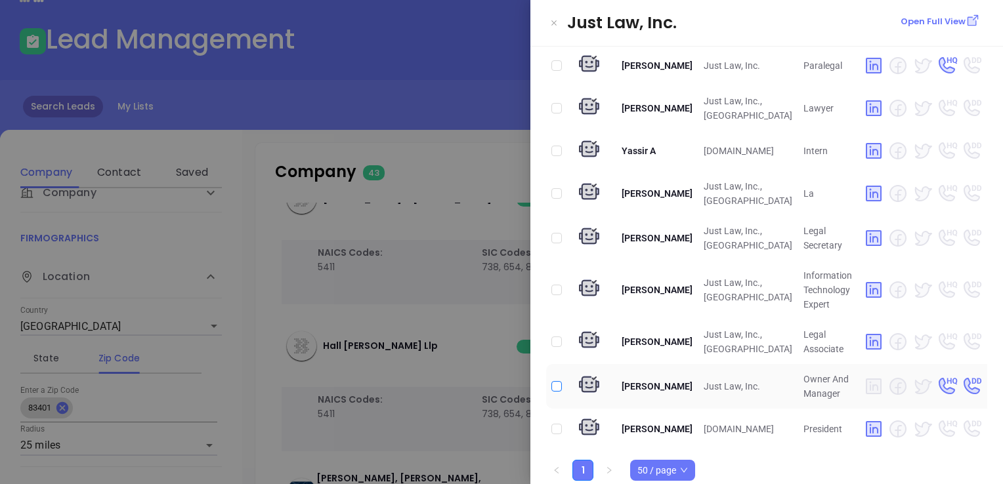
click at [558, 381] on input "checkbox" at bounding box center [556, 386] width 10 height 10
click at [560, 424] on input "checkbox" at bounding box center [556, 429] width 10 height 10
click at [553, 18] on icon "Close" at bounding box center [554, 22] width 8 height 13
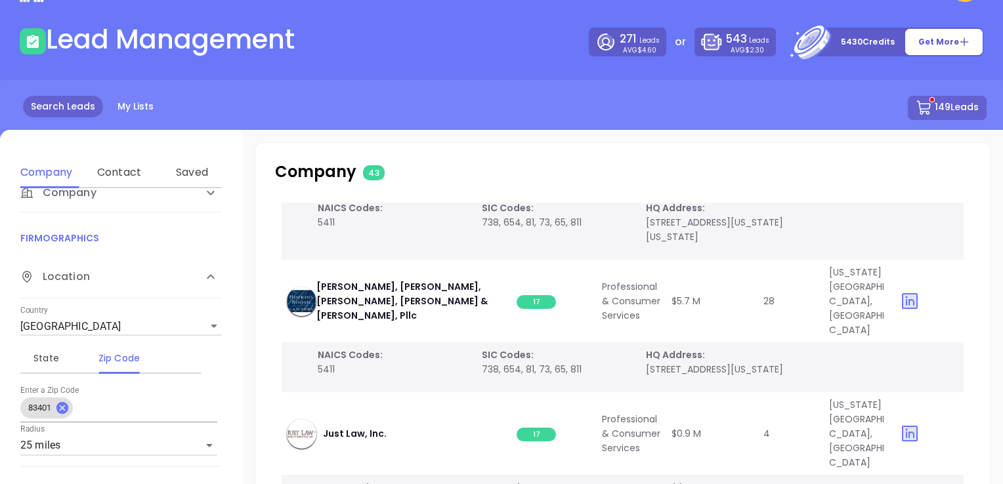
scroll to position [2559, 0]
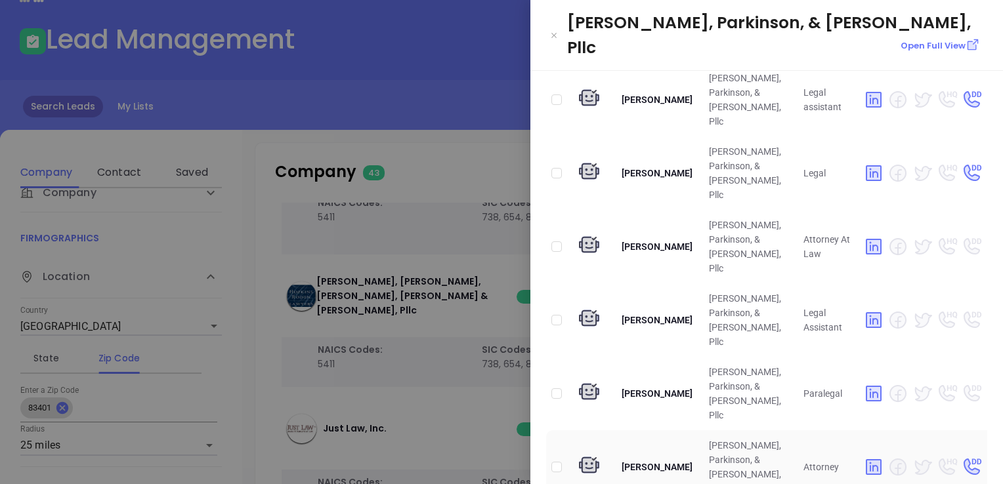
scroll to position [17, 0]
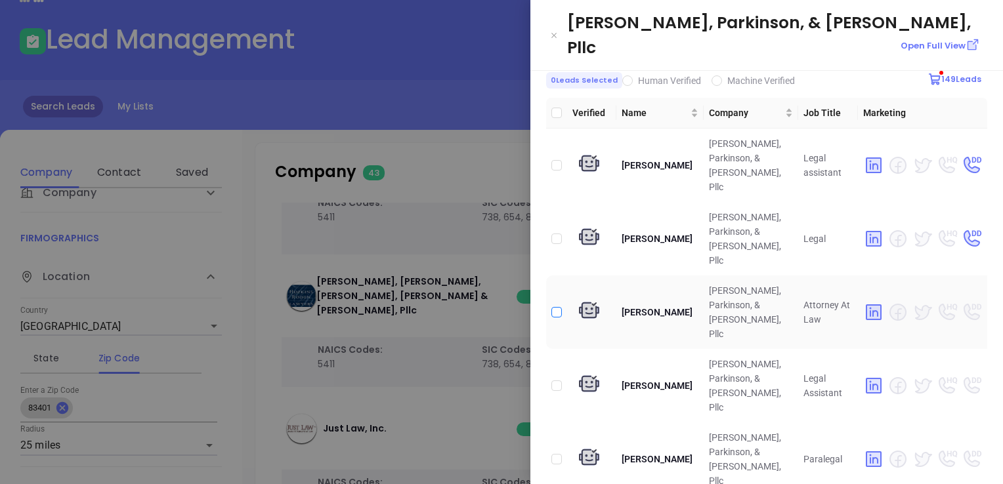
click at [555, 307] on input "checkbox" at bounding box center [556, 312] width 10 height 10
click at [558, 28] on button "Close" at bounding box center [554, 36] width 16 height 16
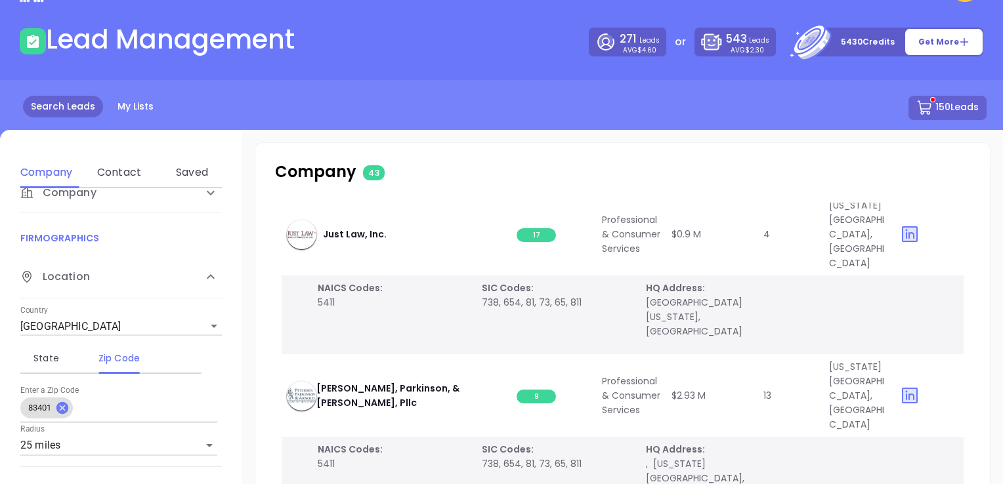
scroll to position [2756, 0]
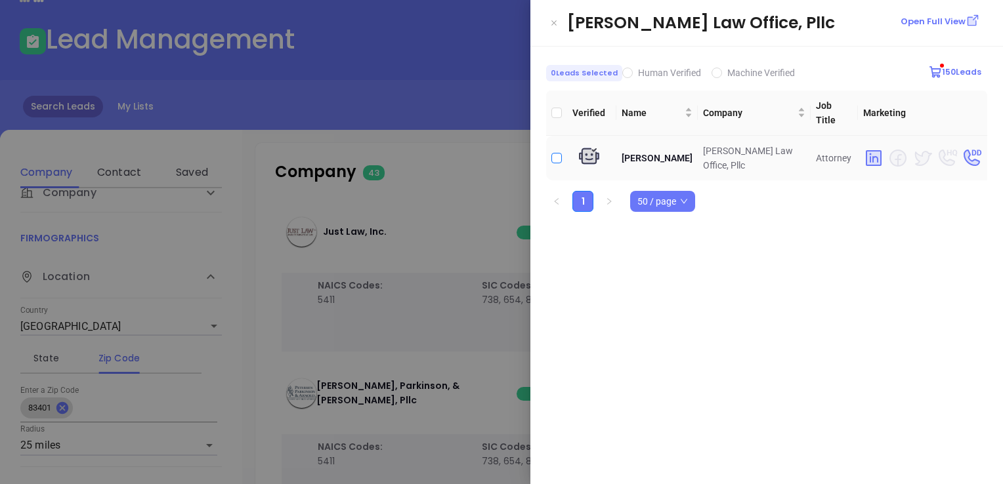
click at [552, 153] on input "checkbox" at bounding box center [556, 158] width 10 height 10
click at [553, 22] on icon "Close" at bounding box center [554, 22] width 8 height 13
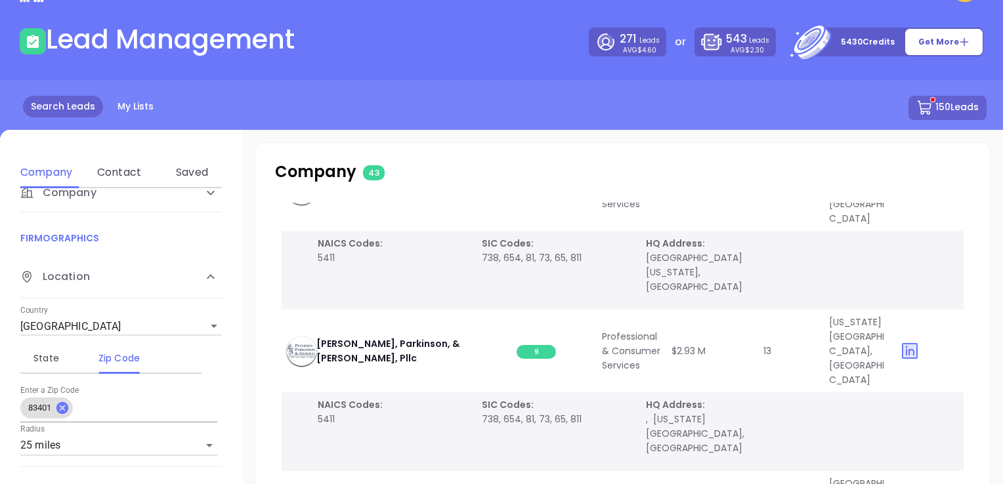
scroll to position [2822, 0]
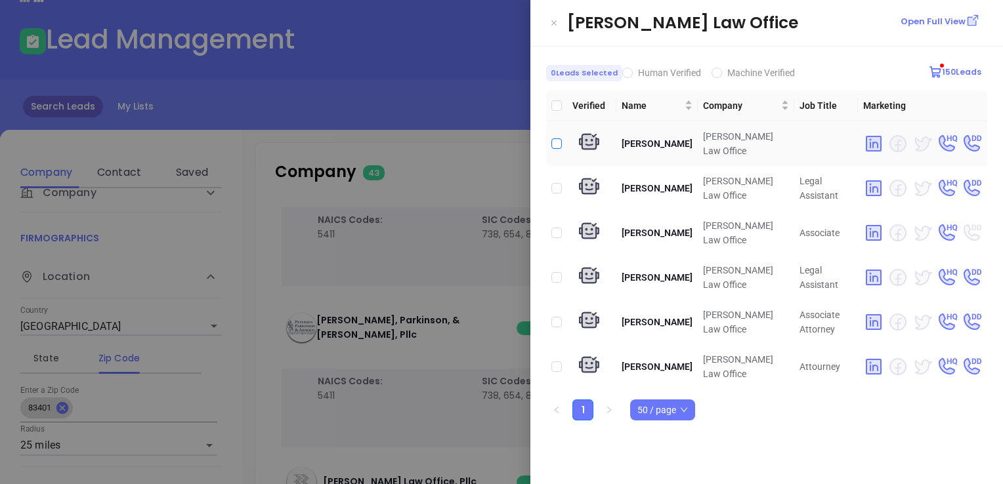
click at [556, 141] on input "checkbox" at bounding box center [556, 143] width 10 height 10
click at [556, 362] on input "checkbox" at bounding box center [556, 367] width 10 height 10
click at [554, 21] on icon "Close" at bounding box center [554, 22] width 8 height 13
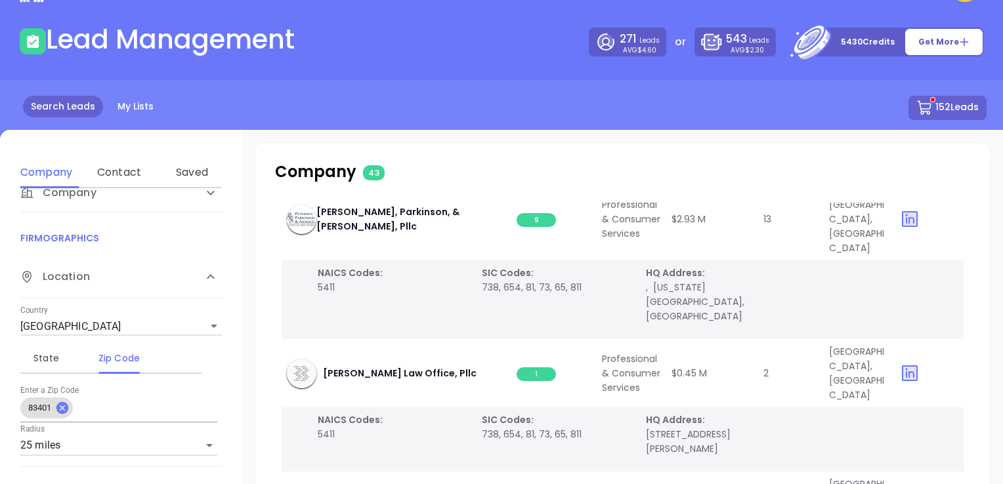
scroll to position [2953, 0]
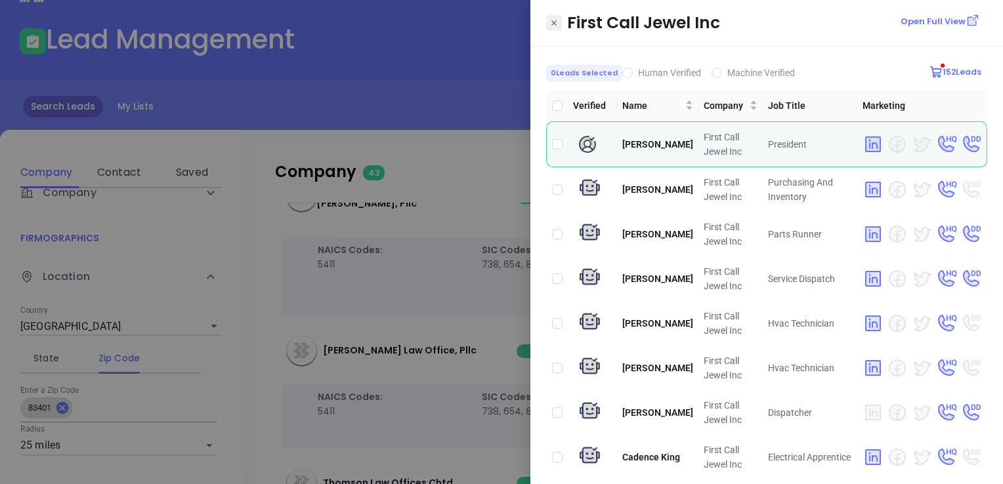
click at [555, 20] on icon "Close" at bounding box center [554, 22] width 8 height 13
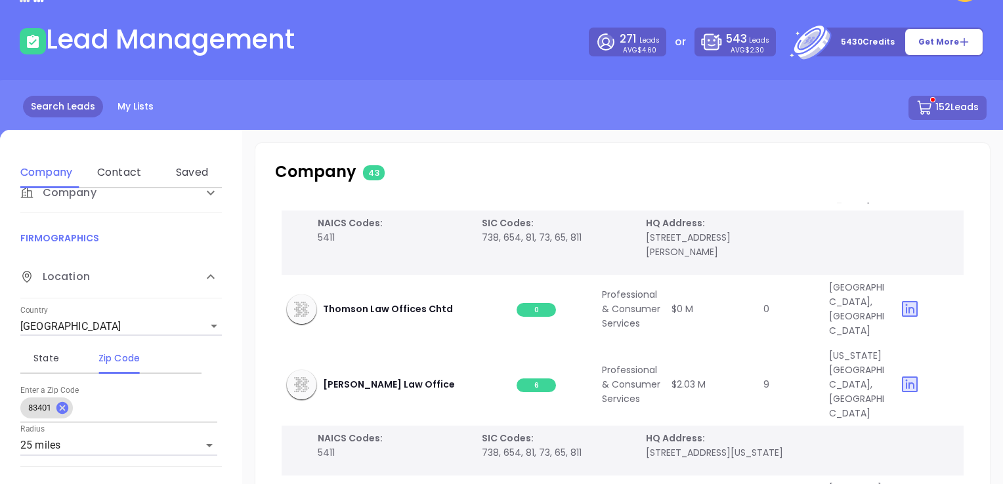
scroll to position [3150, 0]
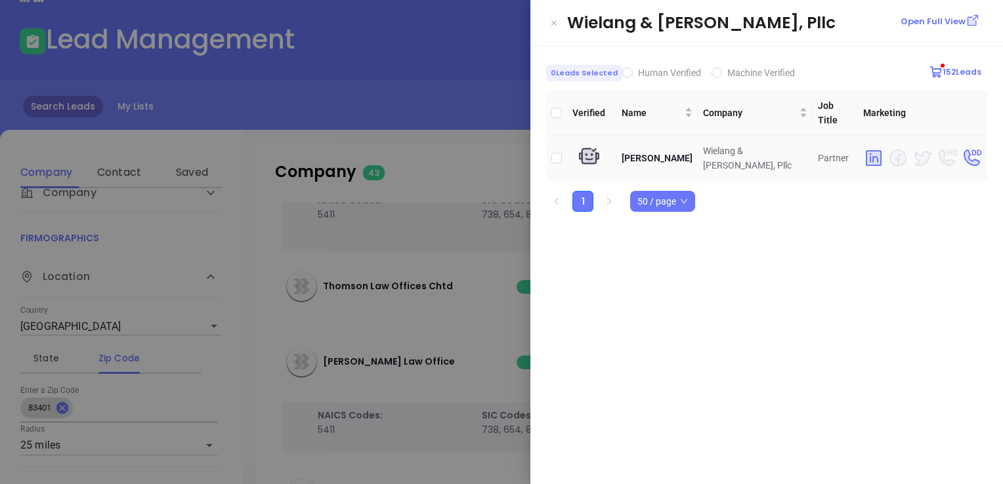
click at [551, 138] on td at bounding box center [556, 158] width 21 height 45
click at [560, 153] on input "checkbox" at bounding box center [556, 158] width 10 height 10
click at [556, 20] on icon "Close" at bounding box center [554, 22] width 8 height 13
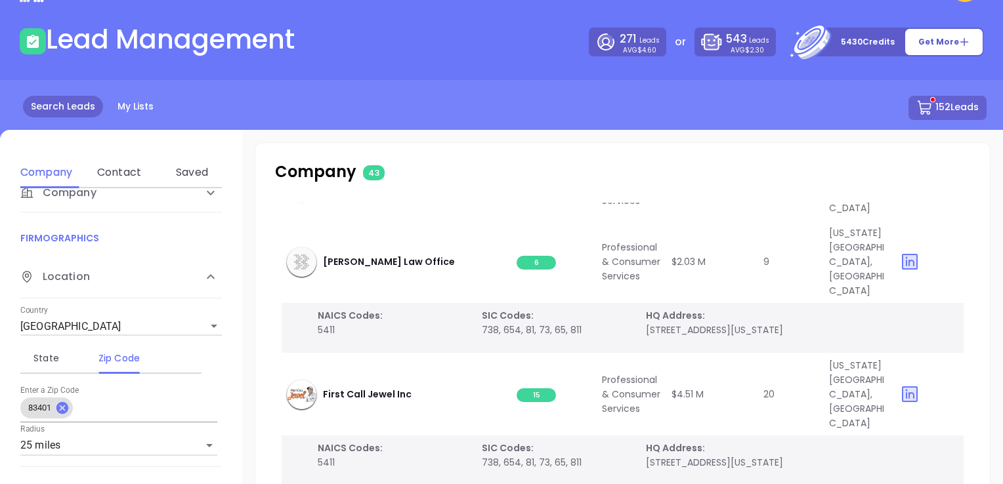
scroll to position [3281, 0]
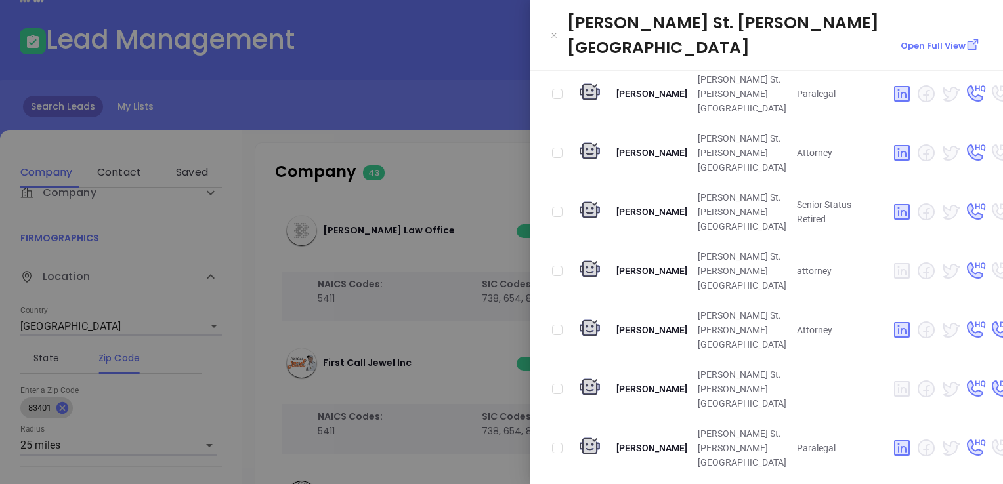
scroll to position [328, 0]
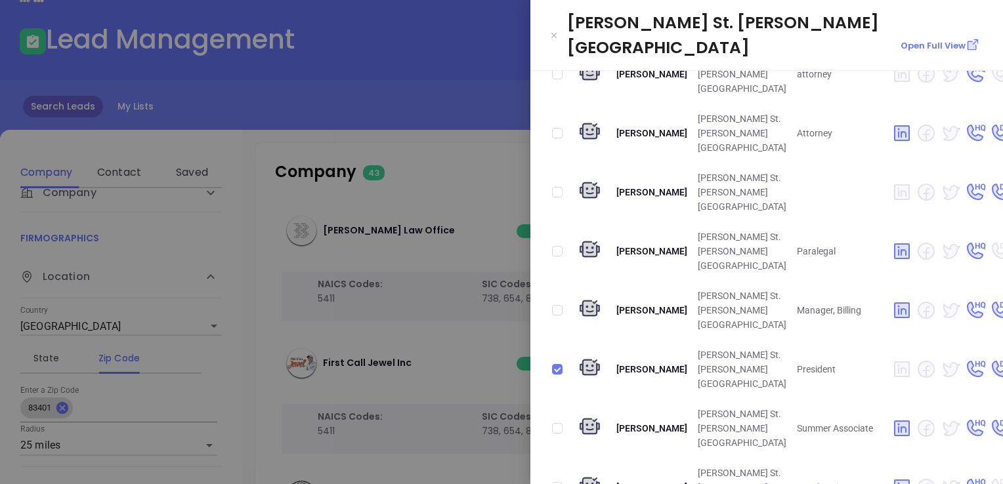
scroll to position [525, 0]
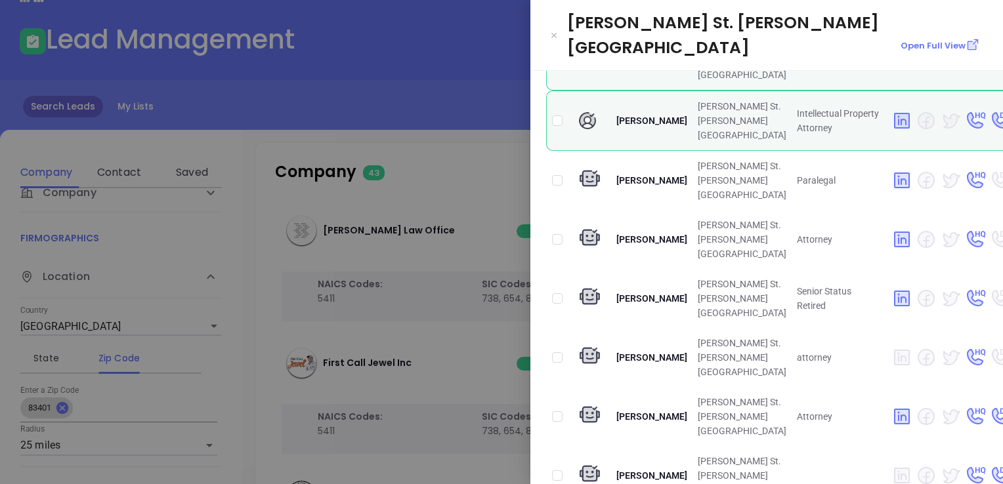
scroll to position [197, 0]
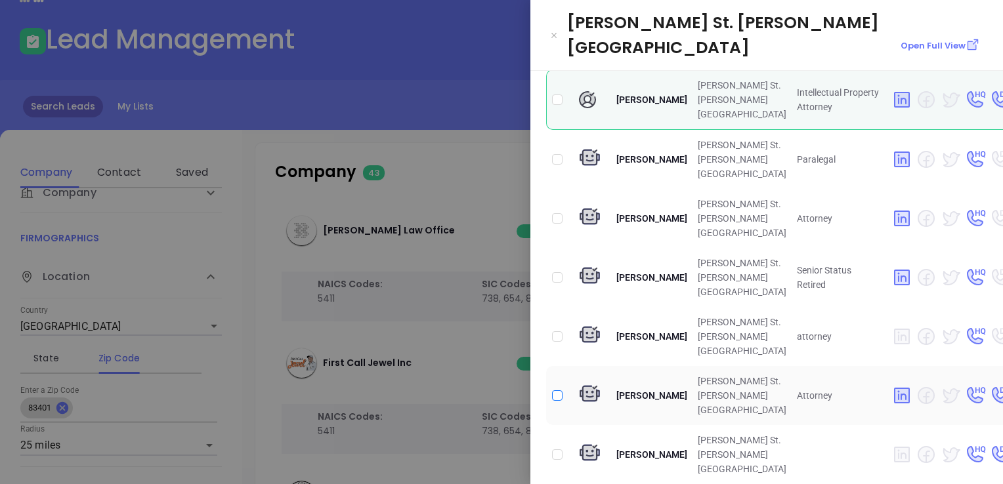
click at [560, 390] on input "checkbox" at bounding box center [557, 395] width 10 height 10
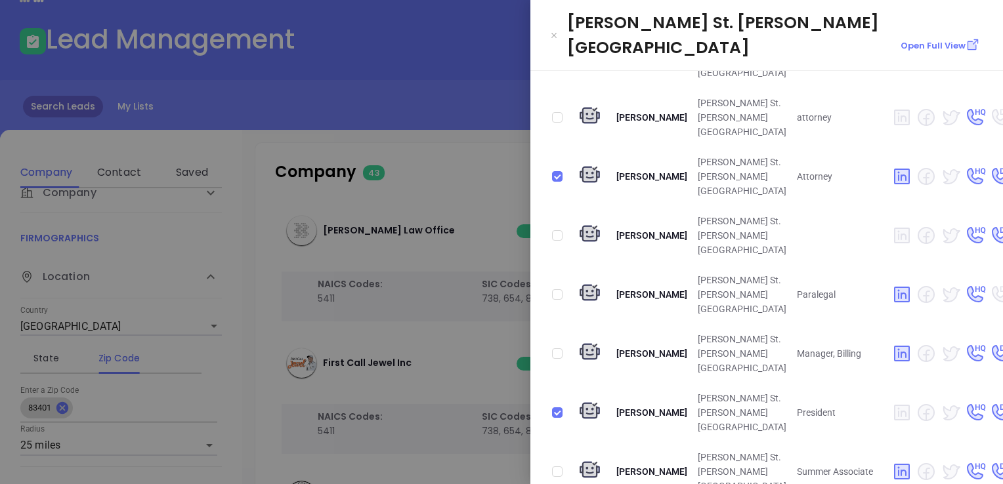
scroll to position [394, 0]
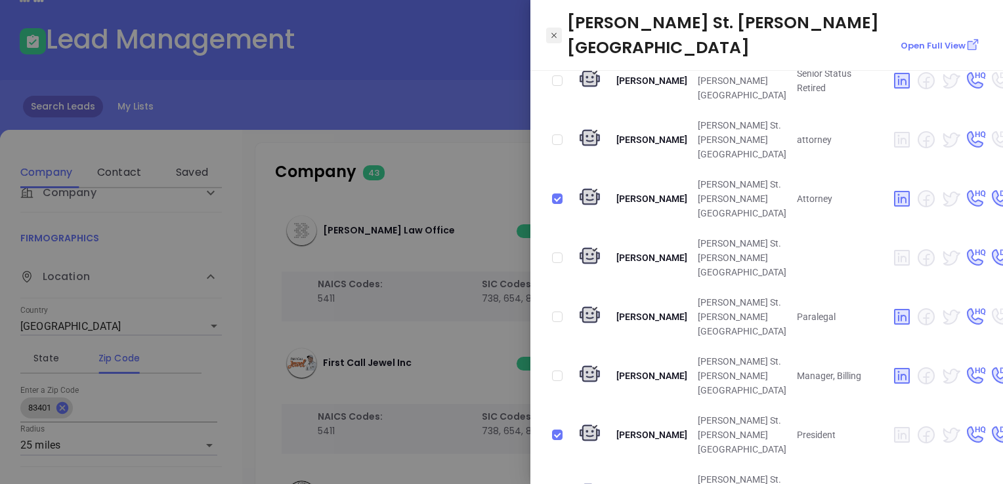
click at [554, 29] on icon "Close" at bounding box center [554, 35] width 8 height 13
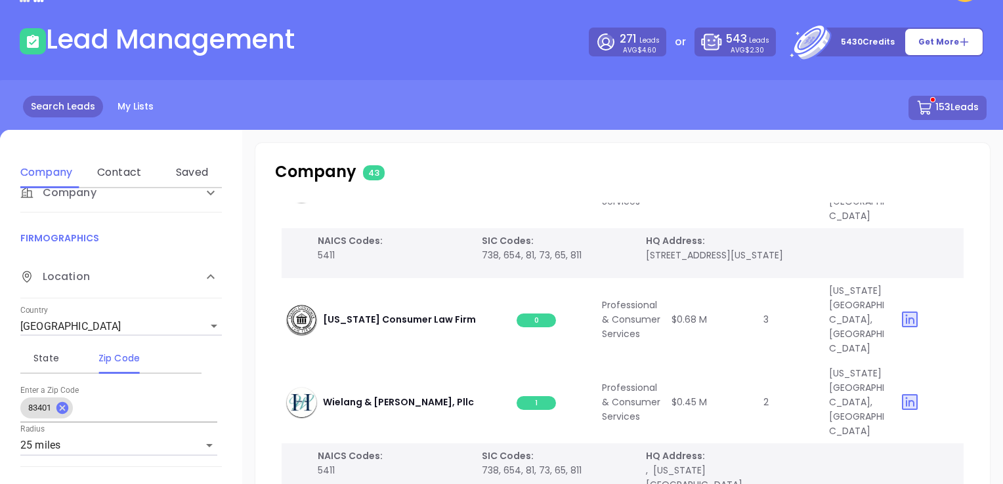
scroll to position [3544, 0]
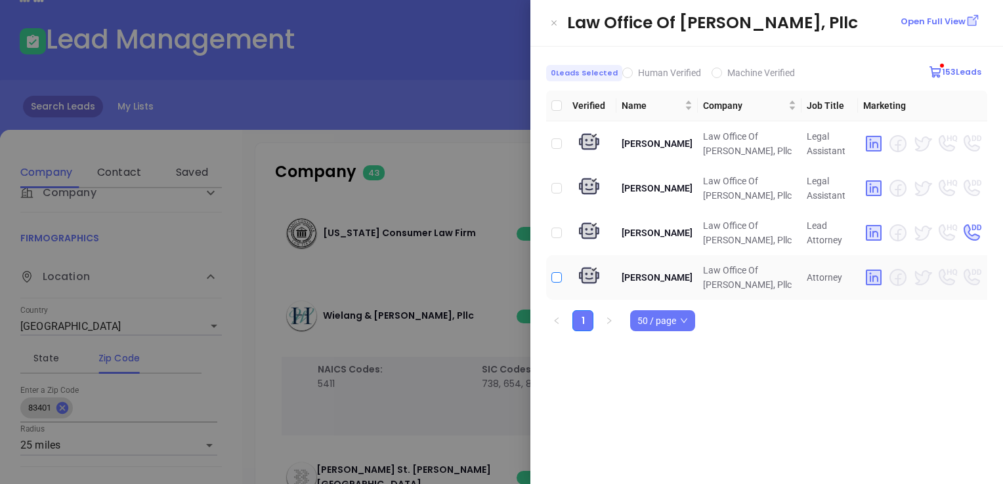
click at [551, 274] on input "checkbox" at bounding box center [556, 277] width 10 height 10
click at [551, 20] on icon "Close" at bounding box center [553, 22] width 5 height 5
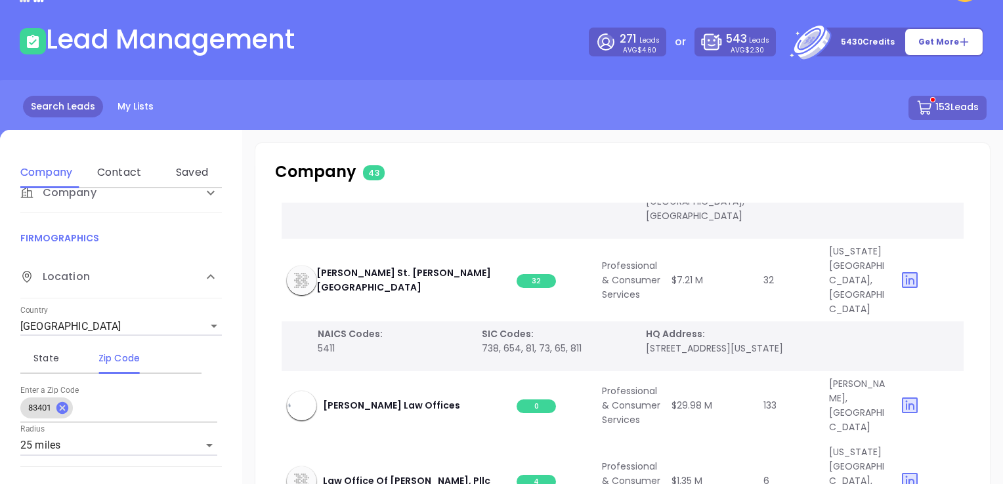
scroll to position [3675, 0]
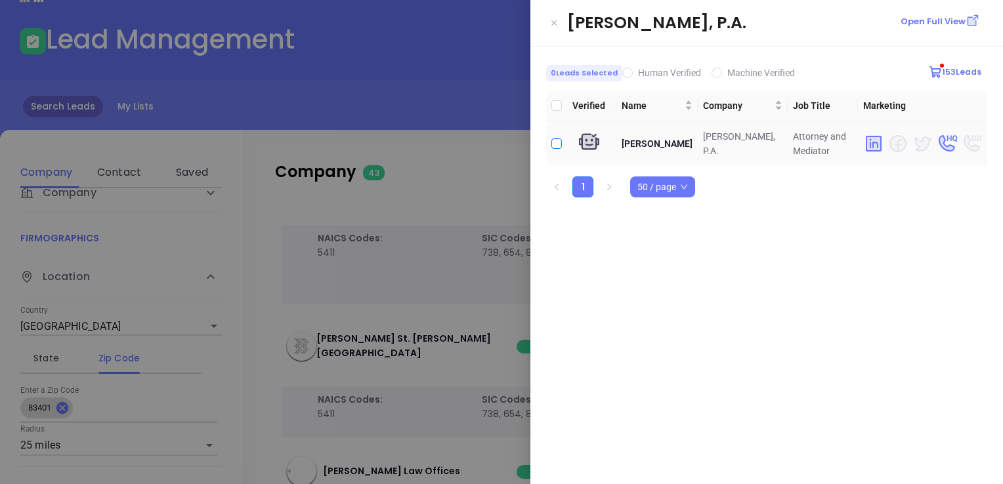
click at [559, 142] on input "checkbox" at bounding box center [556, 143] width 10 height 10
click at [559, 20] on button "Close" at bounding box center [554, 23] width 16 height 16
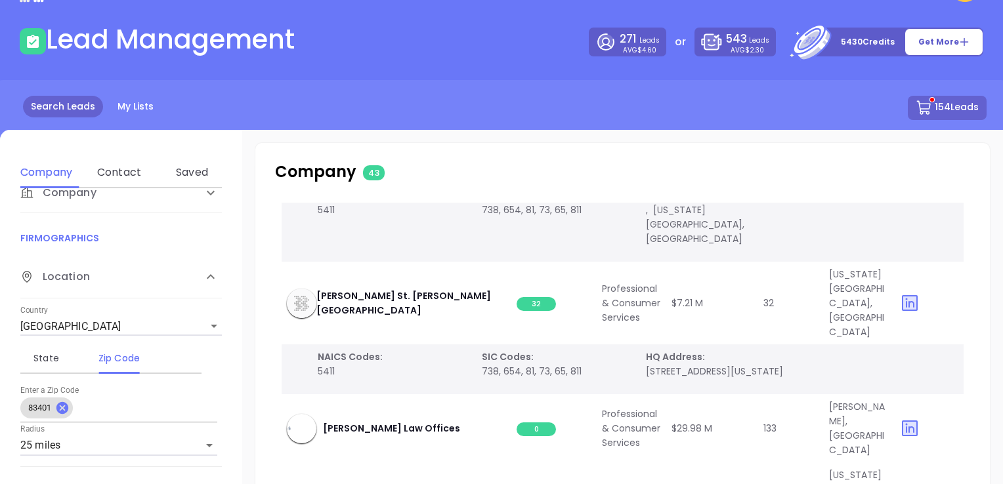
scroll to position [3740, 0]
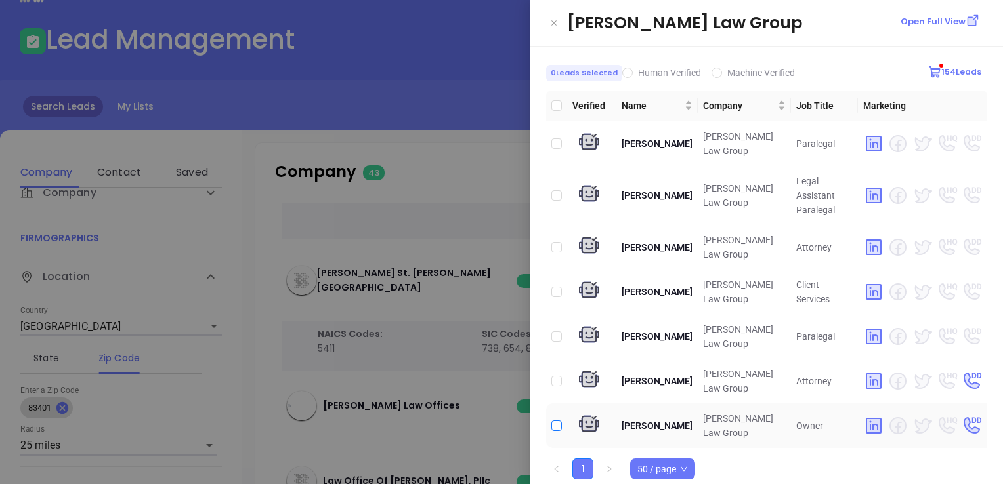
click at [559, 421] on input "checkbox" at bounding box center [556, 426] width 10 height 10
click at [551, 19] on icon "Close" at bounding box center [554, 22] width 8 height 13
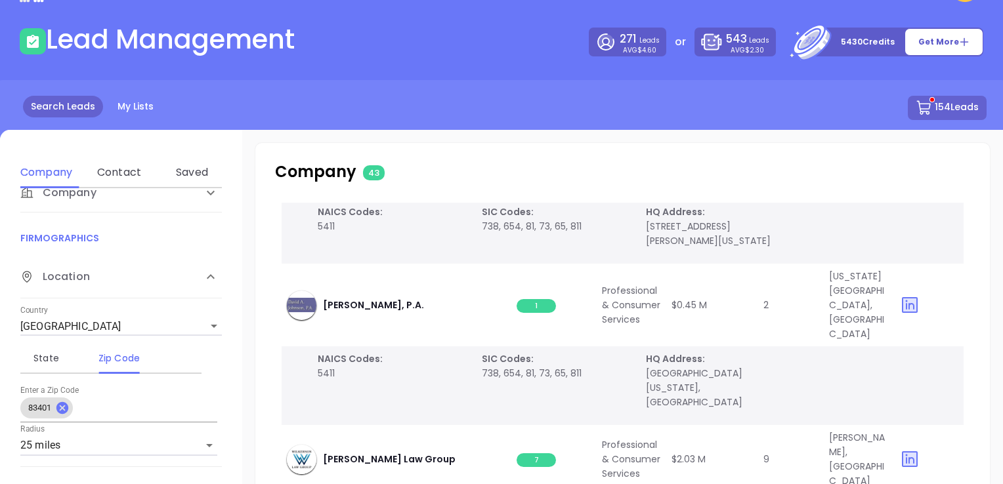
scroll to position [4069, 0]
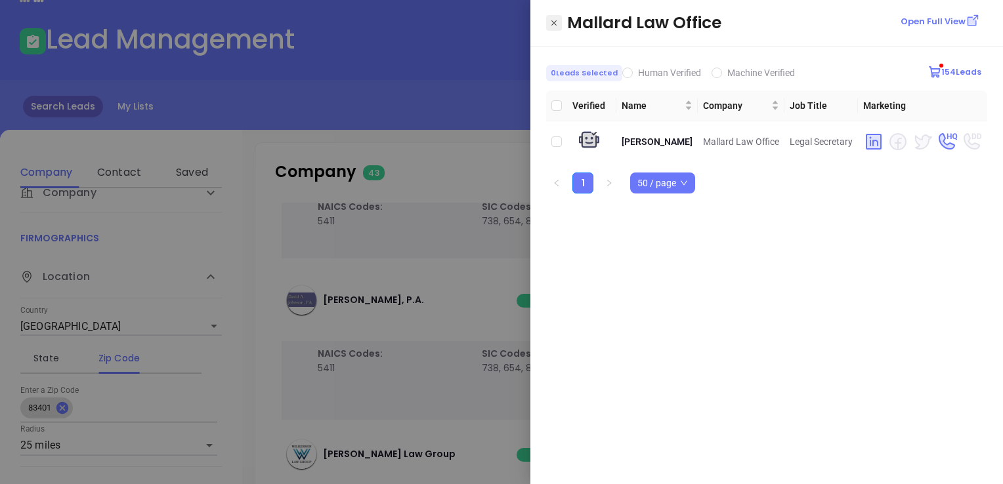
click at [556, 24] on icon "Close" at bounding box center [554, 22] width 8 height 13
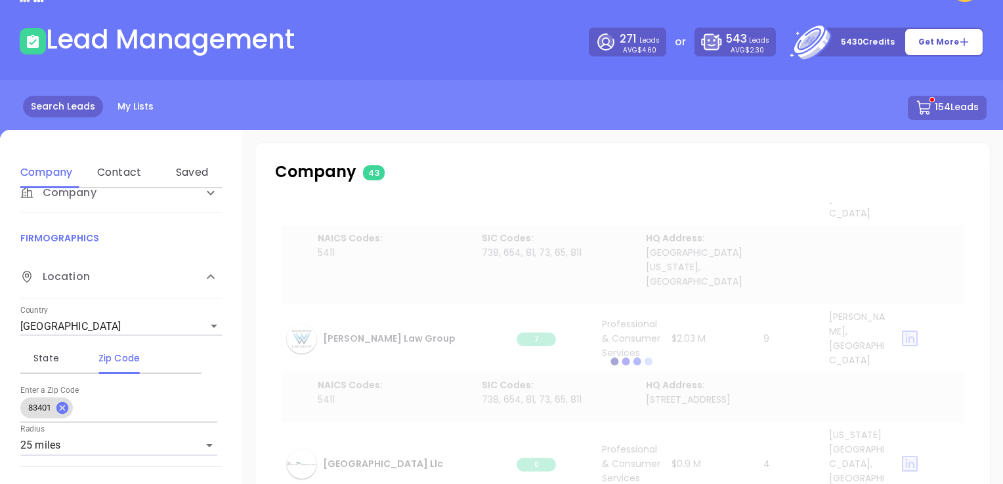
scroll to position [4185, 0]
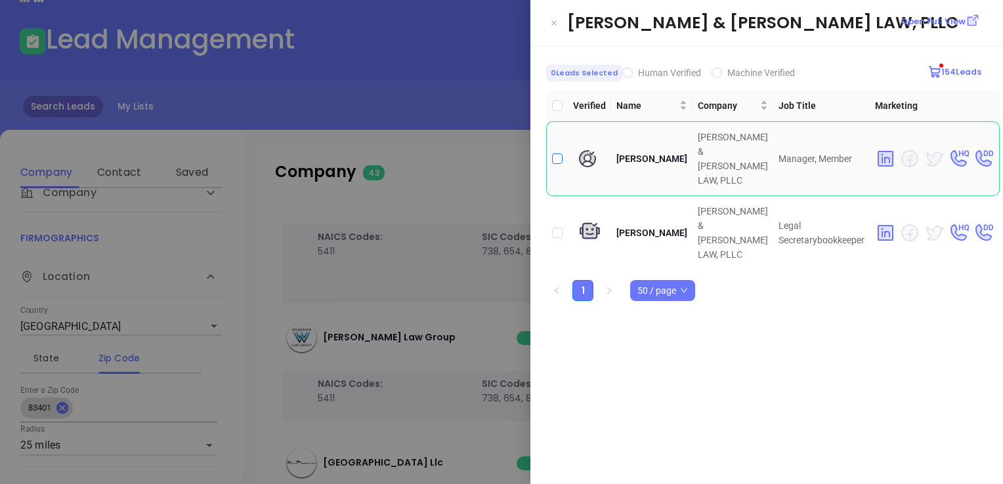
click at [554, 154] on input "checkbox" at bounding box center [557, 159] width 10 height 10
click at [556, 20] on icon "Close" at bounding box center [554, 22] width 8 height 13
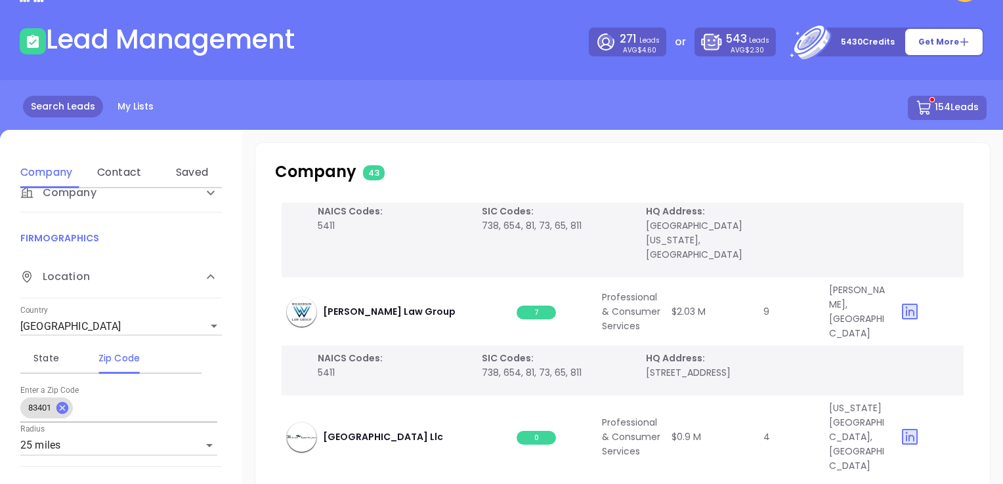
scroll to position [4235, 0]
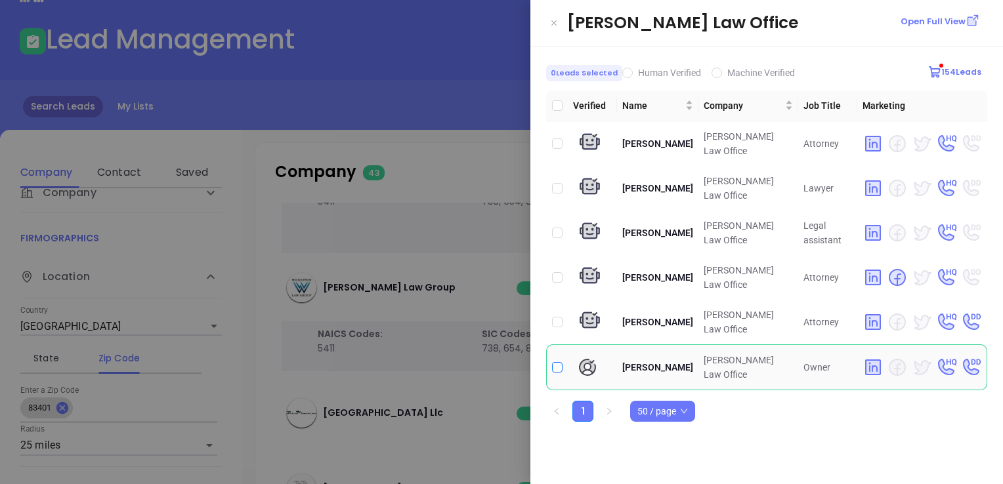
click at [556, 362] on input "checkbox" at bounding box center [557, 367] width 10 height 10
click at [556, 20] on icon "Close" at bounding box center [554, 22] width 8 height 13
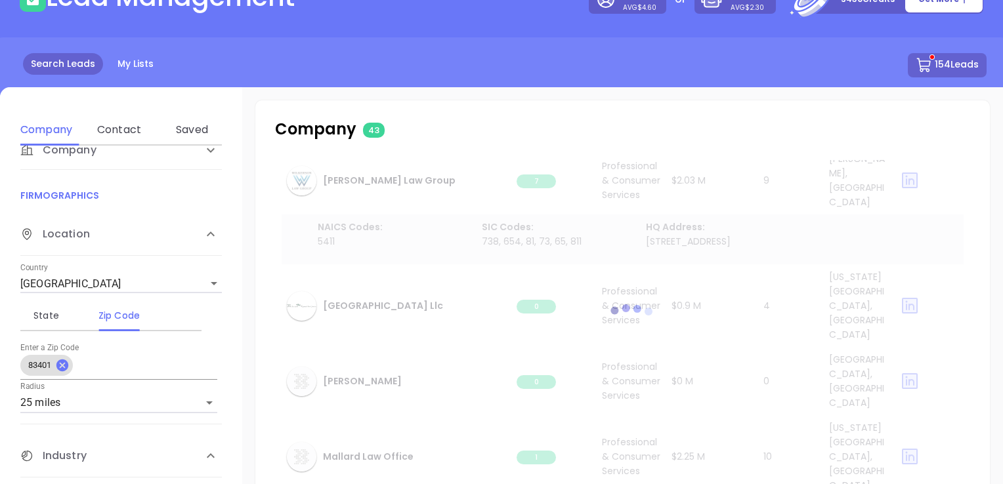
scroll to position [115, 0]
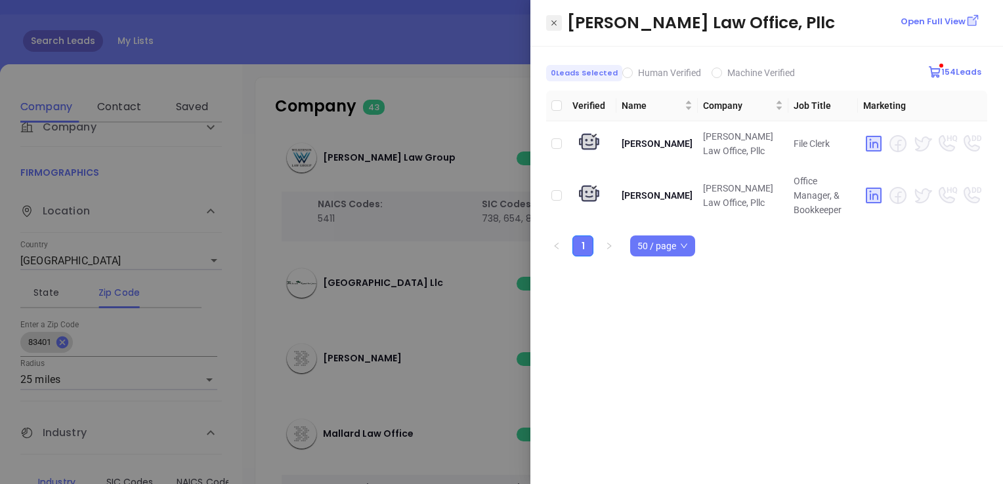
click at [553, 19] on icon "Close" at bounding box center [554, 22] width 8 height 13
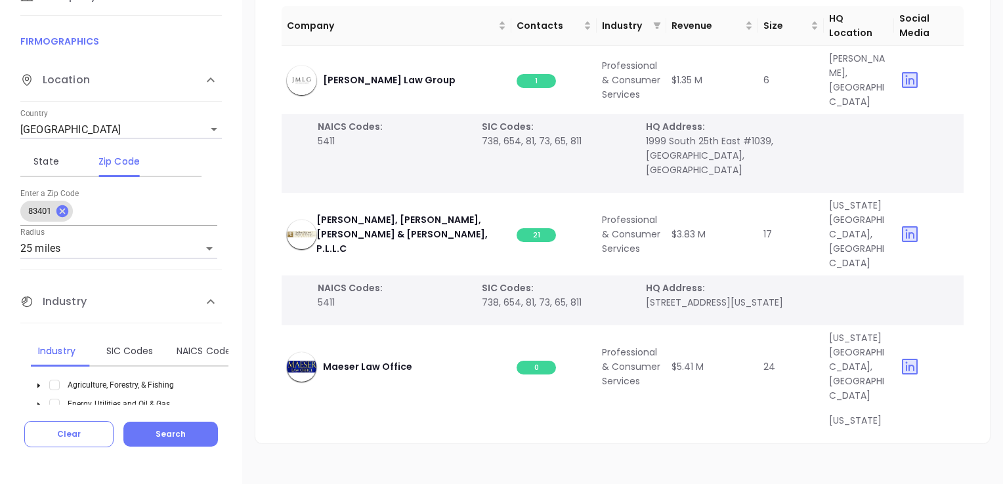
scroll to position [0, 0]
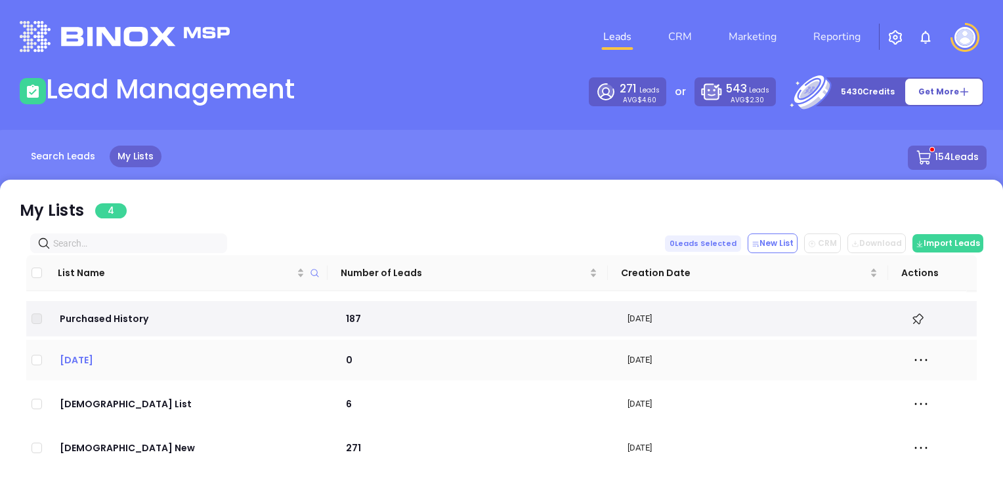
scroll to position [14, 0]
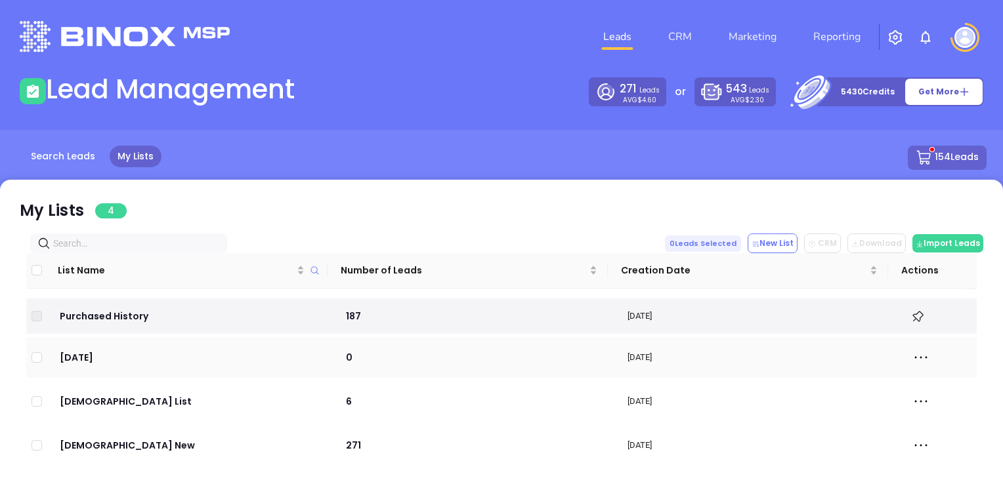
drag, startPoint x: 77, startPoint y: 358, endPoint x: 152, endPoint y: 372, distance: 76.1
click at [152, 372] on td "[DATE]" at bounding box center [188, 357] width 283 height 41
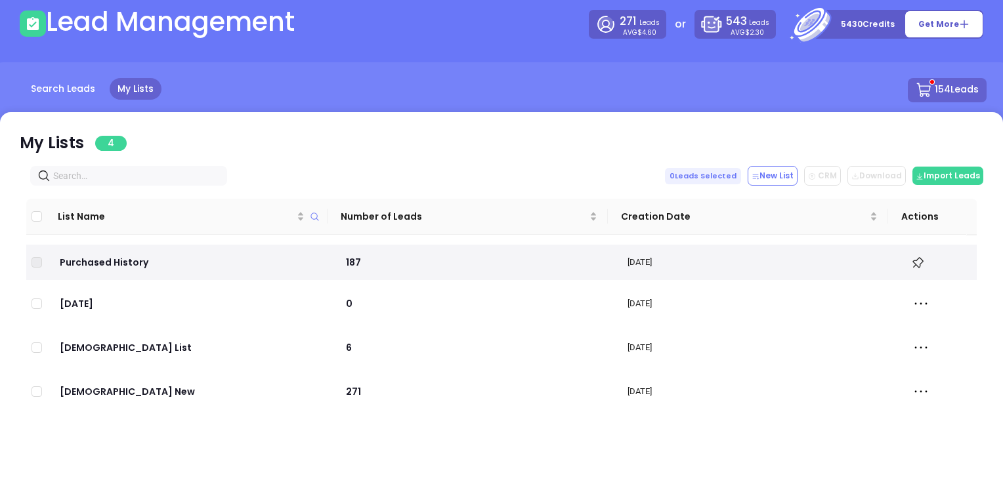
scroll to position [66, 0]
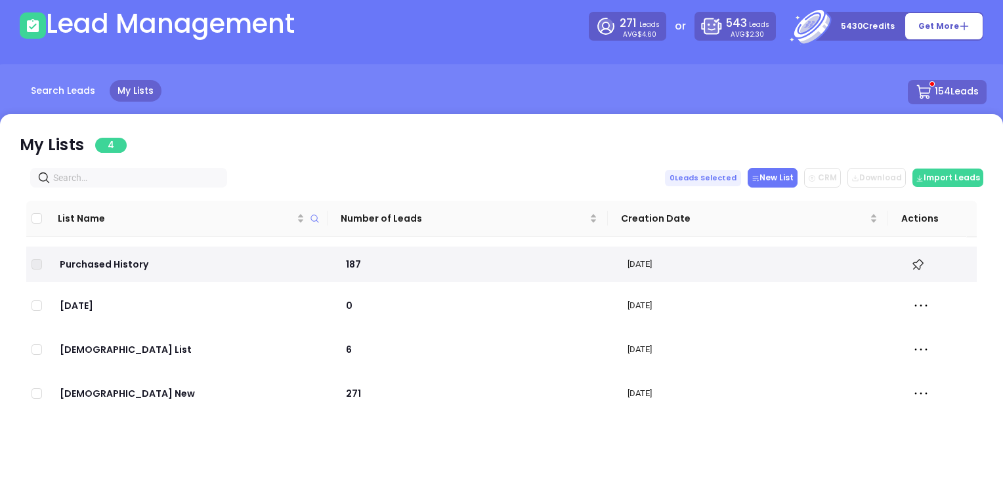
click at [776, 173] on button "New List" at bounding box center [772, 178] width 50 height 20
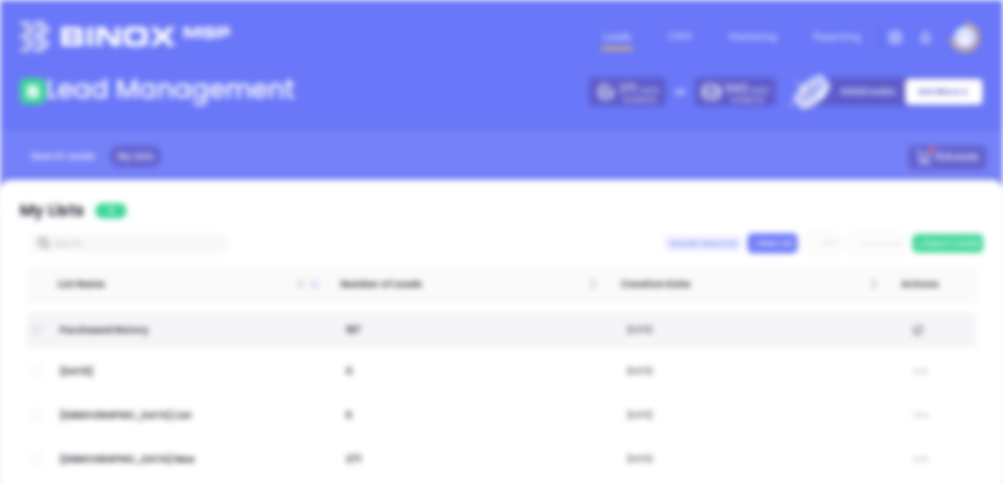
scroll to position [0, 0]
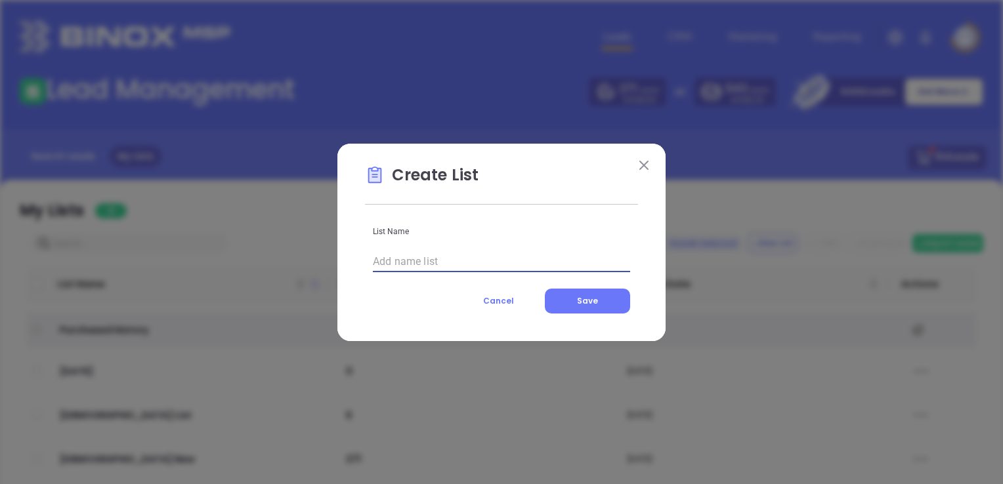
click at [407, 259] on input "text" at bounding box center [501, 261] width 257 height 21
click at [587, 295] on span "Save" at bounding box center [587, 300] width 21 height 11
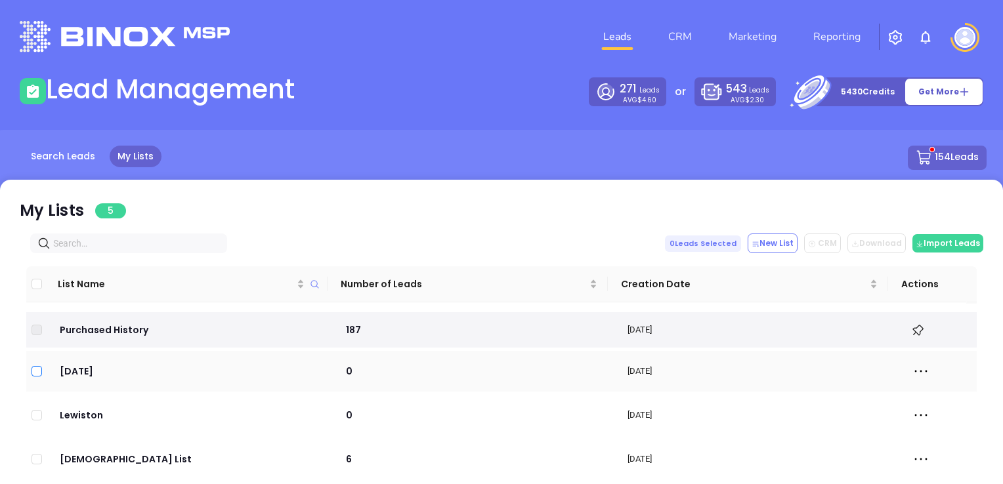
click at [37, 371] on input "checkbox" at bounding box center [36, 371] width 10 height 10
drag, startPoint x: 197, startPoint y: 377, endPoint x: 176, endPoint y: 389, distance: 24.4
drag, startPoint x: 176, startPoint y: 389, endPoint x: 461, endPoint y: 230, distance: 326.4
click at [461, 230] on div "My Lists 5 0 Leads Selected New List CRM Download Download2 Import Leads List N…" at bounding box center [501, 442] width 1003 height 525
click at [34, 419] on input "checkbox" at bounding box center [36, 415] width 10 height 10
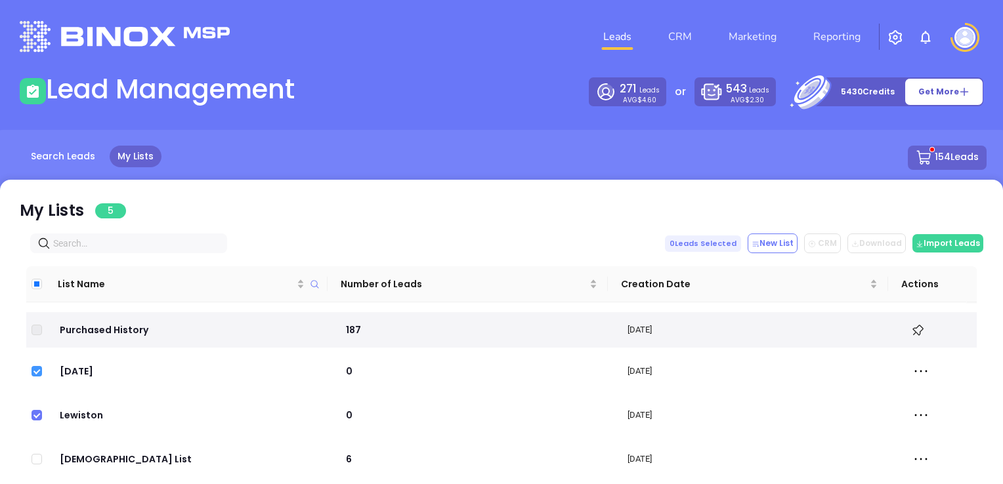
click at [37, 374] on input "checkbox" at bounding box center [36, 371] width 10 height 10
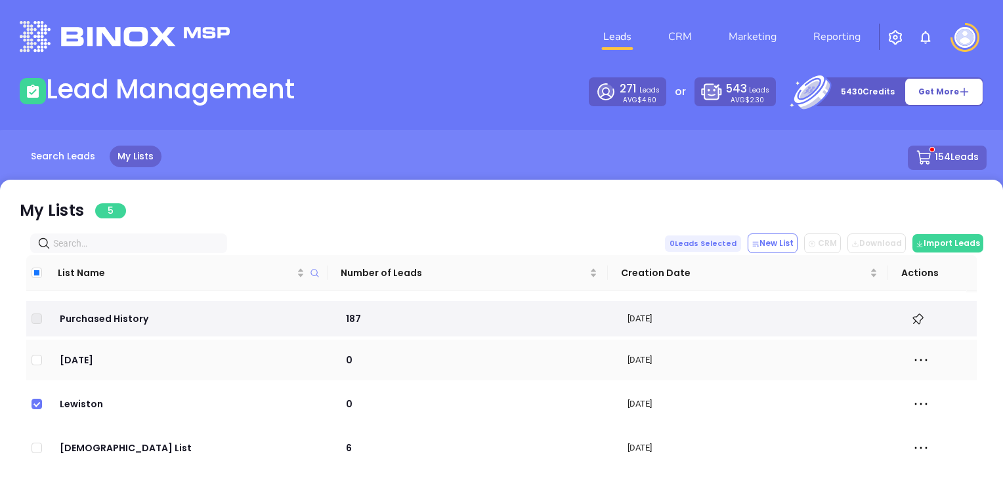
scroll to position [14, 0]
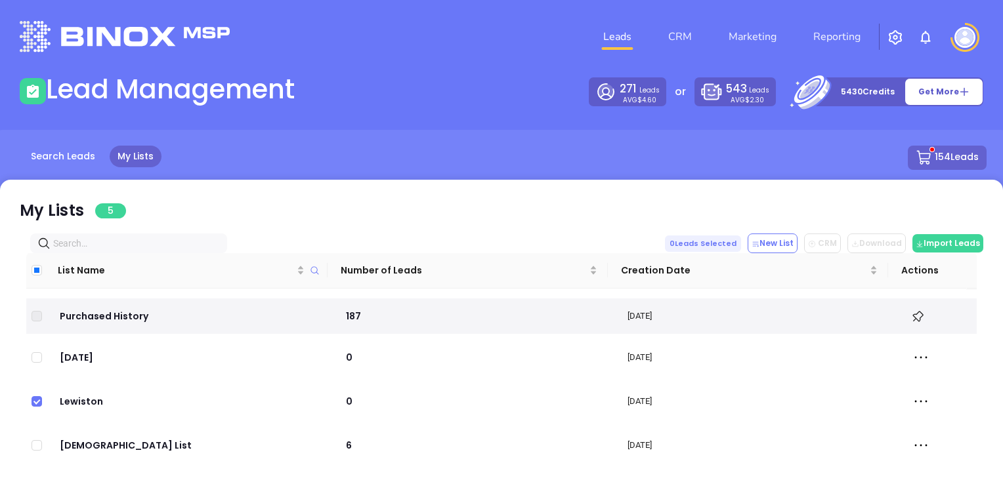
click at [612, 39] on link "Leads" at bounding box center [617, 37] width 39 height 26
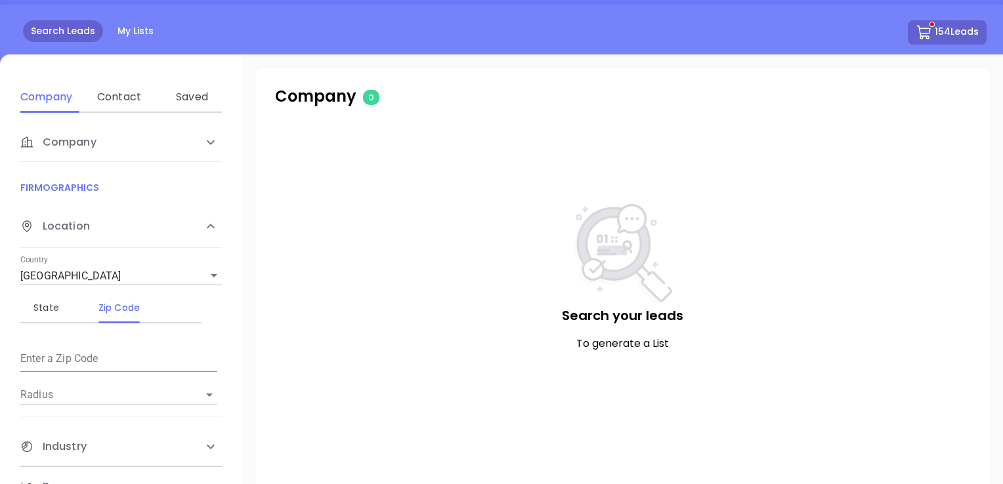
scroll to position [131, 0]
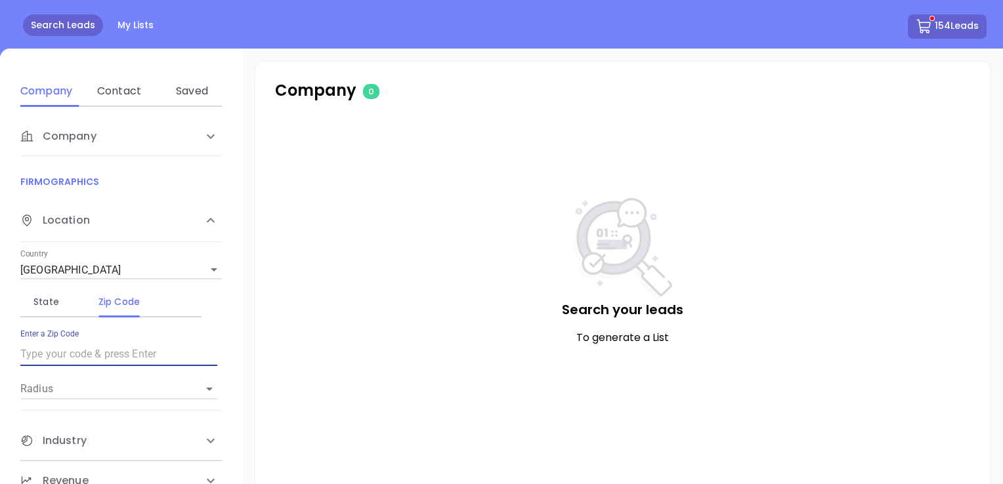
click at [67, 346] on input "text" at bounding box center [118, 354] width 197 height 21
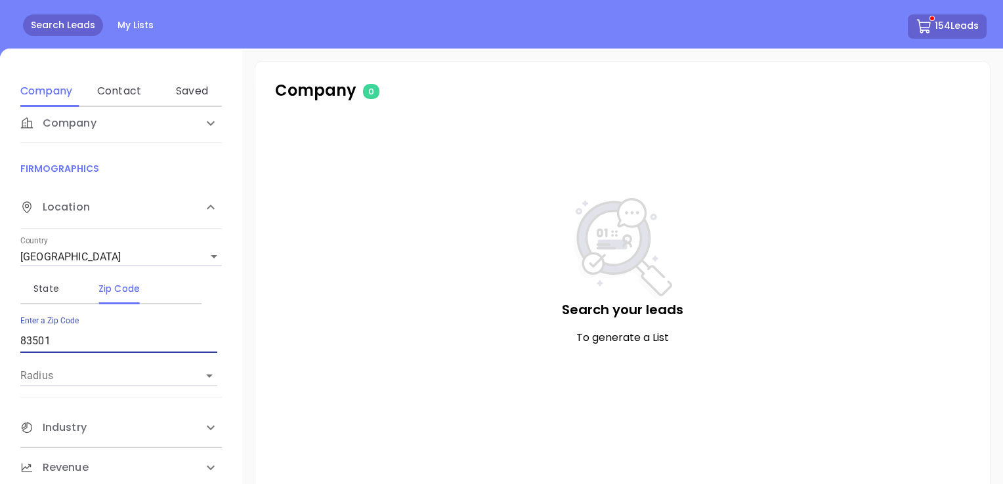
scroll to position [20, 0]
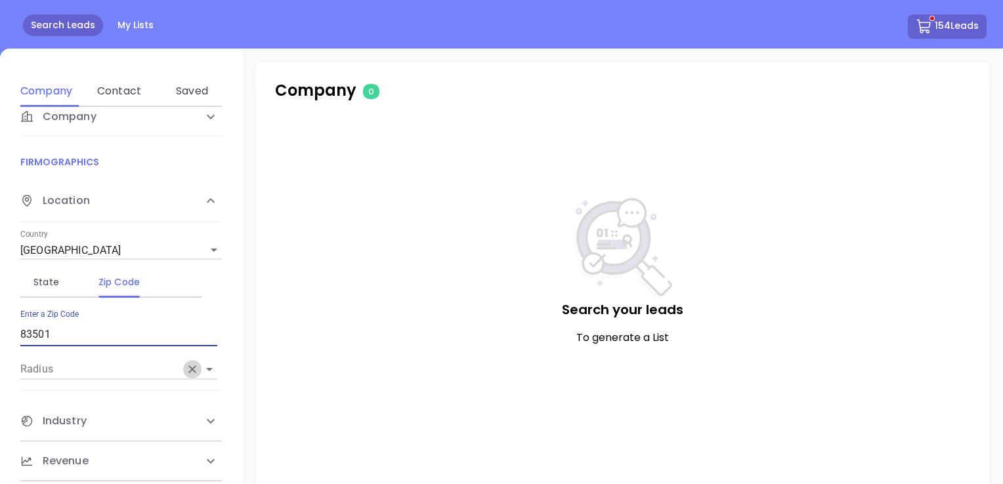
click at [194, 372] on icon "Clear" at bounding box center [192, 370] width 8 height 8
click at [213, 364] on icon "Open" at bounding box center [209, 370] width 16 height 16
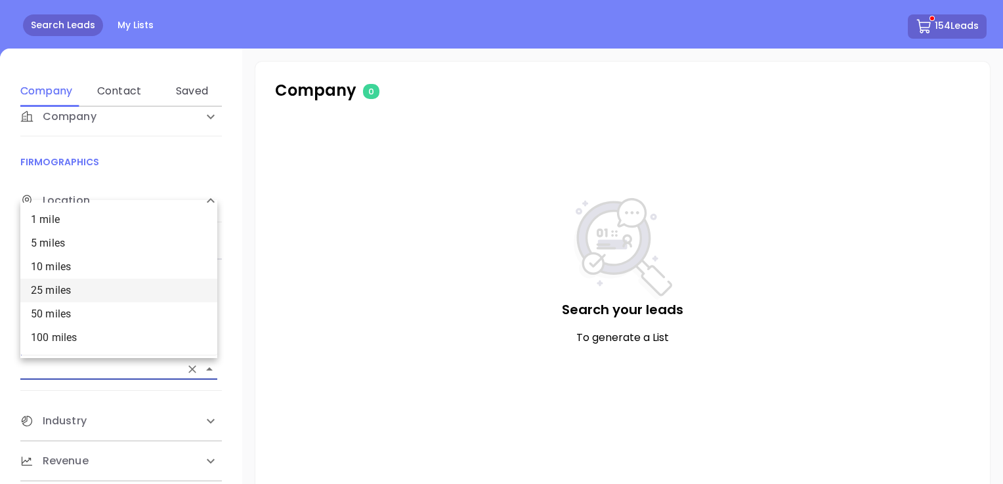
click at [80, 290] on li "25 miles" at bounding box center [118, 291] width 197 height 24
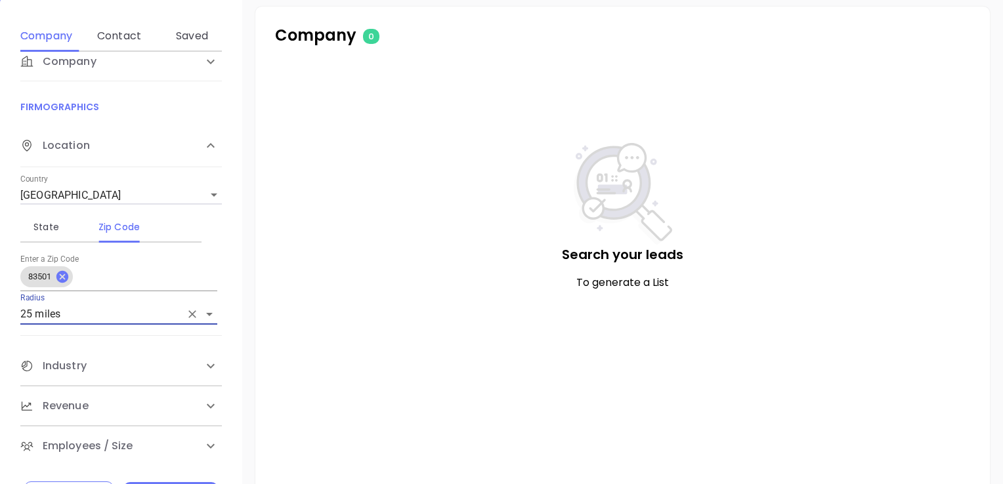
scroll to position [247, 0]
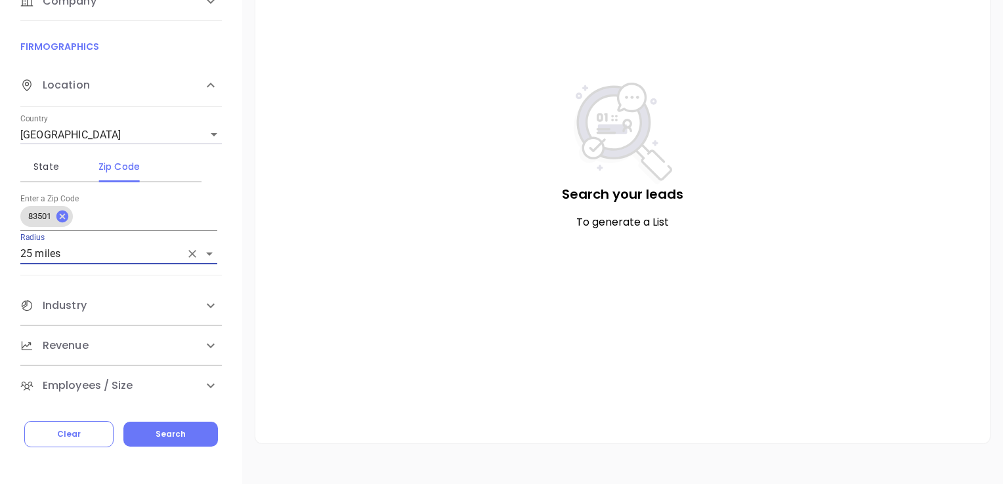
click at [207, 302] on icon at bounding box center [211, 306] width 16 height 16
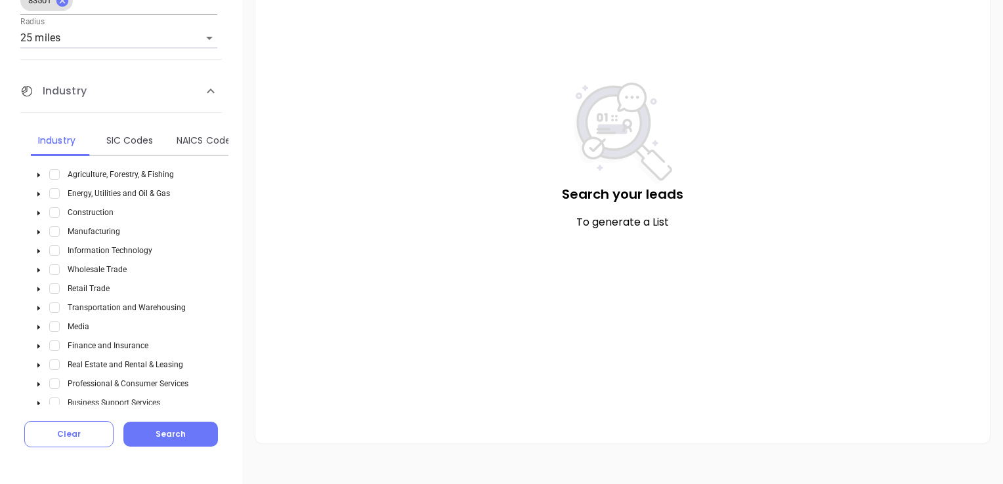
scroll to position [282, 0]
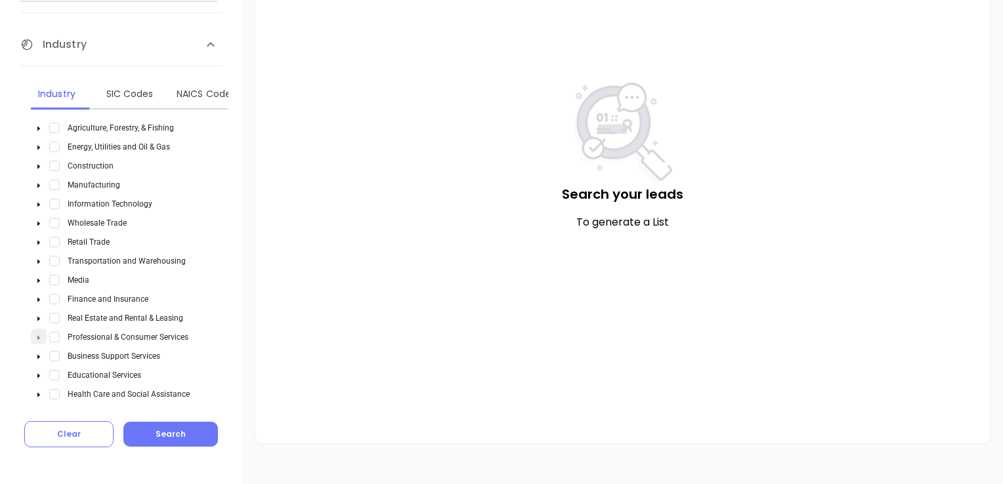
click at [38, 336] on icon "caret-down" at bounding box center [38, 338] width 3 height 5
click at [130, 352] on span "Law Firms & Legal Services" at bounding box center [130, 356] width 95 height 9
click at [72, 354] on span "Select Law Firms & Legal Services" at bounding box center [70, 356] width 10 height 10
click at [198, 433] on button "Search" at bounding box center [170, 434] width 94 height 25
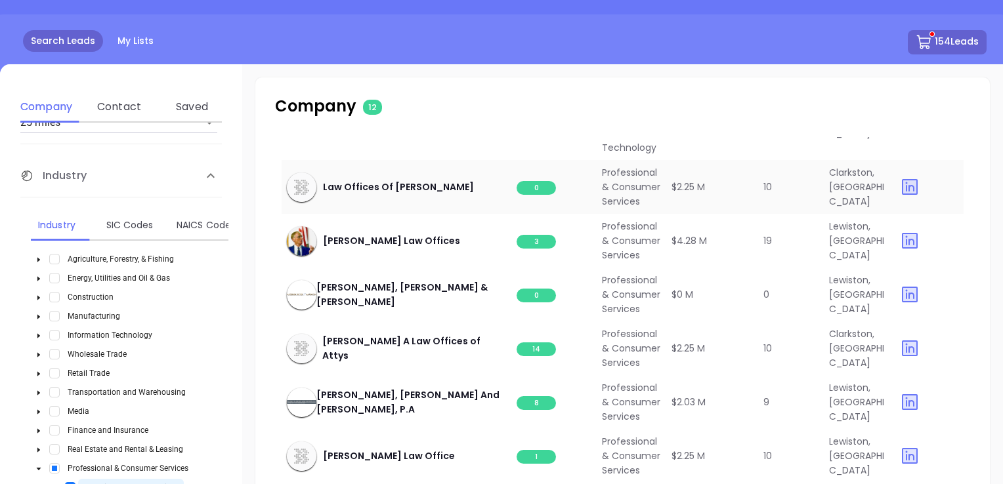
scroll to position [131, 0]
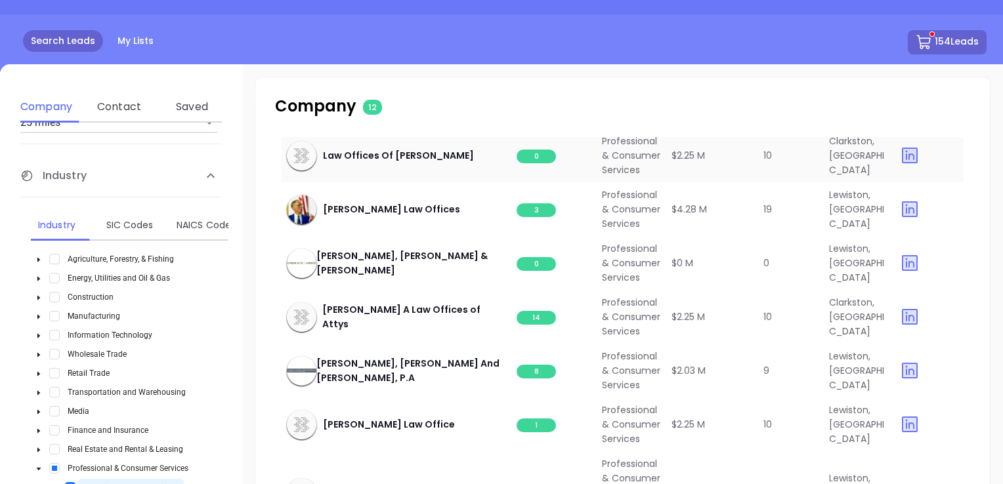
click at [532, 163] on span "0" at bounding box center [535, 157] width 39 height 14
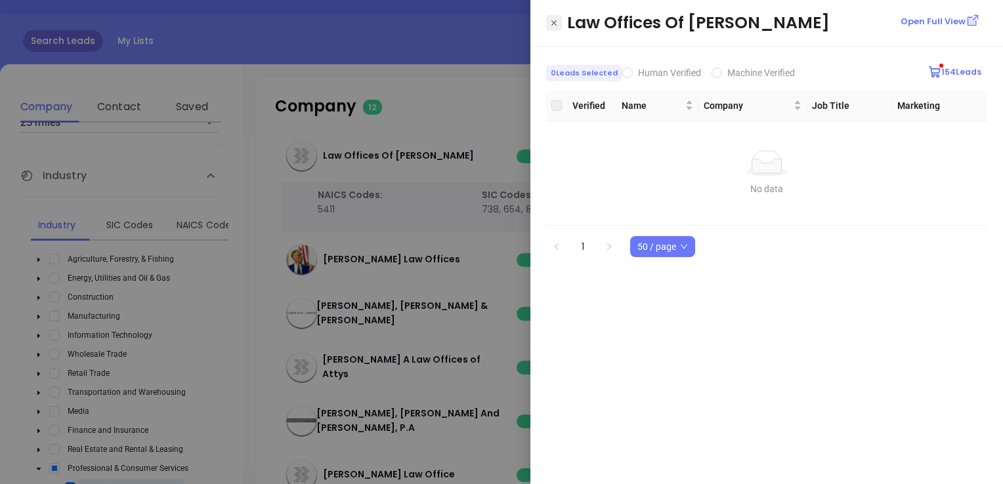
click at [556, 22] on icon "Close" at bounding box center [554, 22] width 8 height 13
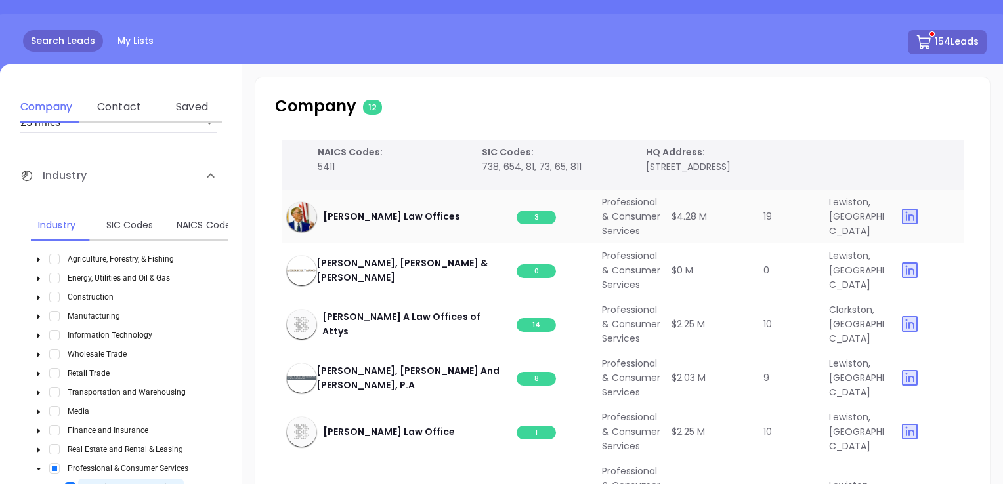
scroll to position [197, 0]
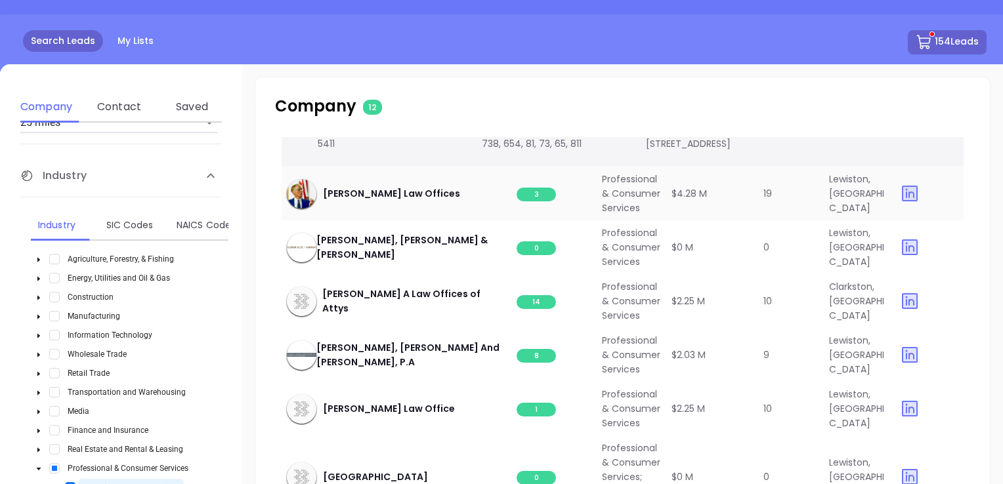
click at [535, 201] on span "3" at bounding box center [535, 195] width 39 height 14
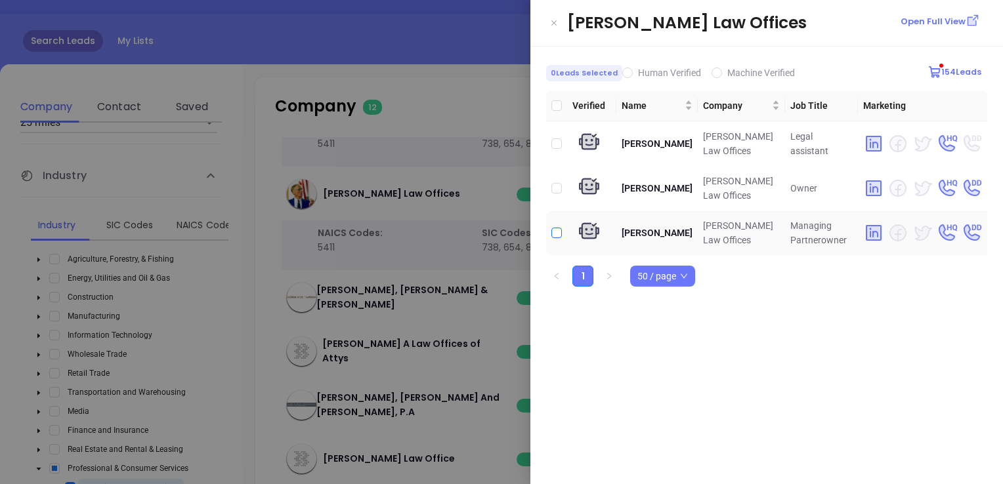
click at [555, 230] on input "checkbox" at bounding box center [556, 233] width 10 height 10
click at [559, 186] on input "checkbox" at bounding box center [556, 188] width 10 height 10
click at [554, 20] on icon "Close" at bounding box center [554, 22] width 8 height 13
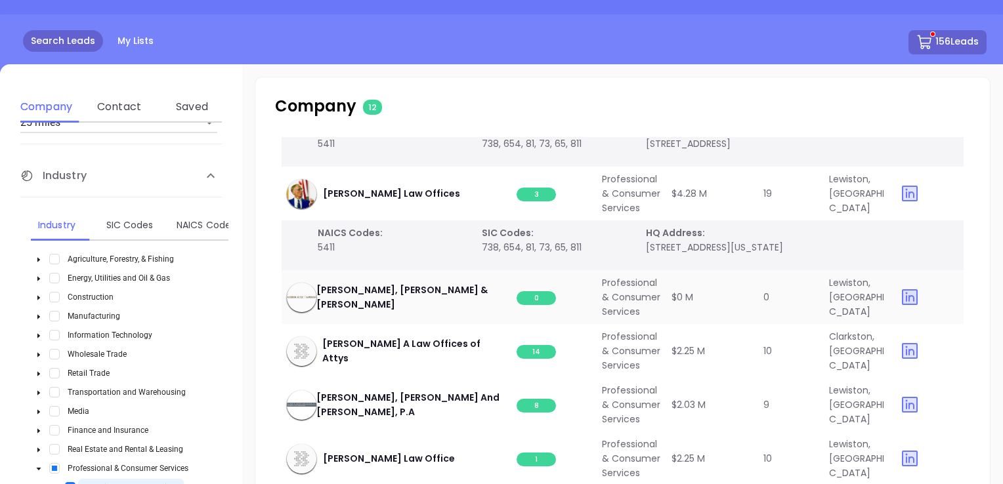
scroll to position [262, 0]
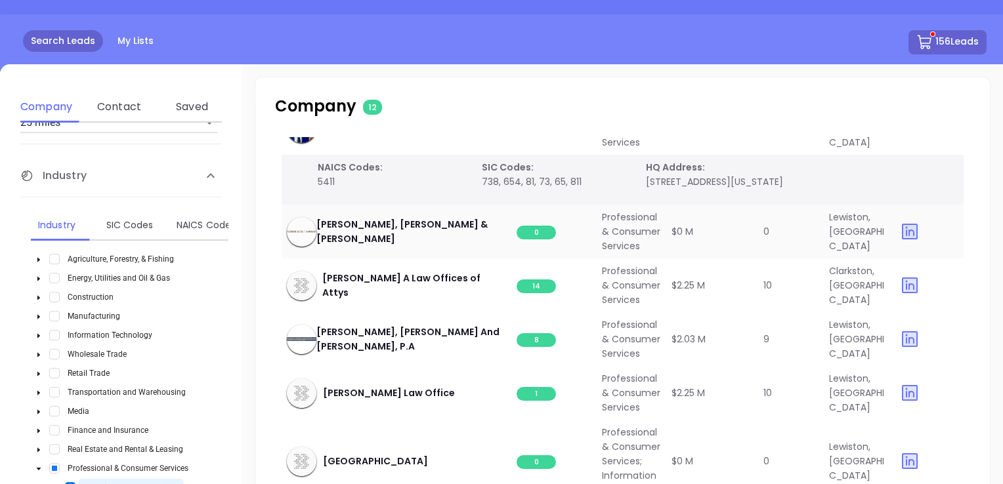
click at [539, 240] on span "0" at bounding box center [535, 233] width 39 height 14
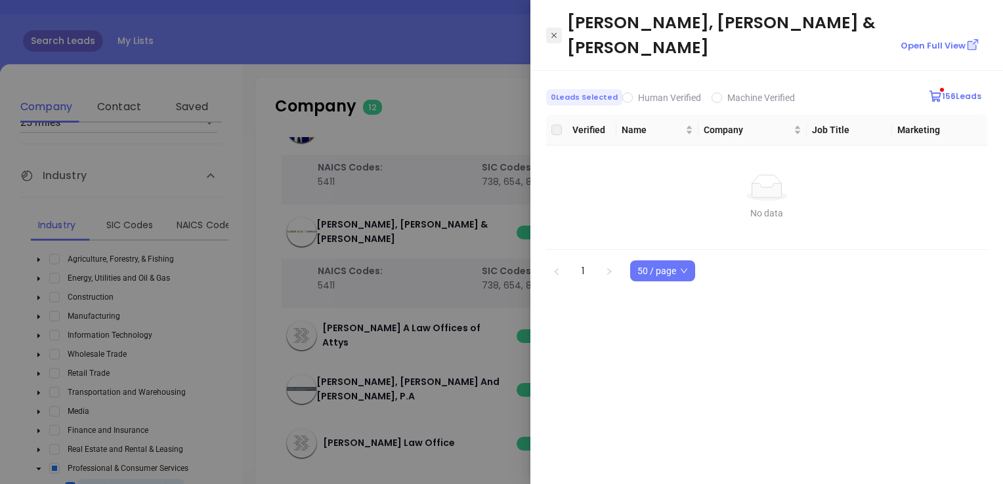
click at [557, 29] on icon "Close" at bounding box center [554, 35] width 8 height 13
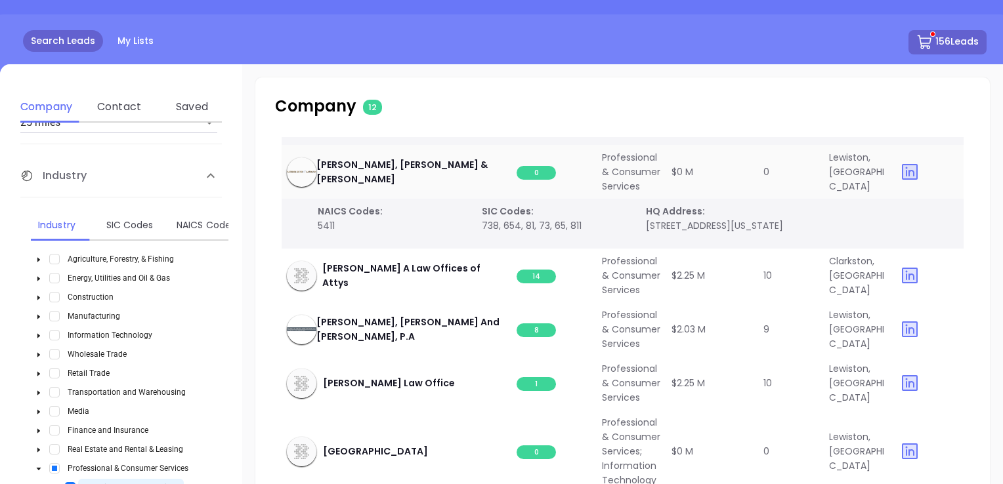
scroll to position [394, 0]
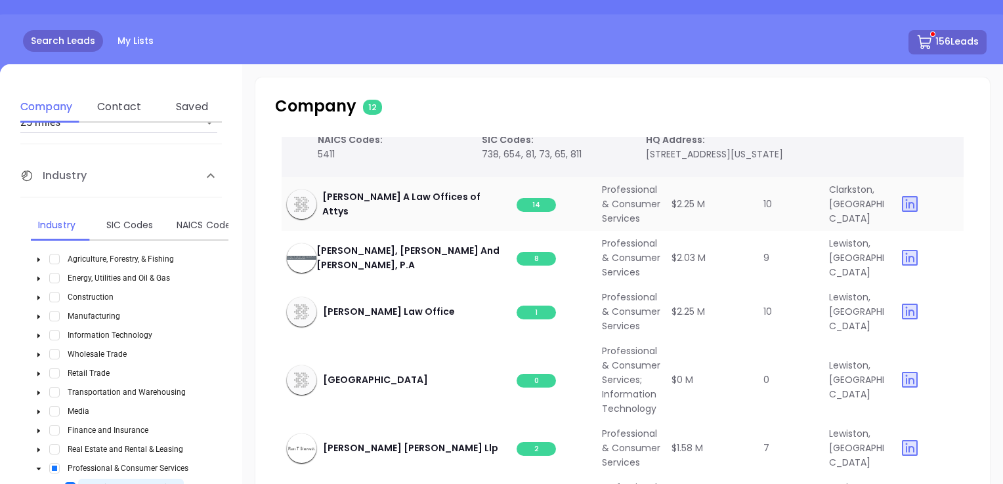
click at [535, 212] on span "14" at bounding box center [535, 205] width 39 height 14
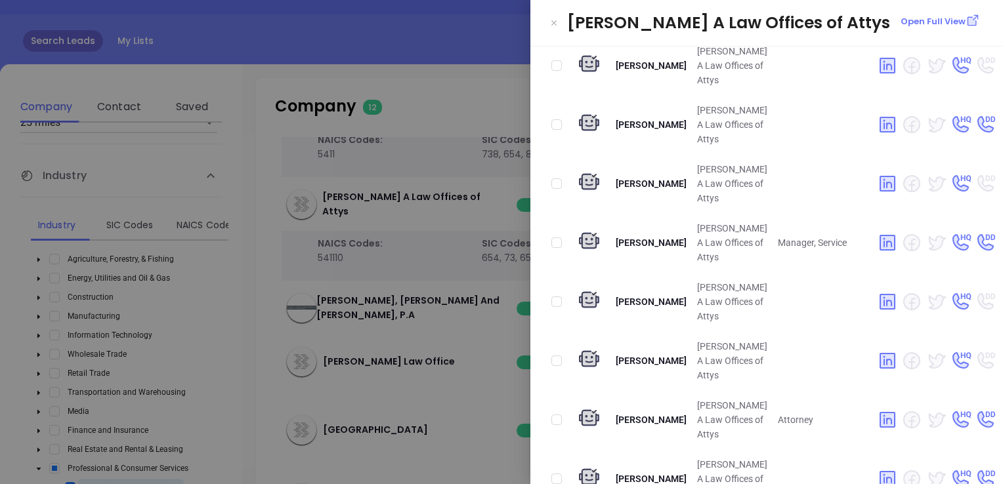
scroll to position [307, 0]
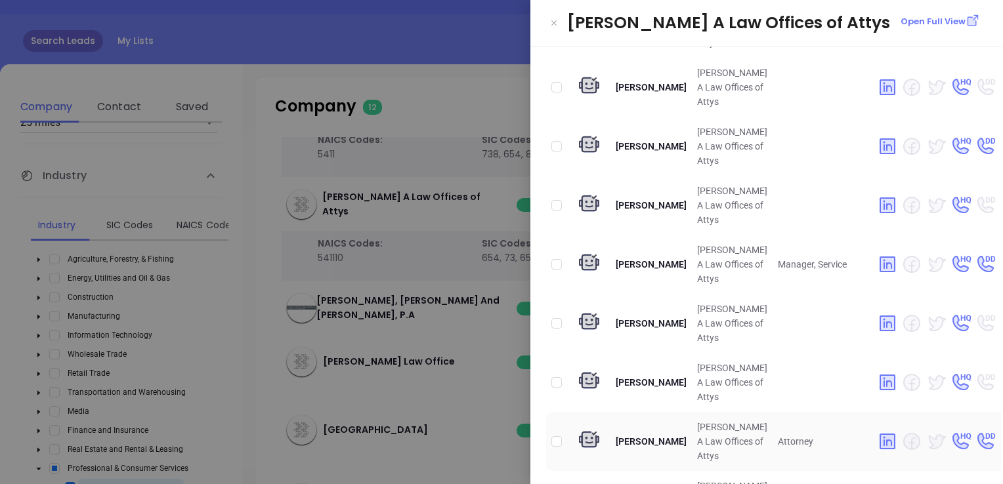
scroll to position [262, 0]
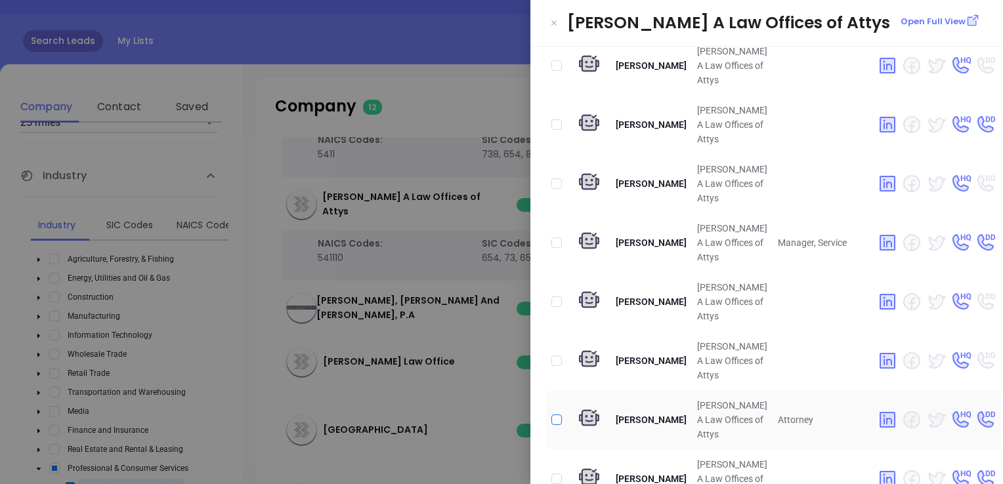
click at [554, 415] on input "checkbox" at bounding box center [556, 420] width 10 height 10
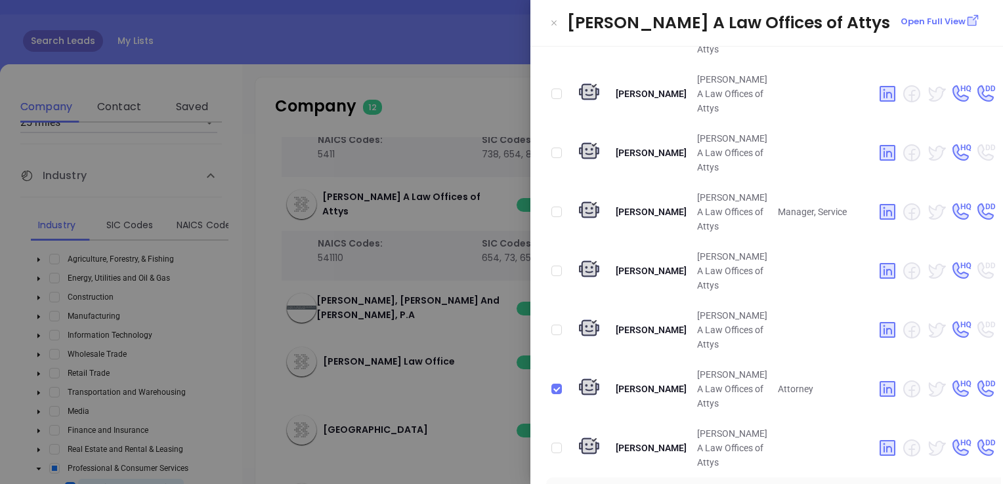
scroll to position [307, 0]
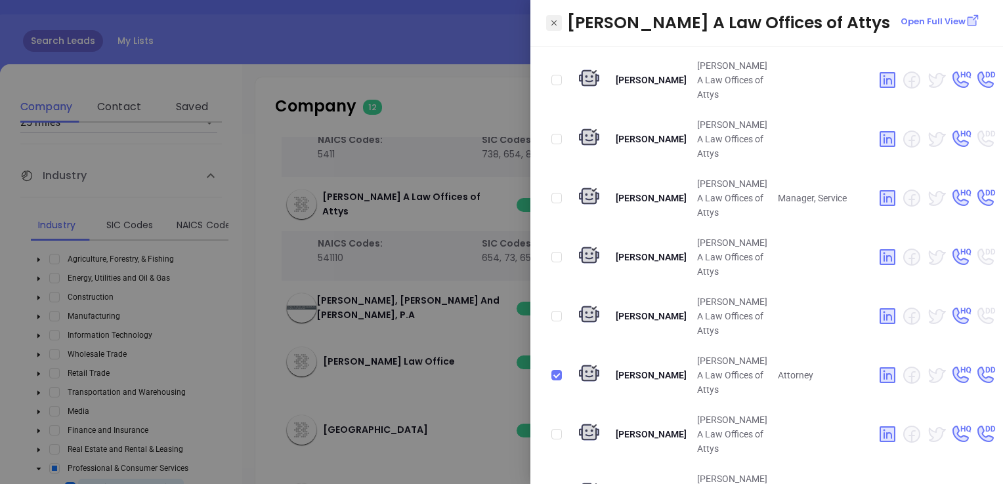
click at [556, 20] on icon "Close" at bounding box center [554, 22] width 8 height 13
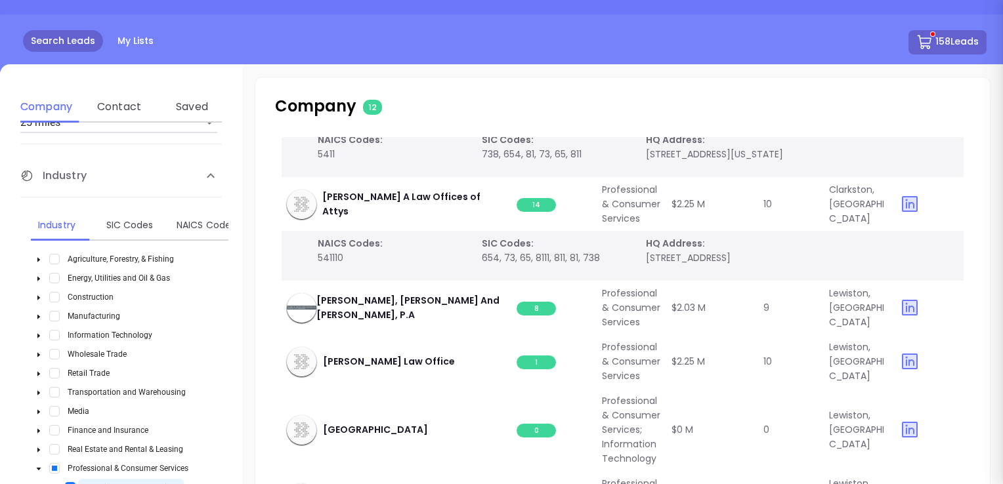
scroll to position [0, 0]
click at [539, 316] on span "8" at bounding box center [535, 309] width 39 height 14
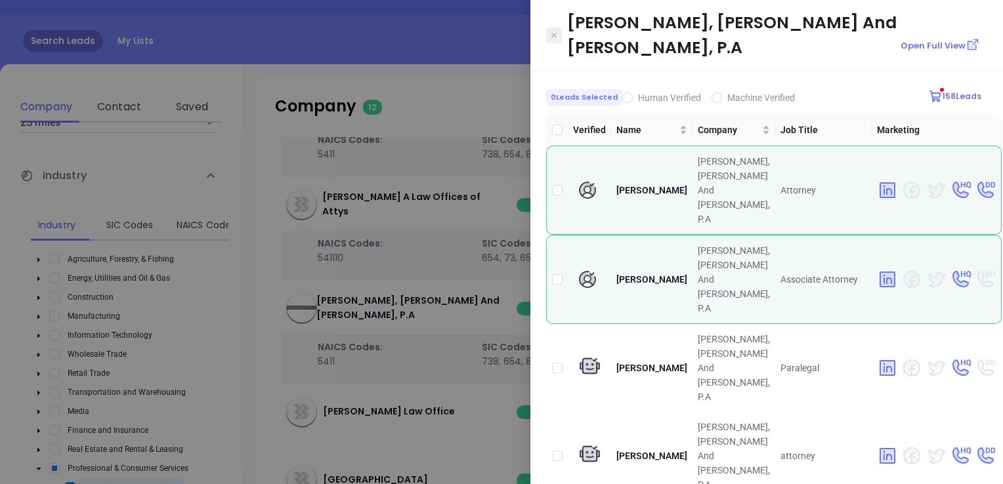
click at [554, 29] on icon "Close" at bounding box center [554, 35] width 8 height 13
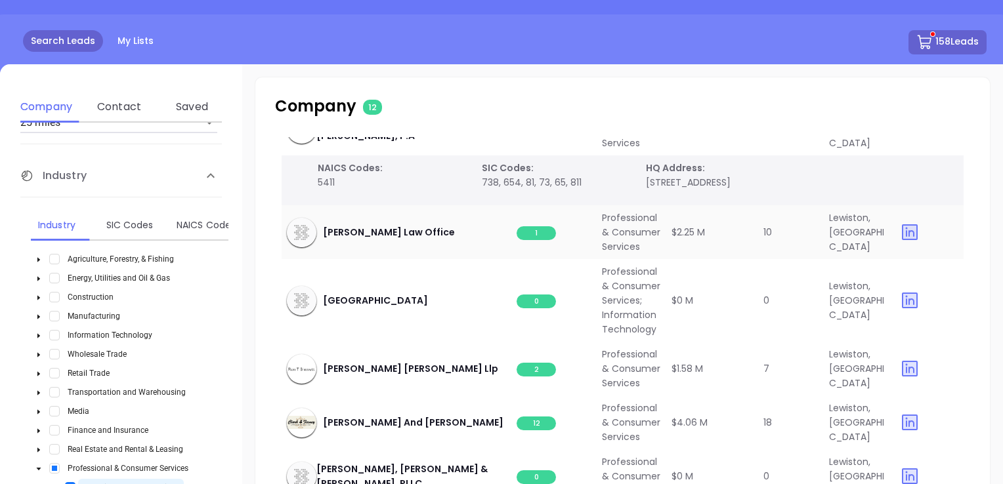
scroll to position [656, 0]
click at [538, 240] on span "1" at bounding box center [535, 233] width 39 height 14
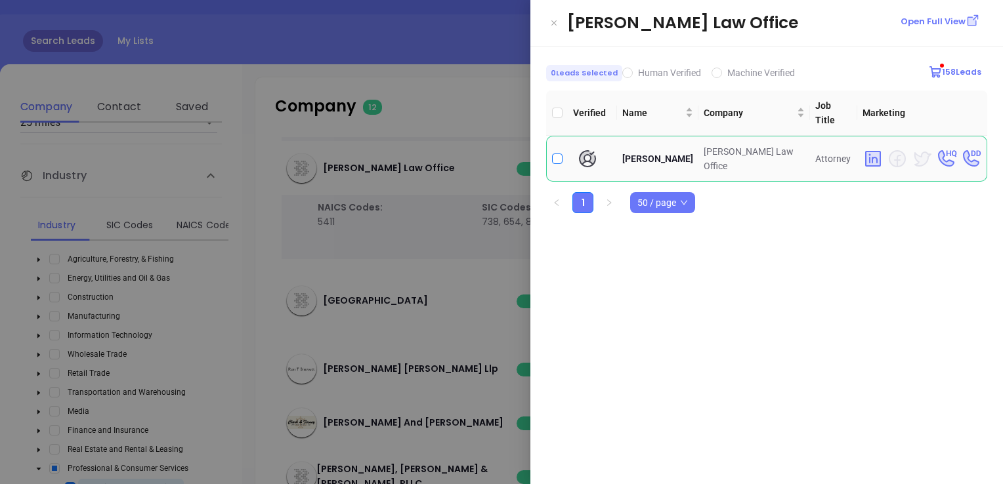
click at [560, 154] on input "checkbox" at bounding box center [557, 159] width 10 height 10
click at [553, 21] on icon "Close" at bounding box center [554, 22] width 8 height 13
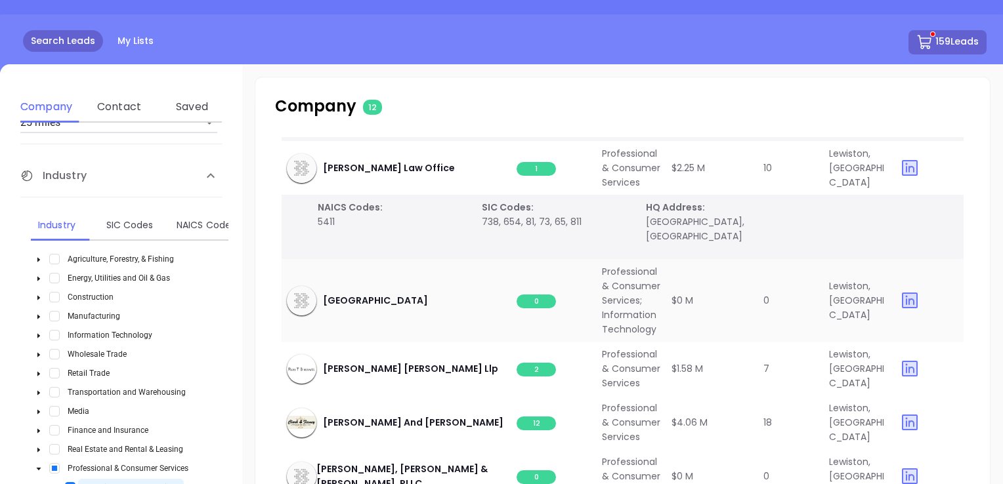
scroll to position [806, 0]
click at [537, 295] on span "0" at bounding box center [535, 302] width 39 height 14
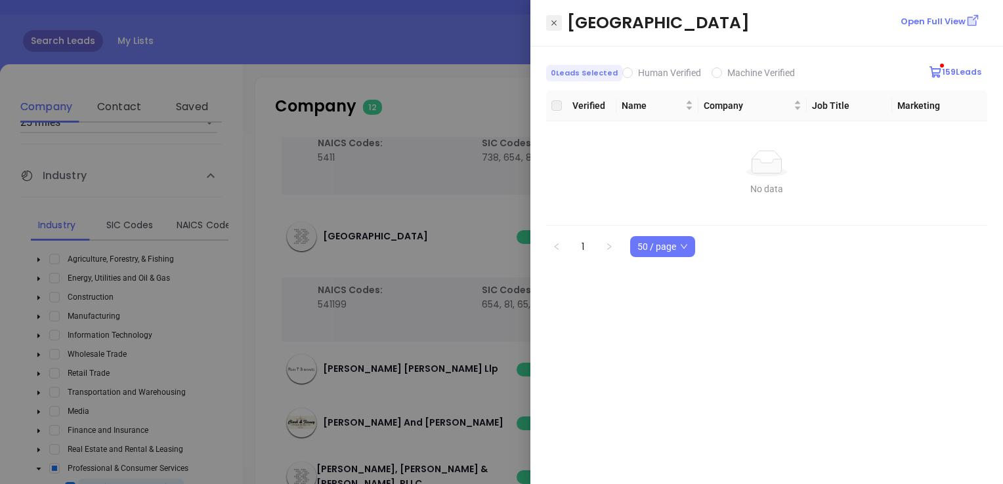
click at [554, 24] on icon "Close" at bounding box center [554, 22] width 8 height 13
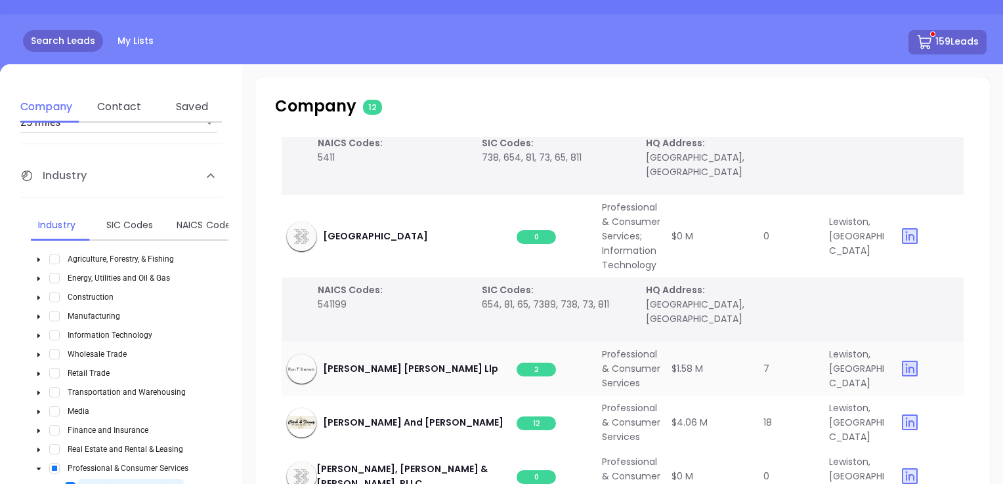
click at [543, 363] on span "2" at bounding box center [535, 370] width 39 height 14
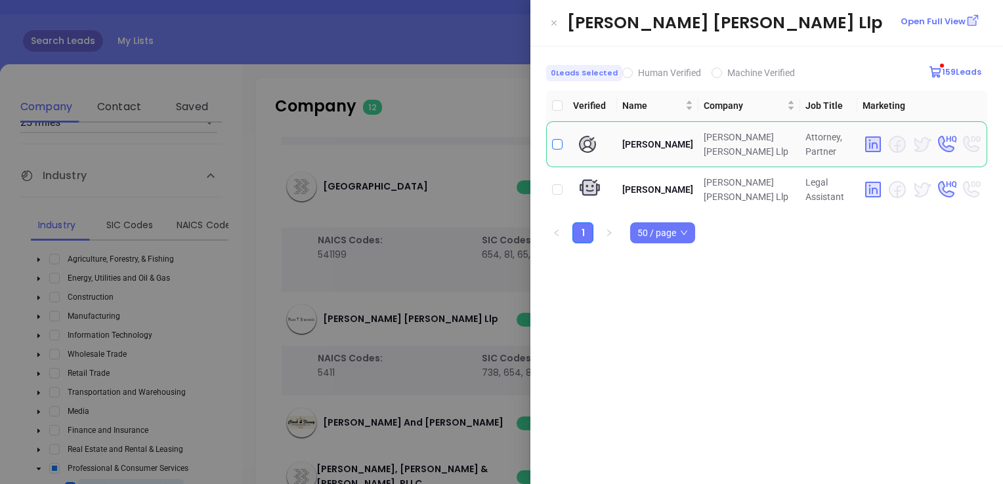
click at [556, 144] on input "checkbox" at bounding box center [557, 144] width 10 height 10
click at [558, 20] on button "Close" at bounding box center [554, 23] width 16 height 16
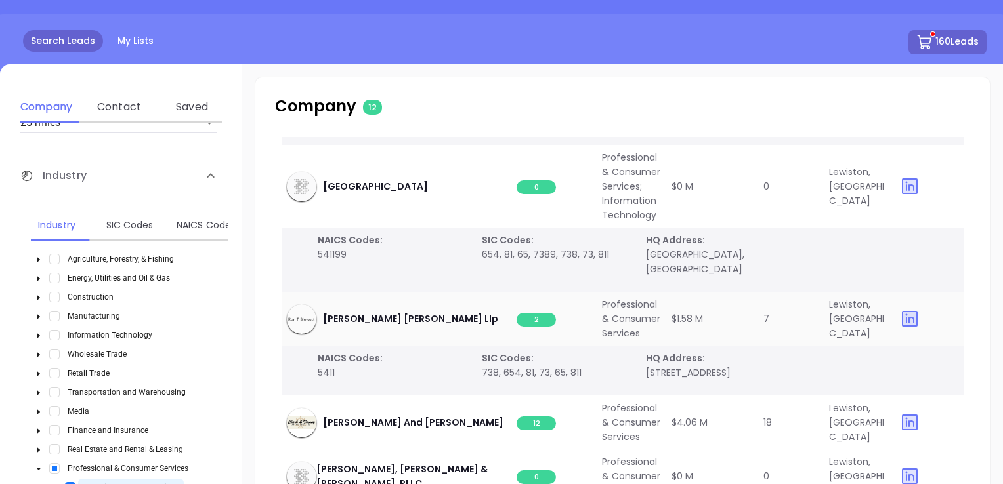
scroll to position [906, 0]
click at [540, 417] on span "12" at bounding box center [535, 424] width 39 height 14
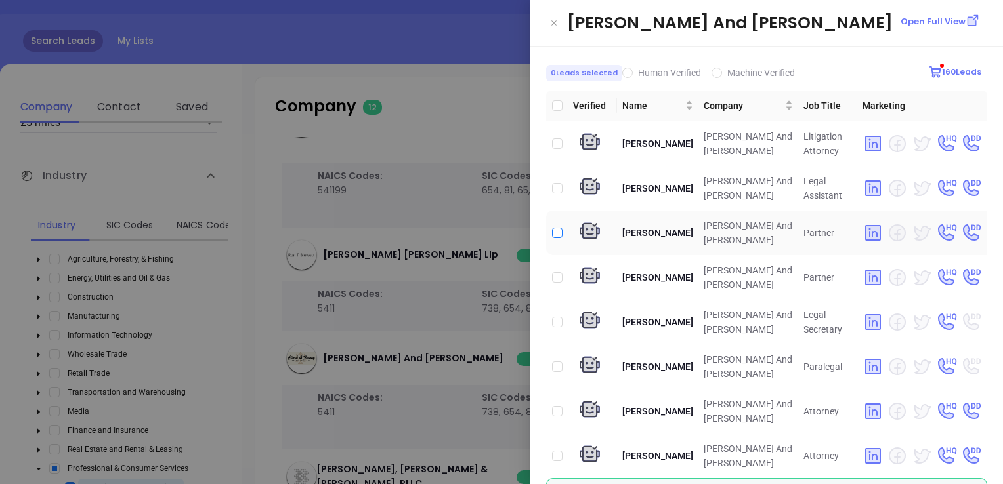
click at [558, 229] on input "checkbox" at bounding box center [557, 233] width 10 height 10
click at [559, 277] on input "checkbox" at bounding box center [557, 277] width 10 height 10
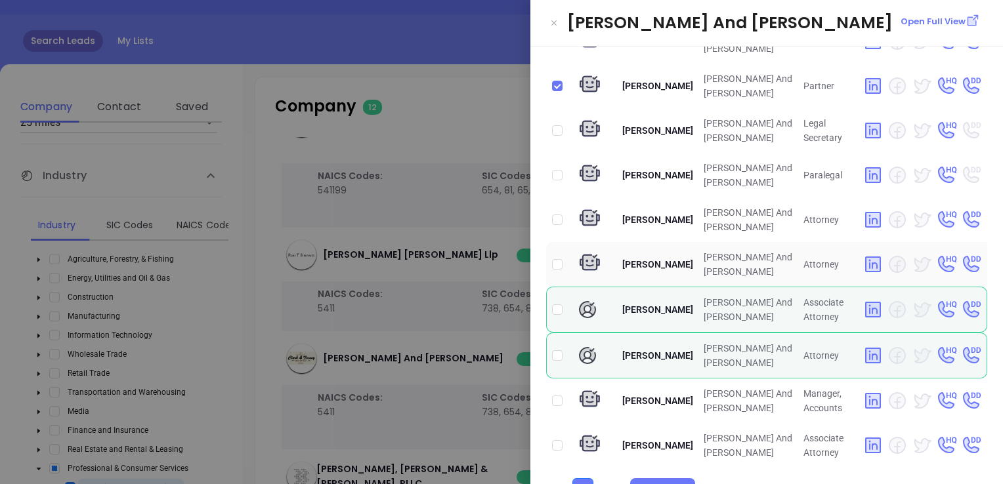
scroll to position [220, 0]
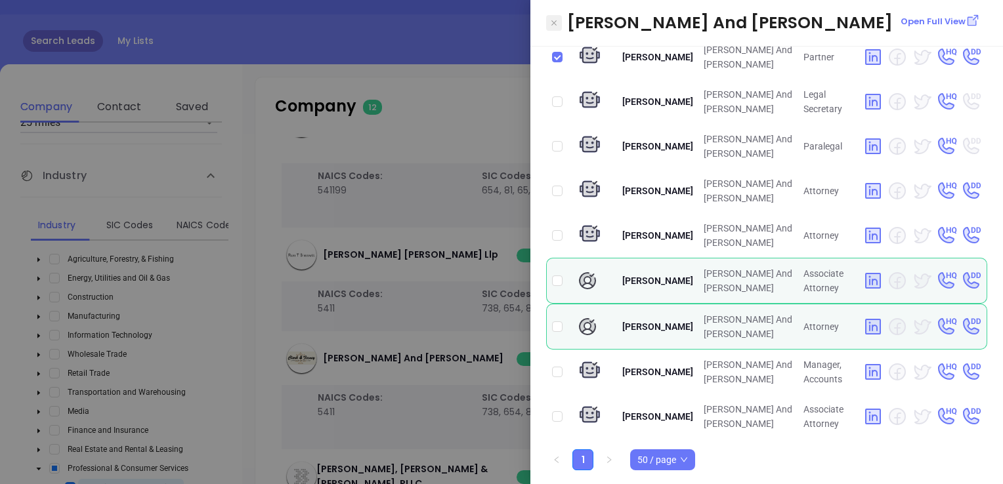
click at [553, 23] on icon "Close" at bounding box center [553, 22] width 5 height 5
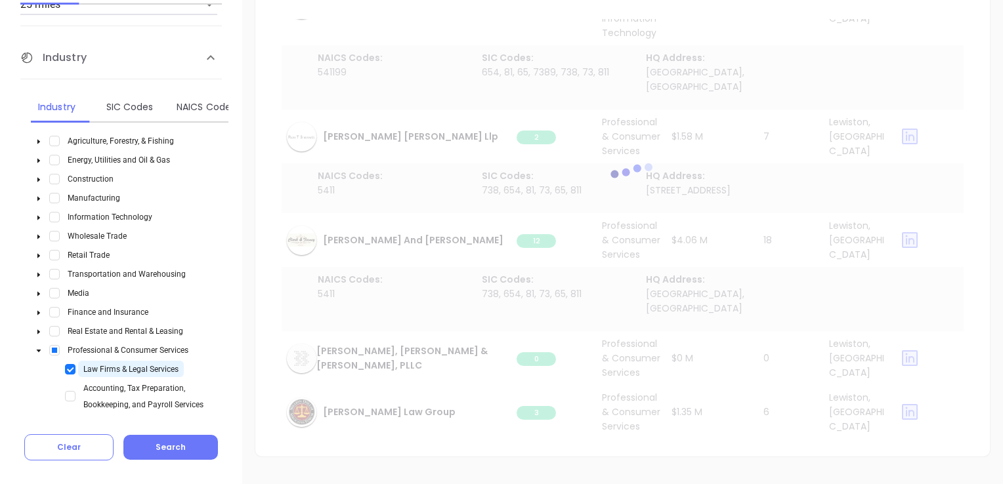
scroll to position [247, 0]
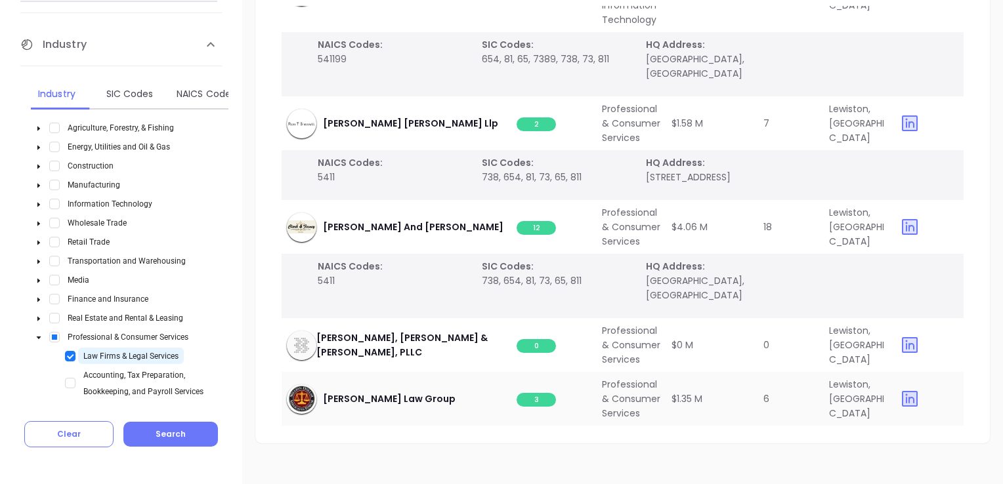
click at [533, 393] on span "3" at bounding box center [535, 400] width 39 height 14
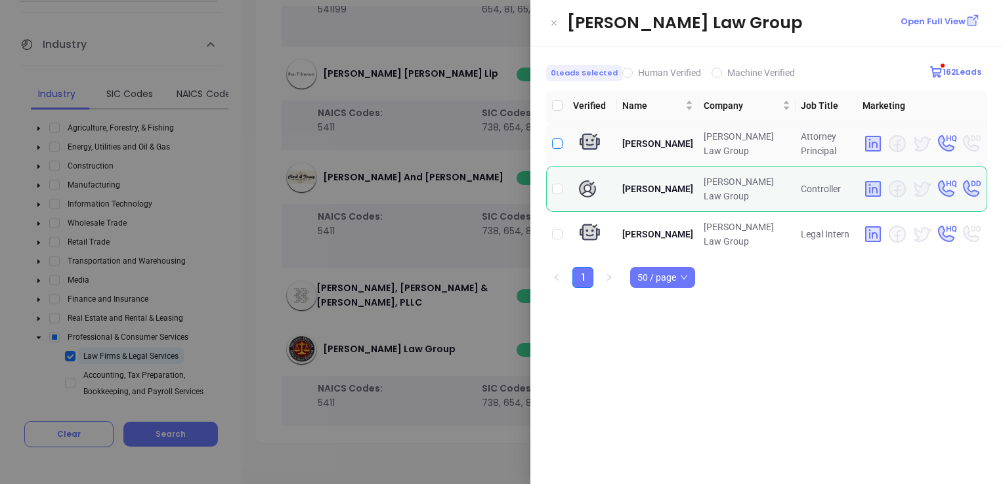
click at [560, 138] on input "checkbox" at bounding box center [557, 143] width 10 height 10
click at [557, 20] on icon "Close" at bounding box center [554, 22] width 8 height 13
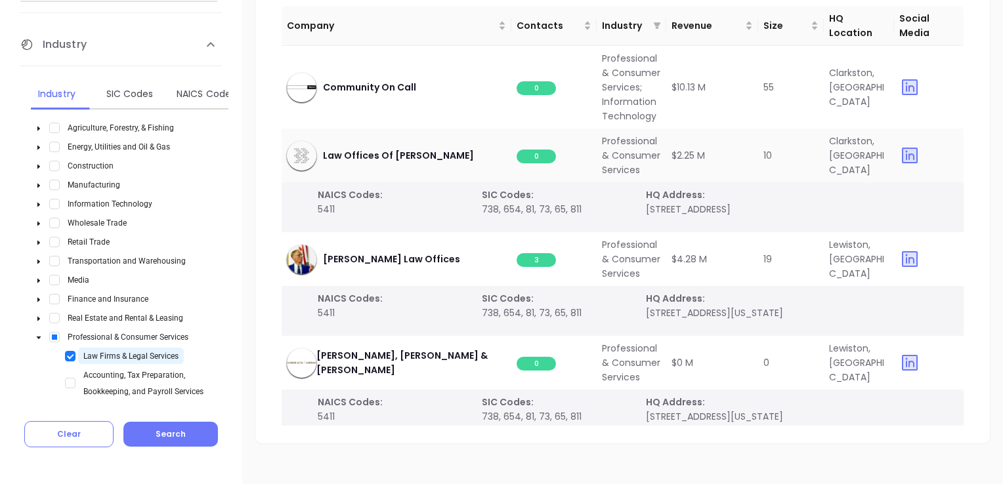
scroll to position [115, 0]
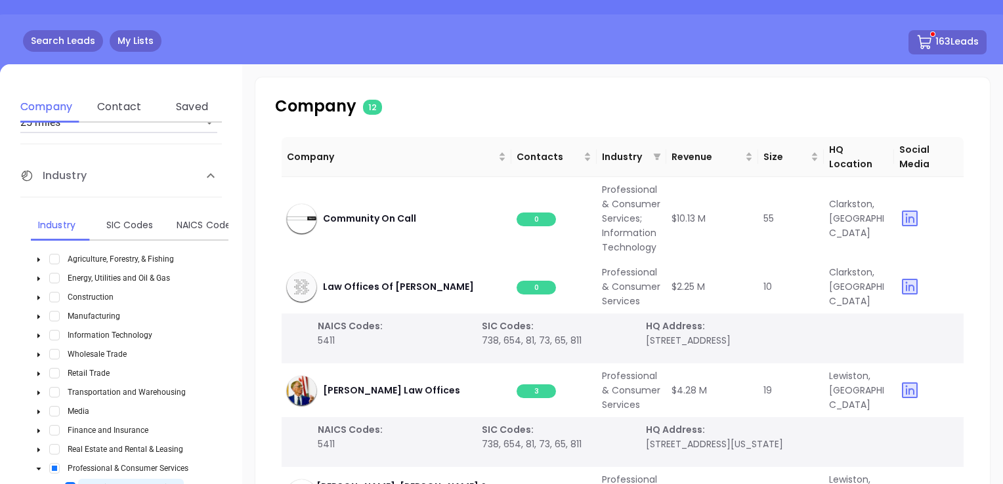
click at [125, 39] on link "My Lists" at bounding box center [136, 41] width 52 height 22
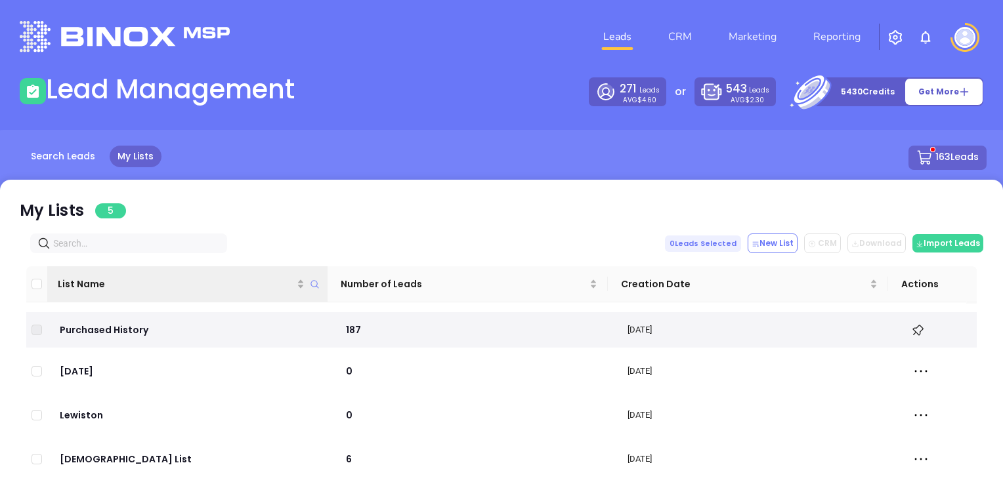
scroll to position [14, 0]
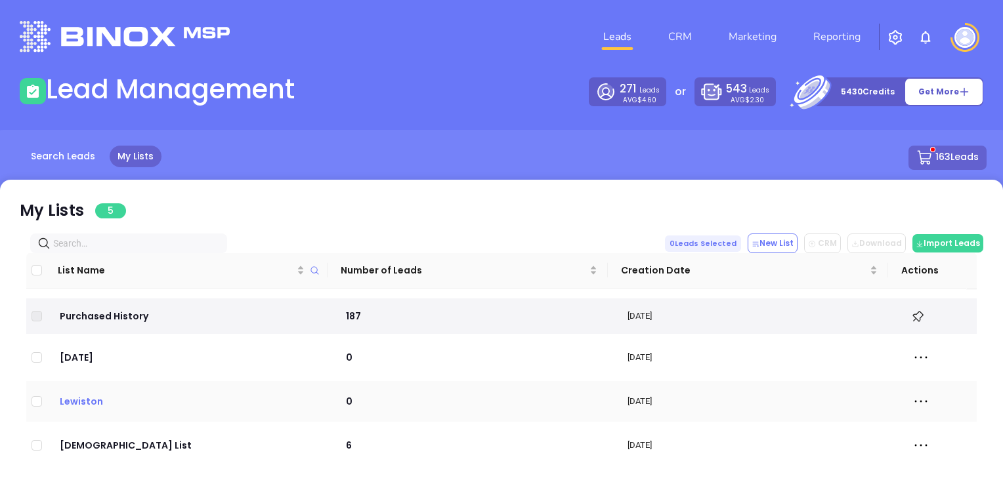
click at [83, 401] on p "Lewiston" at bounding box center [189, 401] width 262 height 14
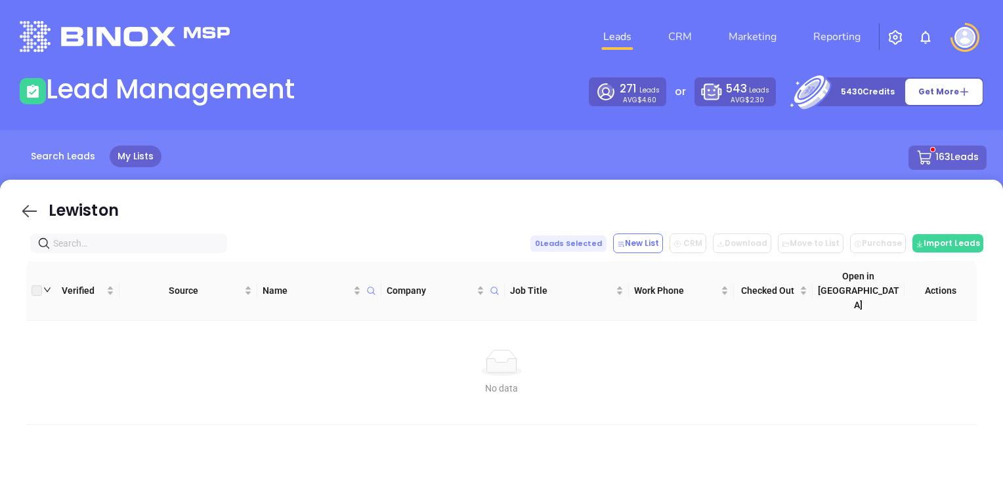
click at [31, 207] on icon at bounding box center [30, 211] width 20 height 20
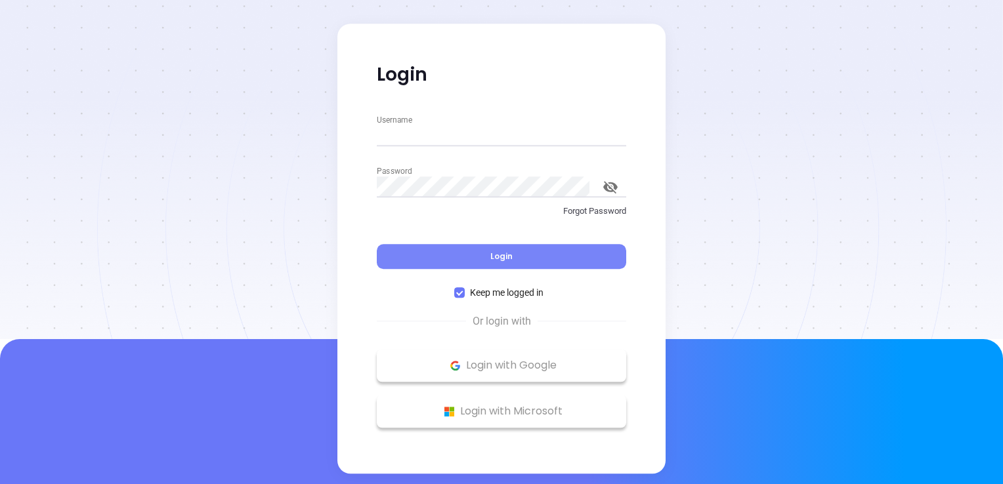
type input "[EMAIL_ADDRESS][DOMAIN_NAME]"
click at [498, 257] on span "Login" at bounding box center [501, 256] width 22 height 11
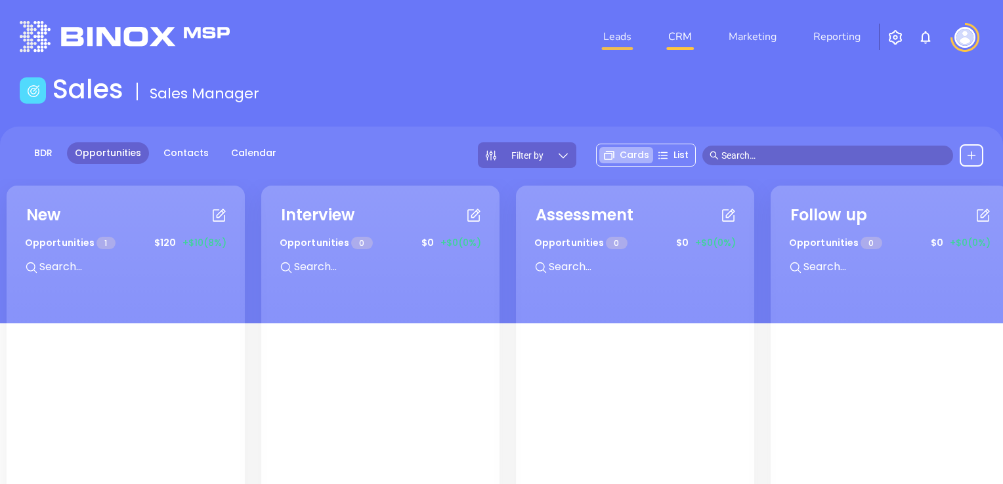
click at [614, 39] on link "Leads" at bounding box center [617, 37] width 39 height 26
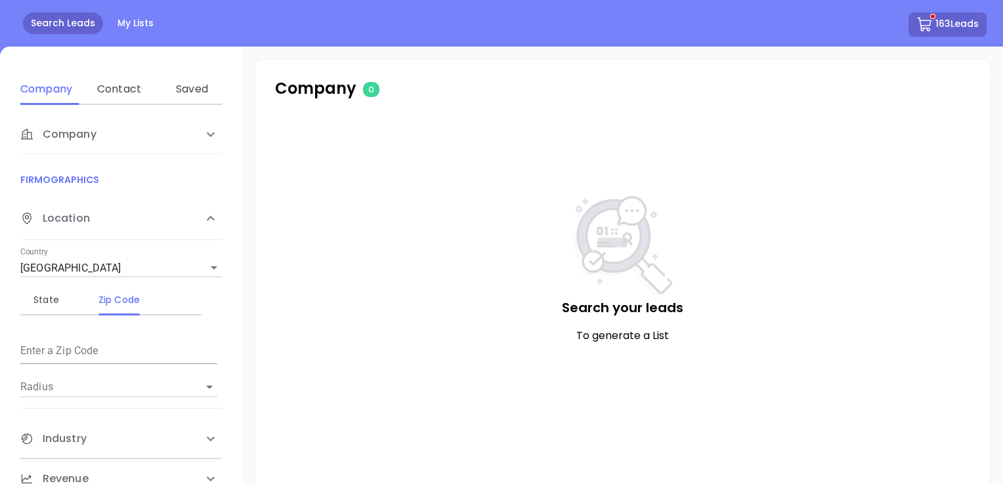
scroll to position [66, 0]
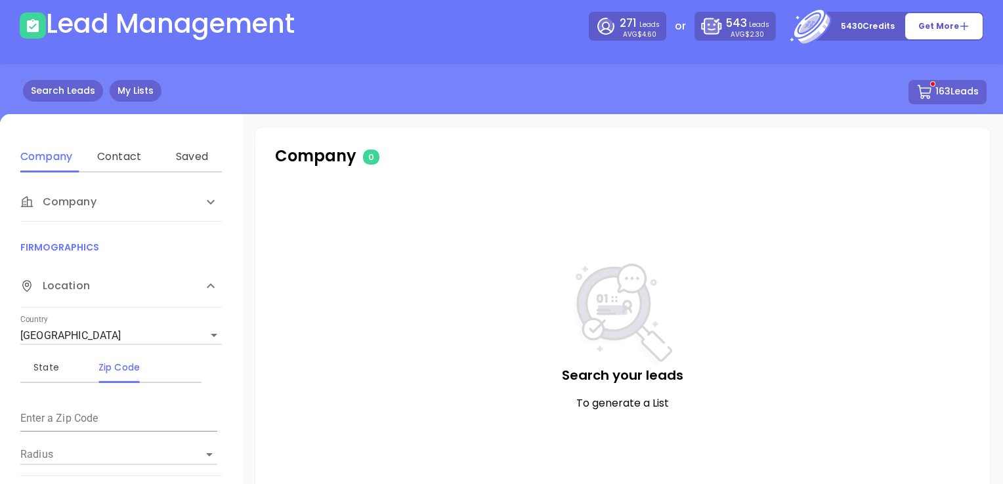
click at [127, 88] on link "My Lists" at bounding box center [136, 91] width 52 height 22
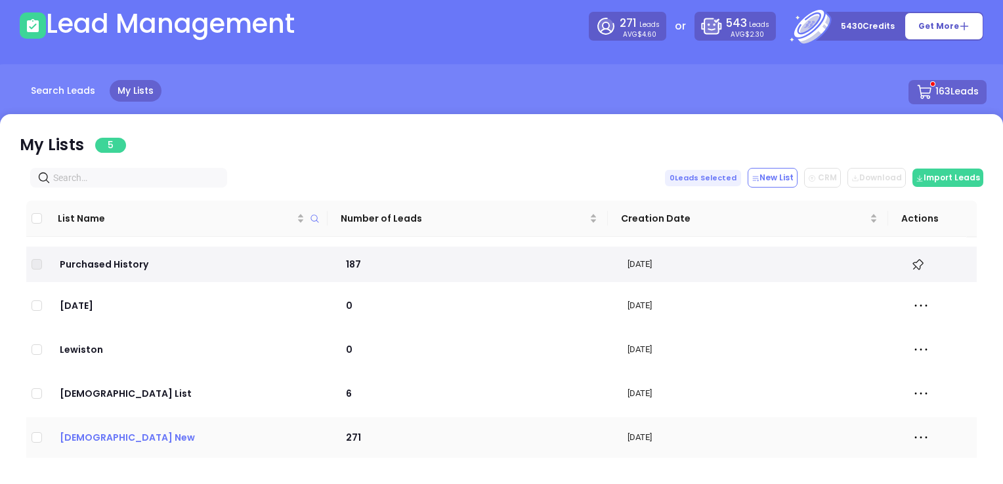
click at [192, 432] on p "[DEMOGRAPHIC_DATA] New" at bounding box center [189, 437] width 262 height 14
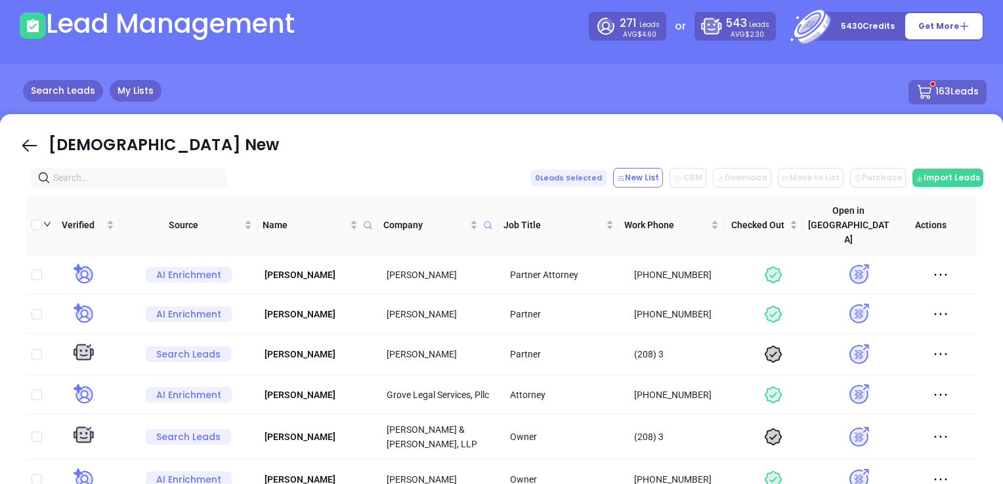
click at [58, 90] on link "Search Leads" at bounding box center [63, 91] width 80 height 22
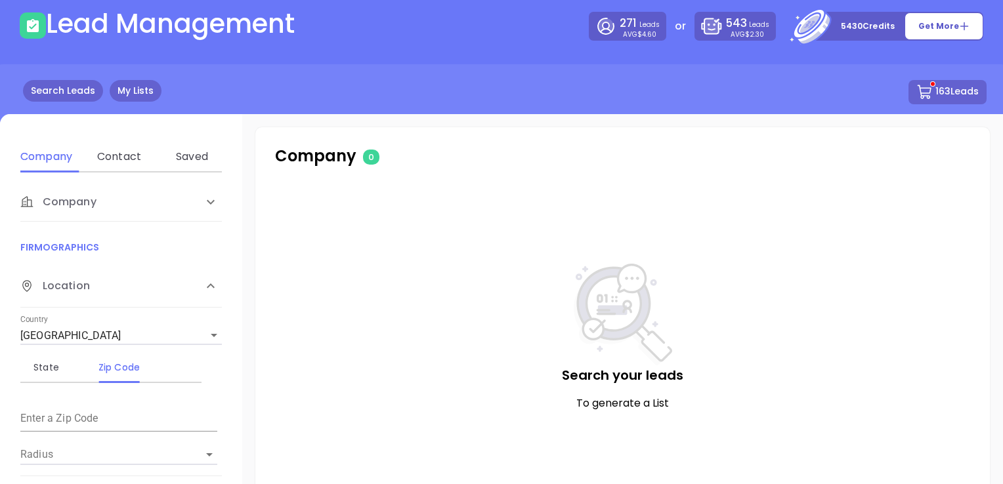
click at [125, 91] on link "My Lists" at bounding box center [136, 91] width 52 height 22
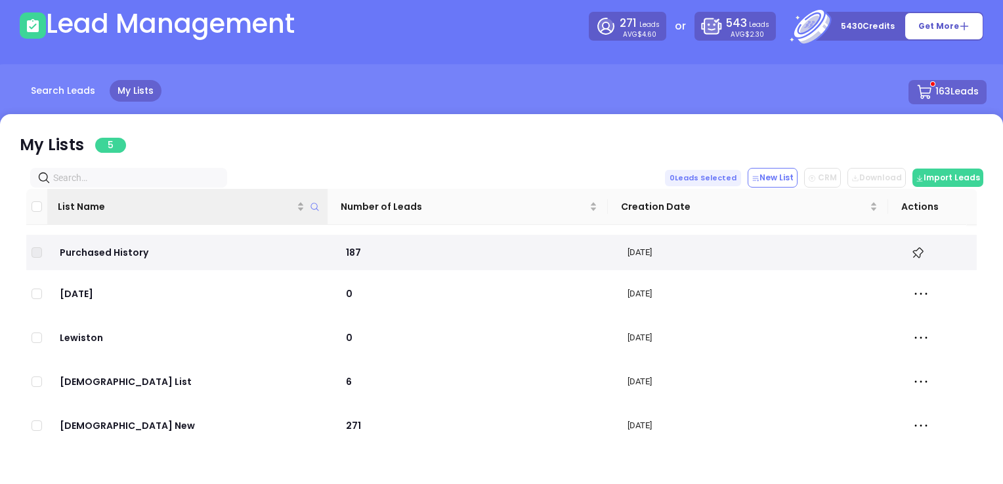
scroll to position [14, 0]
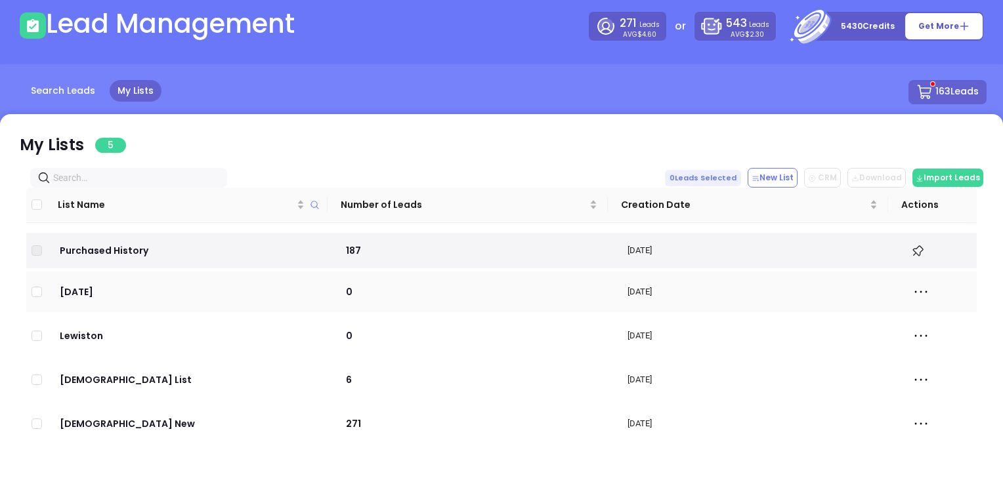
click at [85, 283] on td "[DATE]" at bounding box center [188, 292] width 283 height 41
click at [87, 290] on p "[DATE]" at bounding box center [189, 292] width 262 height 14
